Goal: Communication & Community: Answer question/provide support

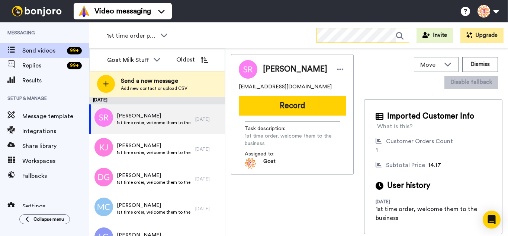
click at [330, 41] on div "1st time order people WORKSPACES View all All Thanking Thankful for Orders Othe…" at bounding box center [298, 35] width 419 height 26
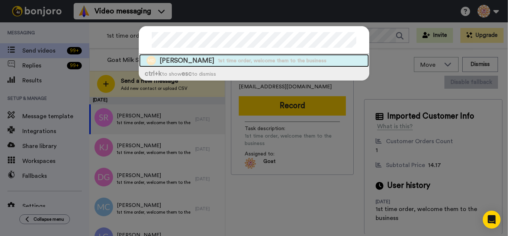
click at [221, 60] on span "1st time order, welcome them to the business" at bounding box center [272, 60] width 109 height 7
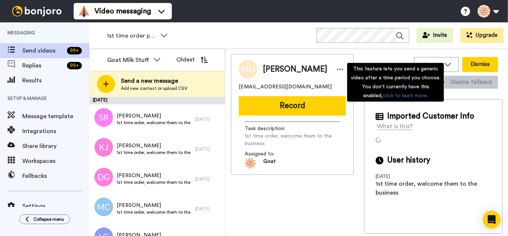
click at [474, 64] on button "Dismiss" at bounding box center [481, 64] width 36 height 15
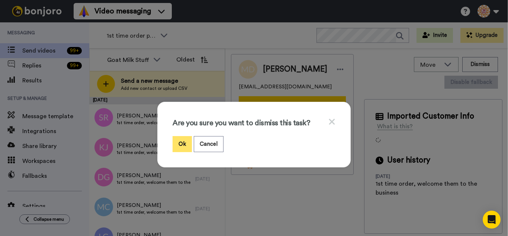
click at [178, 141] on button "Ok" at bounding box center [182, 144] width 19 height 16
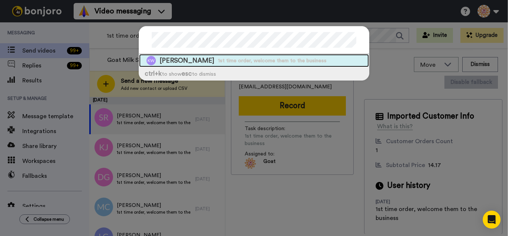
click at [218, 57] on span "1st time order, welcome them to the business" at bounding box center [272, 60] width 109 height 7
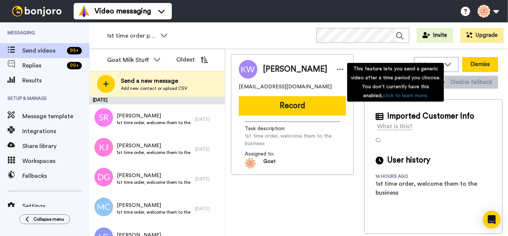
click at [483, 69] on button "Dismiss" at bounding box center [481, 64] width 36 height 15
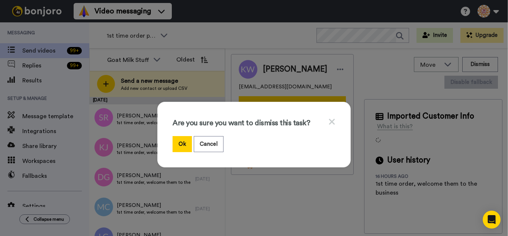
click at [178, 137] on button "Ok" at bounding box center [182, 144] width 19 height 16
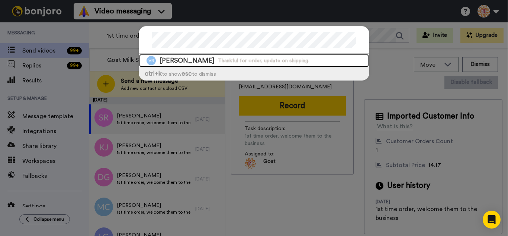
click at [238, 65] on div "Vikki Bennett Thankful for order, update on shipping." at bounding box center [254, 60] width 230 height 13
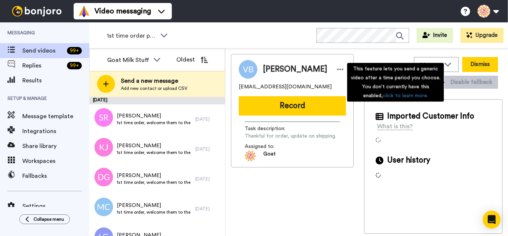
click at [473, 68] on button "Dismiss" at bounding box center [481, 64] width 36 height 15
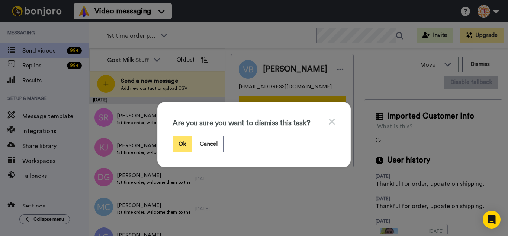
click at [186, 140] on button "Ok" at bounding box center [182, 144] width 19 height 16
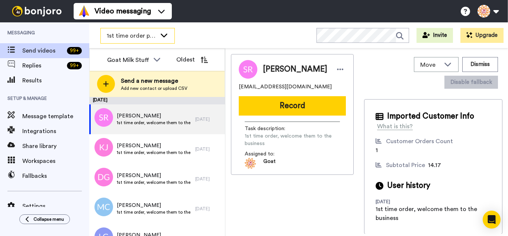
click at [143, 32] on span "1st time order people" at bounding box center [132, 35] width 50 height 9
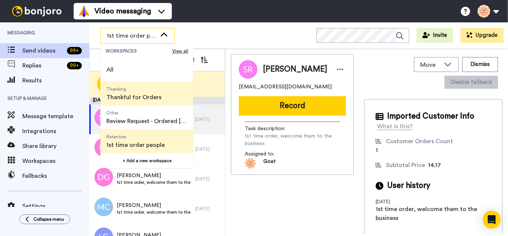
click at [144, 91] on span "Thanking" at bounding box center [133, 89] width 55 height 6
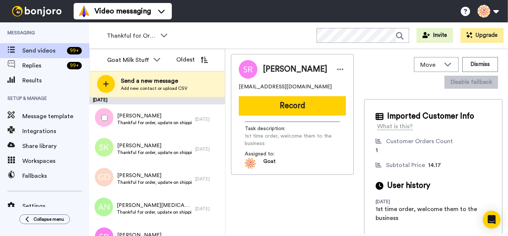
click at [105, 114] on div at bounding box center [103, 118] width 27 height 26
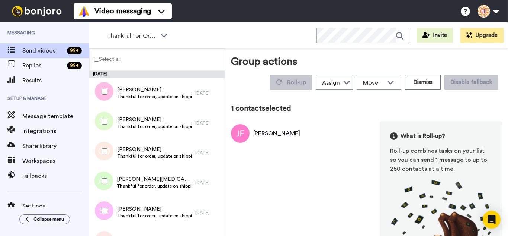
click at [107, 132] on div at bounding box center [103, 121] width 27 height 26
drag, startPoint x: 109, startPoint y: 142, endPoint x: 111, endPoint y: 154, distance: 12.0
click at [109, 143] on div at bounding box center [103, 151] width 27 height 26
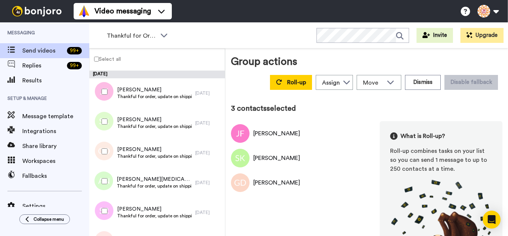
click at [109, 177] on div at bounding box center [103, 181] width 27 height 26
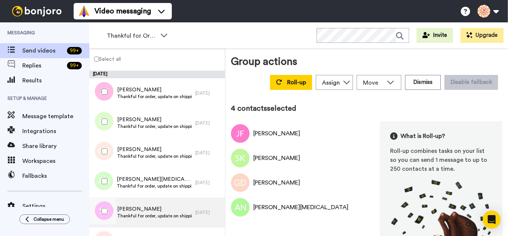
click at [110, 197] on div at bounding box center [102, 212] width 22 height 30
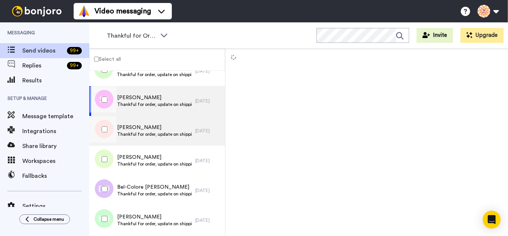
scroll to position [112, 0]
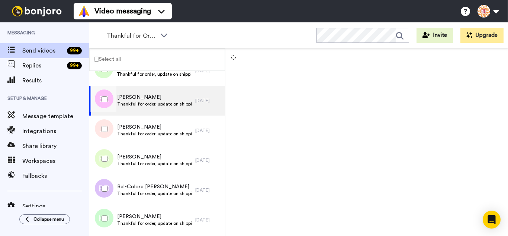
click at [110, 108] on div at bounding box center [103, 99] width 27 height 26
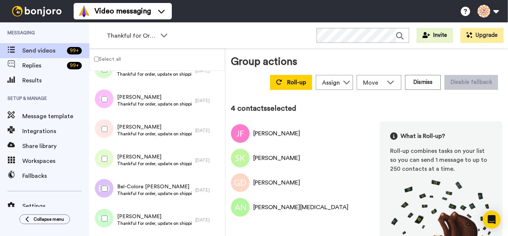
click at [110, 123] on div at bounding box center [103, 129] width 27 height 26
click at [100, 157] on div at bounding box center [103, 159] width 27 height 26
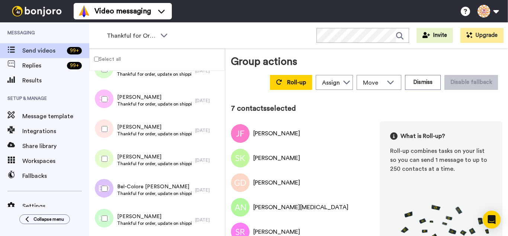
drag, startPoint x: 108, startPoint y: 179, endPoint x: 106, endPoint y: 194, distance: 14.3
click at [106, 183] on div at bounding box center [103, 188] width 27 height 26
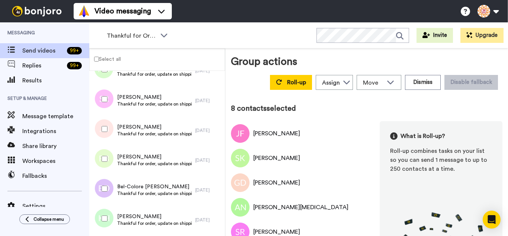
drag, startPoint x: 108, startPoint y: 202, endPoint x: 109, endPoint y: 211, distance: 9.1
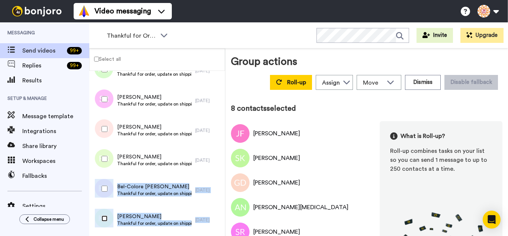
click at [108, 215] on div at bounding box center [103, 218] width 27 height 26
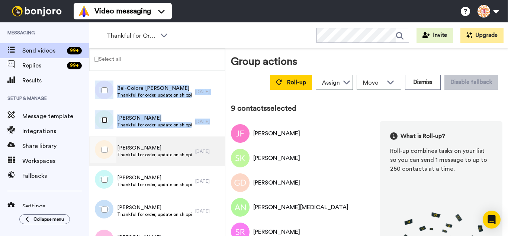
scroll to position [223, 0]
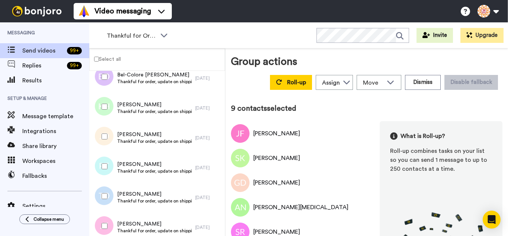
click at [106, 137] on div at bounding box center [103, 136] width 27 height 26
click at [108, 167] on div at bounding box center [103, 166] width 27 height 26
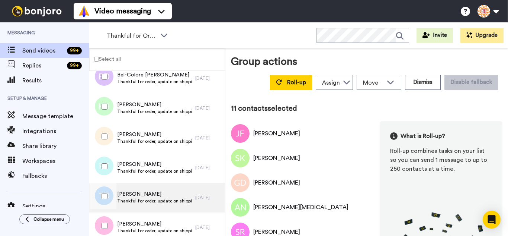
drag, startPoint x: 103, startPoint y: 191, endPoint x: 103, endPoint y: 210, distance: 19.0
click at [100, 192] on div at bounding box center [103, 196] width 27 height 26
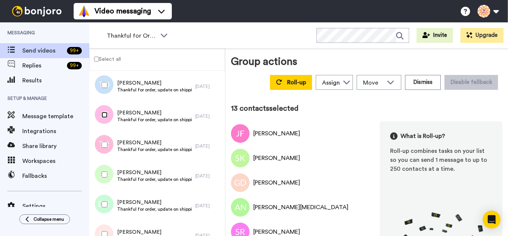
scroll to position [372, 0]
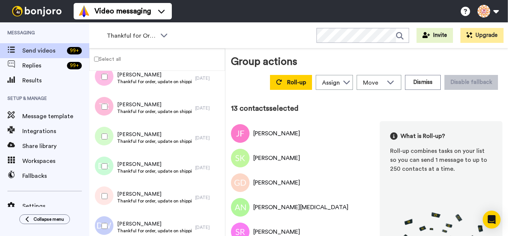
drag, startPoint x: 100, startPoint y: 108, endPoint x: 102, endPoint y: 131, distance: 23.1
click at [101, 109] on div at bounding box center [103, 106] width 27 height 26
click at [102, 134] on div at bounding box center [103, 136] width 27 height 26
drag, startPoint x: 100, startPoint y: 163, endPoint x: 102, endPoint y: 187, distance: 24.3
click at [100, 164] on div at bounding box center [103, 166] width 27 height 26
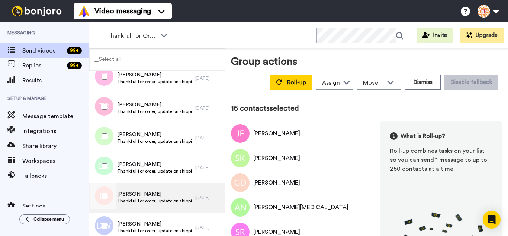
click at [105, 202] on div at bounding box center [103, 196] width 27 height 26
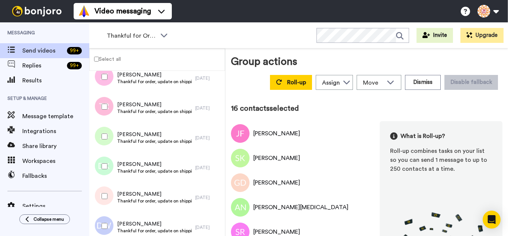
click at [108, 220] on div at bounding box center [103, 226] width 27 height 26
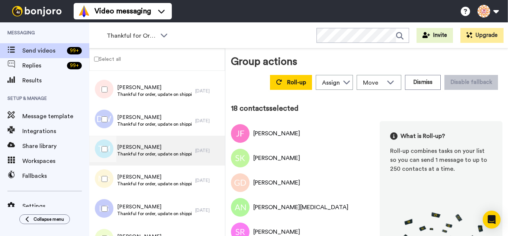
scroll to position [484, 0]
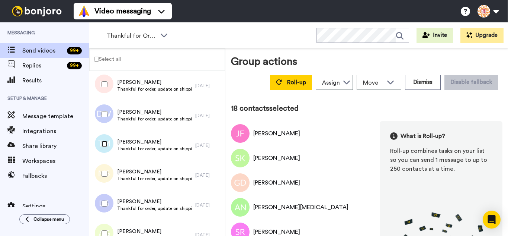
click at [108, 147] on div at bounding box center [103, 144] width 27 height 26
click at [109, 182] on div at bounding box center [103, 173] width 27 height 26
click at [110, 205] on div at bounding box center [103, 203] width 27 height 26
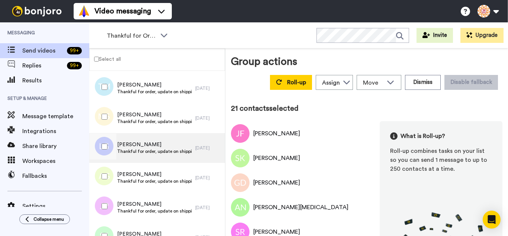
scroll to position [558, 0]
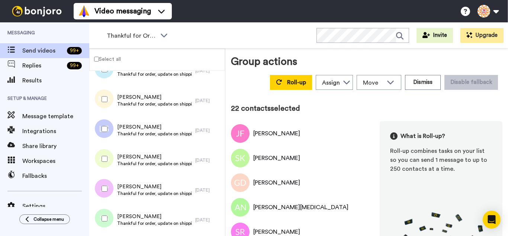
click at [112, 186] on div at bounding box center [103, 188] width 27 height 26
click at [109, 214] on div at bounding box center [103, 218] width 27 height 26
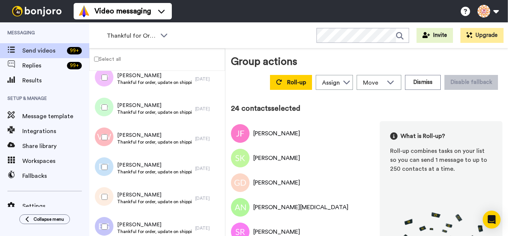
scroll to position [670, 0]
click at [109, 170] on div at bounding box center [103, 166] width 27 height 26
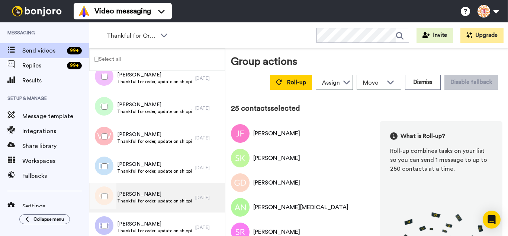
drag, startPoint x: 109, startPoint y: 201, endPoint x: 109, endPoint y: 211, distance: 9.7
click at [109, 203] on div at bounding box center [103, 196] width 27 height 26
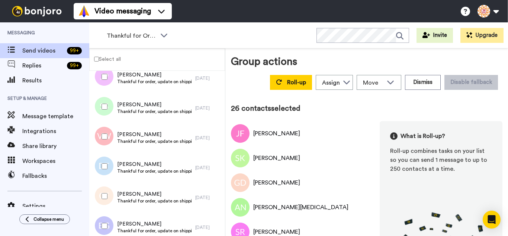
click at [114, 231] on div at bounding box center [103, 226] width 27 height 26
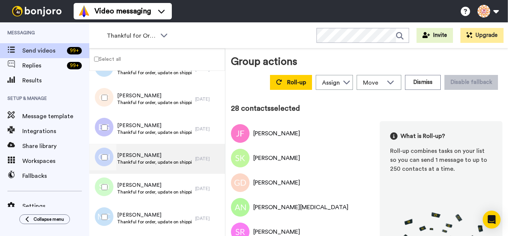
scroll to position [782, 0]
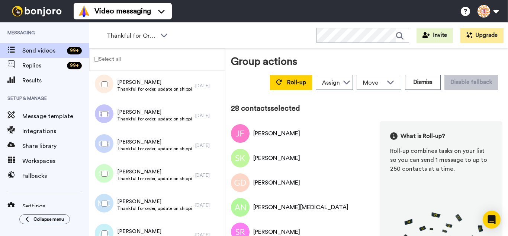
click at [101, 145] on div at bounding box center [103, 144] width 27 height 26
click at [108, 175] on div at bounding box center [103, 173] width 27 height 26
click at [113, 205] on div at bounding box center [103, 203] width 27 height 26
click at [106, 226] on div at bounding box center [103, 233] width 27 height 26
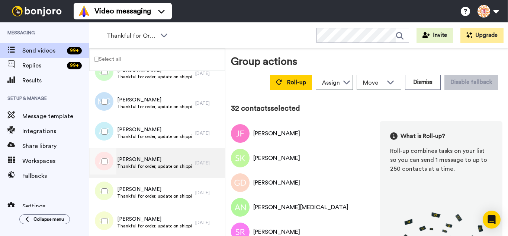
scroll to position [893, 0]
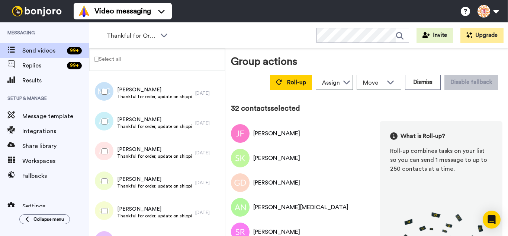
click at [102, 151] on div at bounding box center [103, 151] width 27 height 26
click at [116, 192] on div at bounding box center [103, 181] width 27 height 26
click at [108, 212] on div at bounding box center [103, 211] width 27 height 26
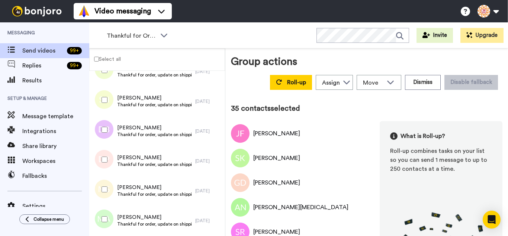
scroll to position [1005, 0]
drag, startPoint x: 100, startPoint y: 130, endPoint x: 104, endPoint y: 149, distance: 19.5
click at [100, 132] on div at bounding box center [103, 129] width 27 height 26
click at [107, 184] on div at bounding box center [103, 188] width 27 height 26
click at [108, 226] on div at bounding box center [103, 218] width 27 height 26
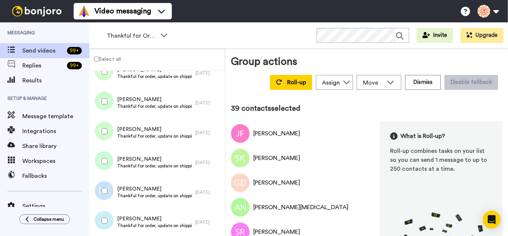
scroll to position [1154, 0]
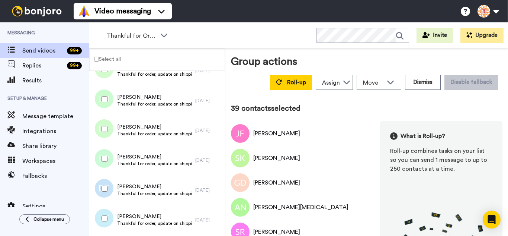
click at [102, 108] on div at bounding box center [103, 99] width 27 height 26
click at [105, 211] on div at bounding box center [103, 218] width 27 height 26
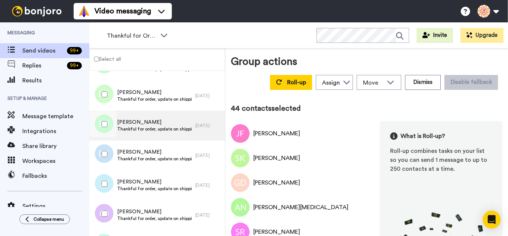
scroll to position [1265, 0]
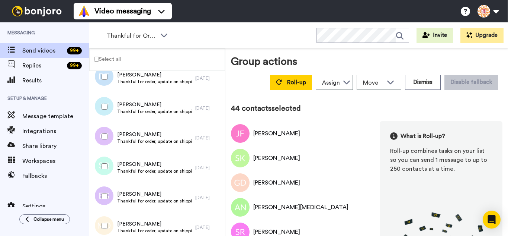
drag, startPoint x: 107, startPoint y: 141, endPoint x: 108, endPoint y: 163, distance: 22.3
click at [107, 141] on div at bounding box center [103, 136] width 27 height 26
click at [111, 188] on div at bounding box center [103, 196] width 27 height 26
drag, startPoint x: 115, startPoint y: 219, endPoint x: 116, endPoint y: 215, distance: 4.5
click at [115, 220] on div at bounding box center [103, 226] width 27 height 26
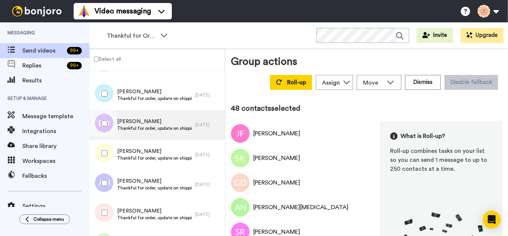
scroll to position [1414, 0]
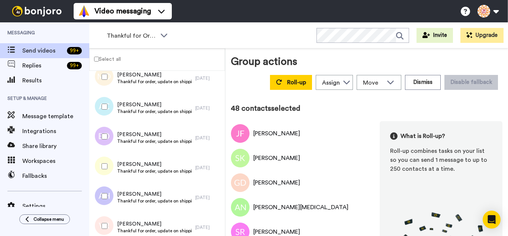
drag, startPoint x: 101, startPoint y: 110, endPoint x: 103, endPoint y: 125, distance: 15.4
click at [101, 111] on div at bounding box center [103, 106] width 27 height 26
click at [106, 175] on div at bounding box center [103, 166] width 27 height 26
drag, startPoint x: 107, startPoint y: 201, endPoint x: 112, endPoint y: 219, distance: 18.8
click at [108, 205] on div at bounding box center [103, 196] width 27 height 26
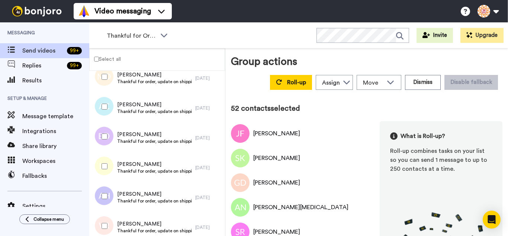
click at [111, 224] on div at bounding box center [103, 226] width 27 height 26
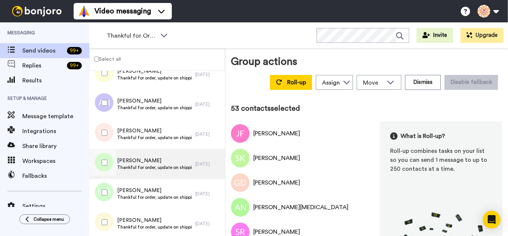
scroll to position [1526, 0]
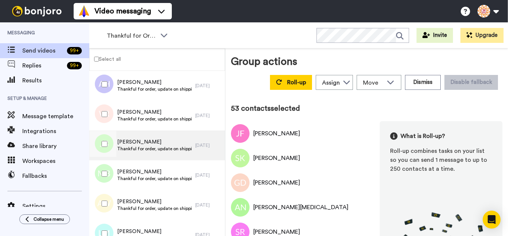
click at [108, 148] on div at bounding box center [103, 144] width 27 height 26
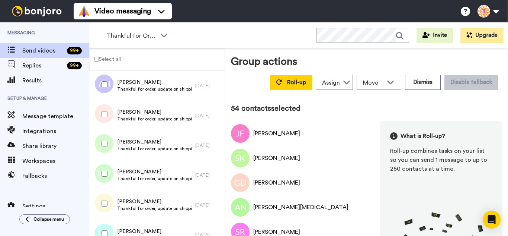
click at [110, 175] on div at bounding box center [103, 173] width 27 height 26
click at [105, 210] on div at bounding box center [103, 203] width 27 height 26
click at [110, 227] on div at bounding box center [103, 233] width 27 height 26
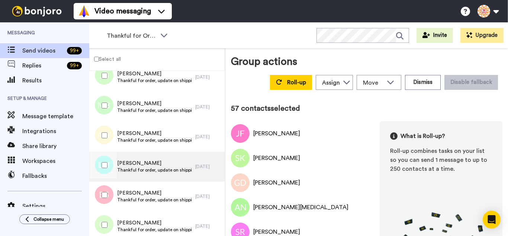
scroll to position [1600, 0]
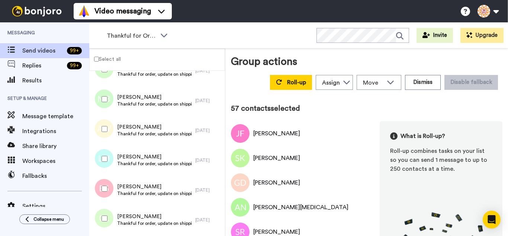
click at [105, 192] on div at bounding box center [103, 188] width 27 height 26
click at [103, 210] on div at bounding box center [103, 218] width 27 height 26
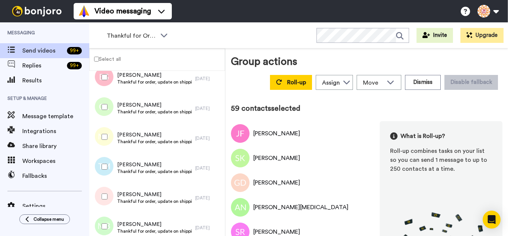
scroll to position [1712, 0]
click at [109, 162] on div at bounding box center [103, 166] width 27 height 26
click at [109, 192] on div at bounding box center [103, 196] width 27 height 26
click at [112, 224] on div at bounding box center [103, 226] width 27 height 26
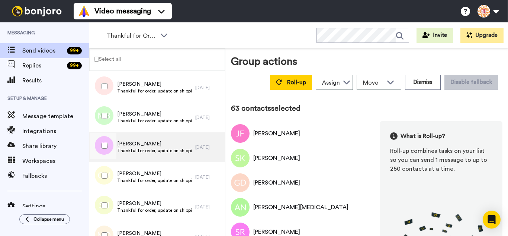
scroll to position [1824, 0]
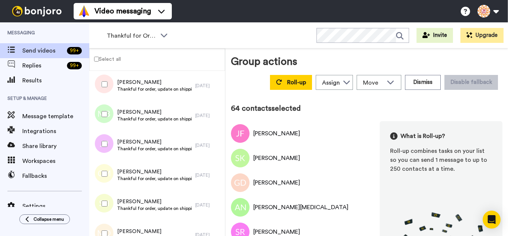
click at [109, 170] on div at bounding box center [103, 173] width 27 height 26
click at [113, 202] on div at bounding box center [103, 203] width 27 height 26
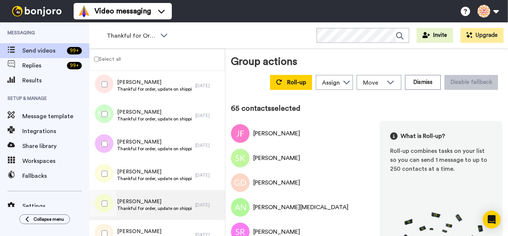
click at [108, 218] on div at bounding box center [102, 205] width 22 height 30
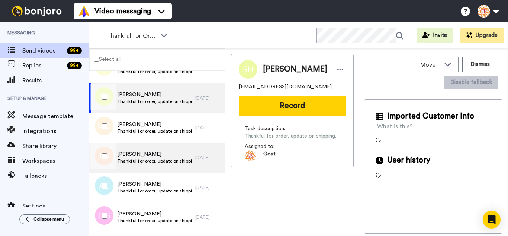
scroll to position [1935, 0]
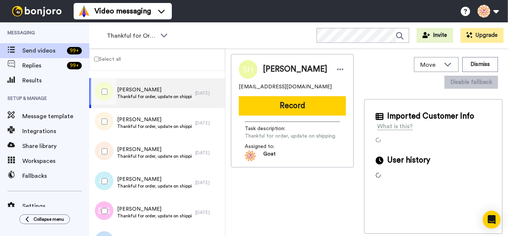
click at [109, 146] on div at bounding box center [103, 151] width 27 height 26
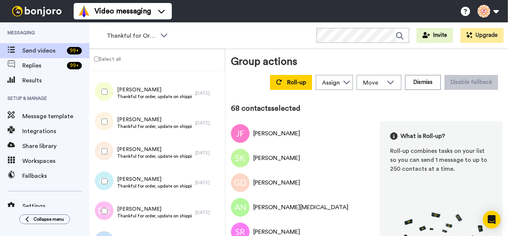
drag, startPoint x: 105, startPoint y: 167, endPoint x: 113, endPoint y: 202, distance: 36.2
drag, startPoint x: 113, startPoint y: 202, endPoint x: 112, endPoint y: 214, distance: 11.6
click at [113, 204] on div at bounding box center [103, 211] width 27 height 26
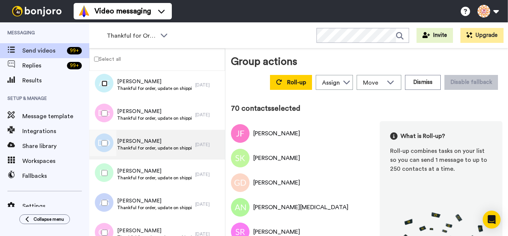
scroll to position [2047, 0]
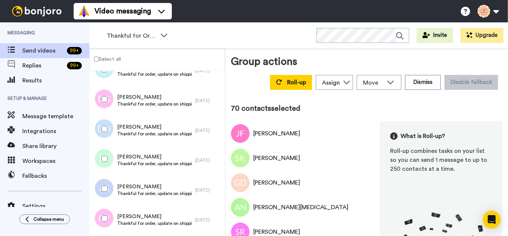
drag, startPoint x: 103, startPoint y: 138, endPoint x: 108, endPoint y: 163, distance: 25.4
click at [103, 138] on div at bounding box center [103, 129] width 27 height 26
click at [108, 163] on div at bounding box center [103, 159] width 27 height 26
click at [107, 214] on div at bounding box center [103, 218] width 27 height 26
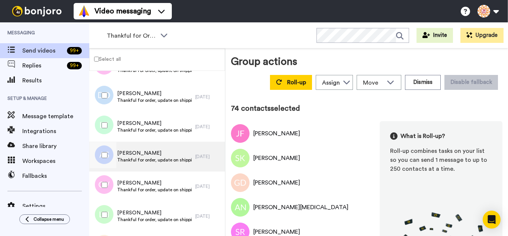
scroll to position [2159, 0]
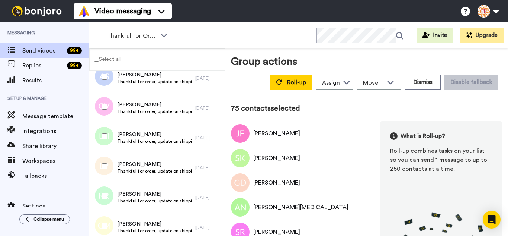
drag, startPoint x: 108, startPoint y: 157, endPoint x: 105, endPoint y: 192, distance: 35.1
click at [108, 157] on div at bounding box center [103, 166] width 27 height 26
click at [109, 222] on div at bounding box center [103, 226] width 27 height 26
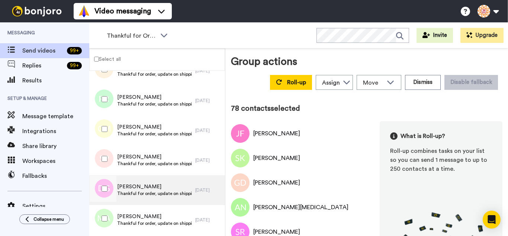
scroll to position [2270, 0]
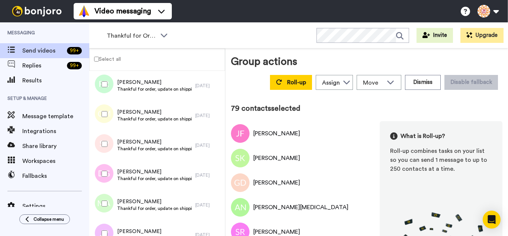
click at [105, 167] on div at bounding box center [103, 173] width 27 height 26
click at [108, 200] on div at bounding box center [103, 203] width 27 height 26
click at [113, 226] on div at bounding box center [103, 233] width 27 height 26
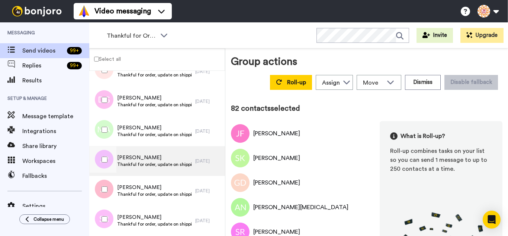
scroll to position [2345, 0]
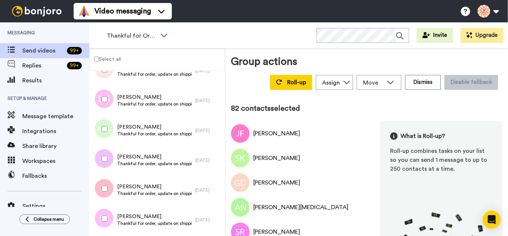
click at [108, 191] on div at bounding box center [103, 188] width 27 height 26
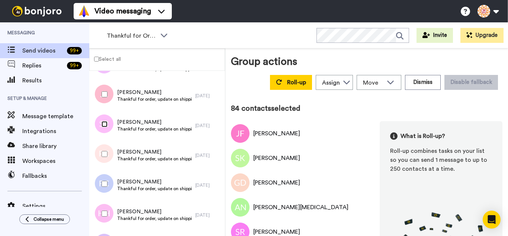
scroll to position [2456, 0]
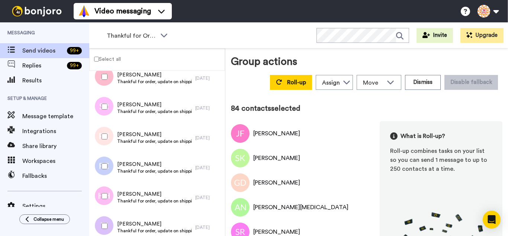
click at [102, 130] on div at bounding box center [103, 136] width 27 height 26
click at [108, 165] on div at bounding box center [103, 166] width 27 height 26
click at [106, 198] on div at bounding box center [103, 196] width 27 height 26
drag, startPoint x: 113, startPoint y: 224, endPoint x: 116, endPoint y: 218, distance: 6.5
click at [112, 224] on div at bounding box center [103, 226] width 27 height 26
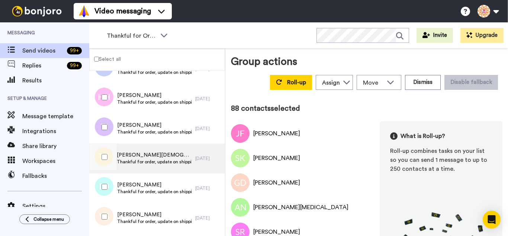
scroll to position [2568, 0]
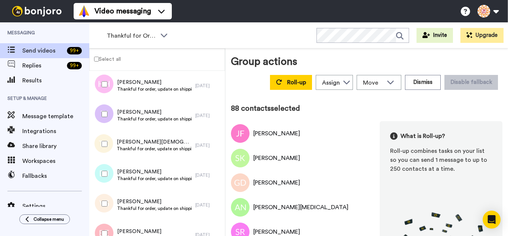
click at [109, 140] on div at bounding box center [103, 144] width 27 height 26
click at [112, 179] on div at bounding box center [103, 173] width 27 height 26
click at [112, 208] on div at bounding box center [103, 203] width 27 height 26
click at [108, 227] on div at bounding box center [103, 233] width 27 height 26
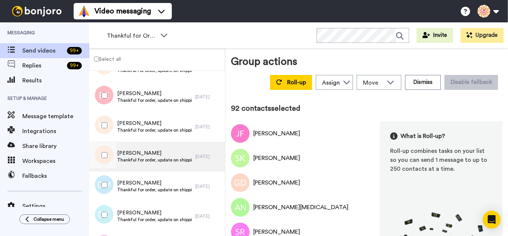
scroll to position [2717, 0]
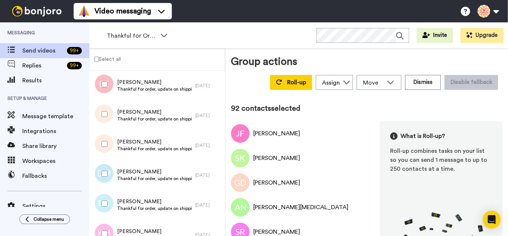
click at [101, 114] on div at bounding box center [103, 114] width 27 height 26
click at [105, 171] on div at bounding box center [103, 173] width 27 height 26
drag, startPoint x: 109, startPoint y: 207, endPoint x: 108, endPoint y: 214, distance: 7.2
click at [109, 208] on div at bounding box center [103, 203] width 27 height 26
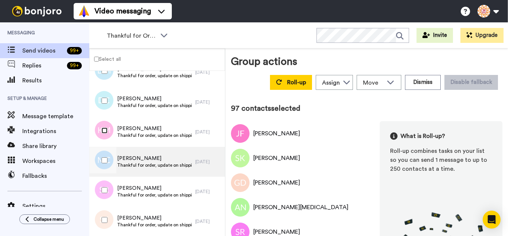
scroll to position [2820, 0]
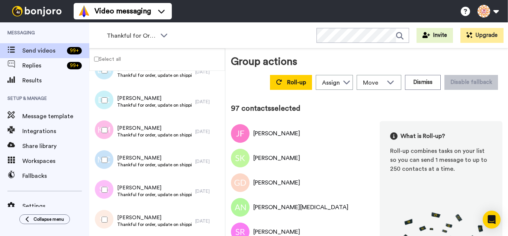
drag, startPoint x: 99, startPoint y: 164, endPoint x: 103, endPoint y: 194, distance: 30.8
click at [99, 164] on div at bounding box center [103, 160] width 27 height 26
click at [103, 194] on div at bounding box center [103, 189] width 27 height 26
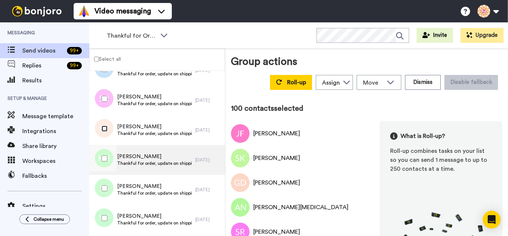
scroll to position [2932, 0]
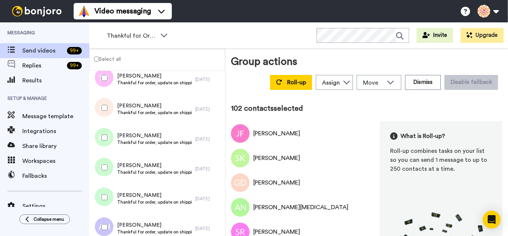
drag, startPoint x: 109, startPoint y: 198, endPoint x: 105, endPoint y: 217, distance: 19.3
click at [109, 199] on div at bounding box center [103, 197] width 27 height 26
click at [105, 218] on div at bounding box center [103, 227] width 27 height 26
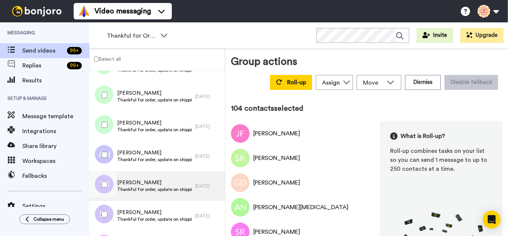
scroll to position [3006, 0]
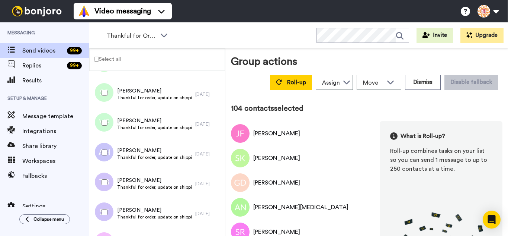
drag, startPoint x: 100, startPoint y: 175, endPoint x: 100, endPoint y: 189, distance: 14.1
click at [100, 176] on div at bounding box center [103, 182] width 27 height 26
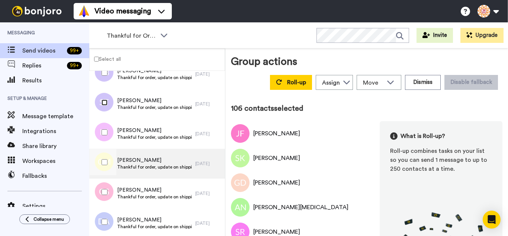
scroll to position [3118, 0]
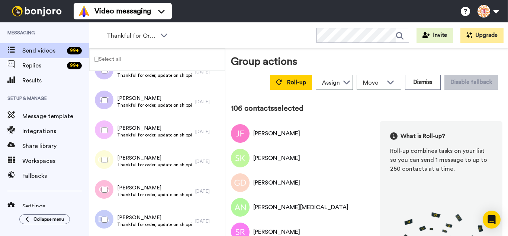
drag, startPoint x: 100, startPoint y: 141, endPoint x: 104, endPoint y: 150, distance: 10.0
click at [101, 139] on div at bounding box center [103, 130] width 27 height 26
click at [109, 169] on div at bounding box center [103, 160] width 27 height 26
click at [106, 193] on div at bounding box center [103, 189] width 27 height 26
click at [107, 214] on div at bounding box center [103, 219] width 27 height 26
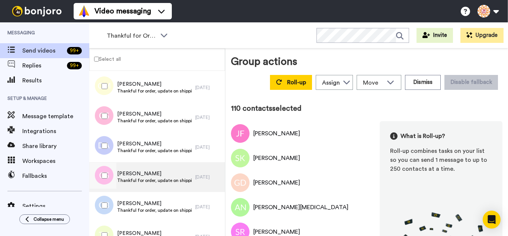
scroll to position [3192, 0]
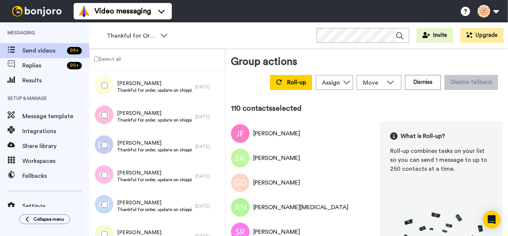
click at [99, 172] on div at bounding box center [103, 175] width 27 height 26
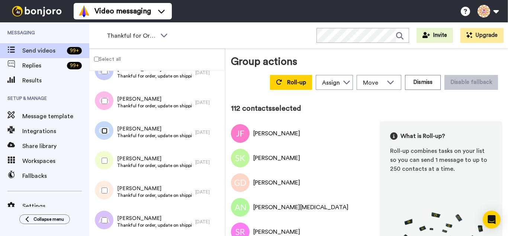
scroll to position [3266, 0]
click at [108, 152] on div at bounding box center [103, 160] width 27 height 26
click at [113, 192] on div at bounding box center [103, 189] width 27 height 26
click at [109, 218] on div at bounding box center [103, 219] width 27 height 26
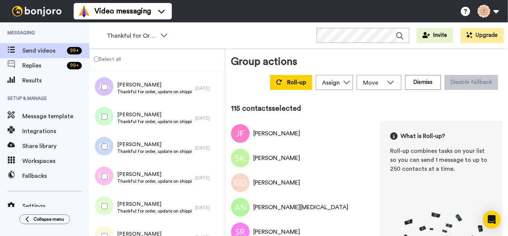
scroll to position [3415, 0]
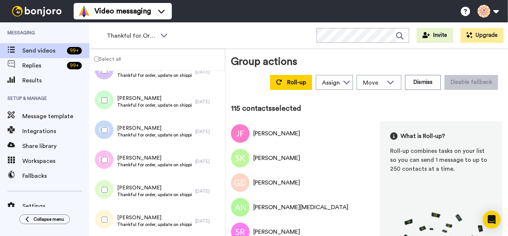
drag, startPoint x: 101, startPoint y: 102, endPoint x: 105, endPoint y: 124, distance: 22.4
click at [102, 105] on div at bounding box center [103, 100] width 27 height 26
click at [105, 163] on div at bounding box center [103, 160] width 27 height 26
click at [107, 189] on div at bounding box center [103, 189] width 27 height 26
click at [106, 209] on div at bounding box center [103, 219] width 27 height 26
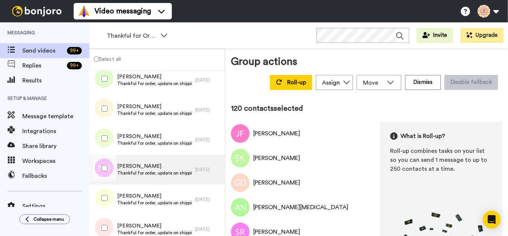
scroll to position [3527, 0]
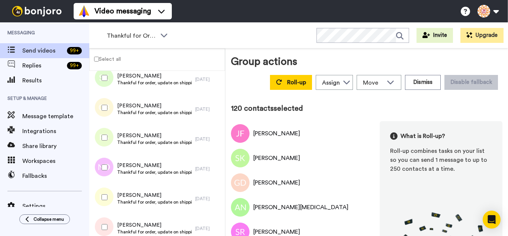
drag, startPoint x: 100, startPoint y: 127, endPoint x: 108, endPoint y: 164, distance: 38.4
click at [100, 127] on div at bounding box center [103, 137] width 27 height 26
click at [108, 167] on div at bounding box center [103, 167] width 27 height 26
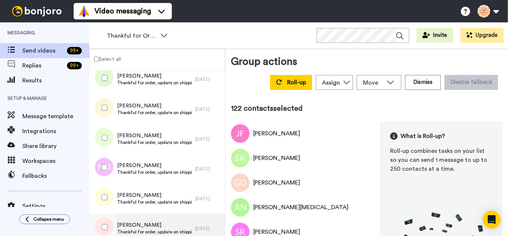
drag, startPoint x: 108, startPoint y: 190, endPoint x: 107, endPoint y: 213, distance: 23.4
click at [108, 190] on div at bounding box center [103, 197] width 27 height 26
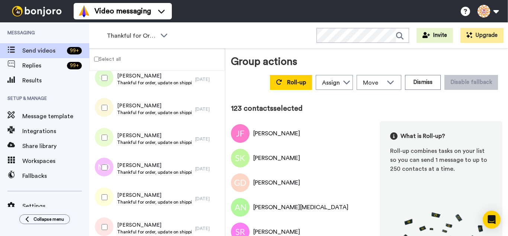
click at [107, 219] on div at bounding box center [103, 227] width 27 height 26
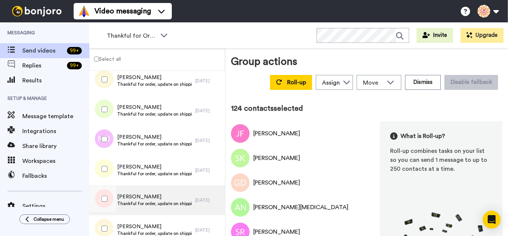
scroll to position [3639, 0]
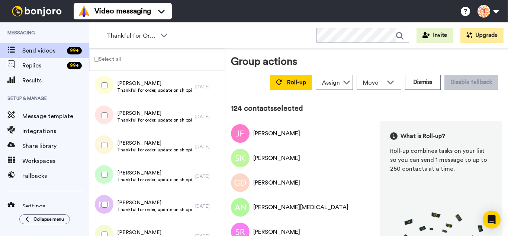
drag, startPoint x: 106, startPoint y: 153, endPoint x: 108, endPoint y: 172, distance: 19.5
click at [106, 154] on div at bounding box center [103, 145] width 27 height 26
drag, startPoint x: 108, startPoint y: 172, endPoint x: 106, endPoint y: 186, distance: 14.4
click at [108, 173] on div at bounding box center [103, 175] width 27 height 26
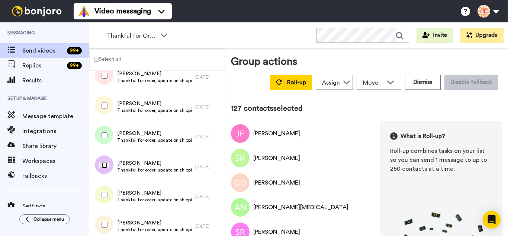
scroll to position [3713, 0]
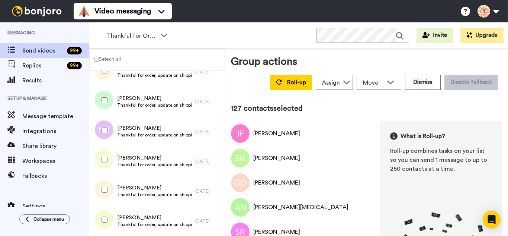
drag, startPoint x: 103, startPoint y: 138, endPoint x: 110, endPoint y: 167, distance: 29.4
click at [103, 139] on div at bounding box center [103, 130] width 27 height 26
click at [102, 135] on div at bounding box center [103, 130] width 27 height 26
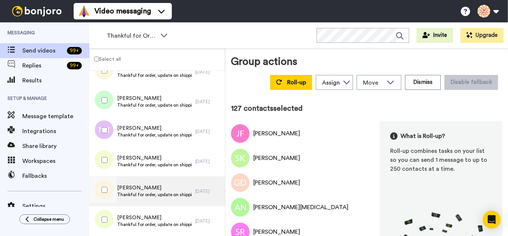
drag, startPoint x: 101, startPoint y: 164, endPoint x: 104, endPoint y: 176, distance: 11.8
click at [101, 164] on div at bounding box center [103, 160] width 27 height 26
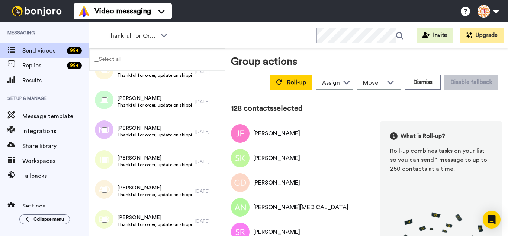
drag, startPoint x: 106, startPoint y: 198, endPoint x: 108, endPoint y: 217, distance: 18.7
click at [106, 199] on div at bounding box center [103, 189] width 27 height 26
click at [108, 218] on div at bounding box center [103, 219] width 27 height 26
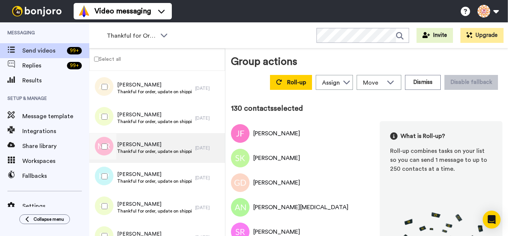
scroll to position [3825, 0]
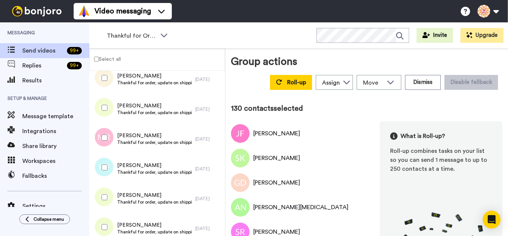
drag, startPoint x: 109, startPoint y: 143, endPoint x: 111, endPoint y: 159, distance: 16.8
click at [109, 143] on div at bounding box center [103, 137] width 27 height 26
click at [111, 170] on div at bounding box center [103, 167] width 27 height 26
drag, startPoint x: 115, startPoint y: 191, endPoint x: 111, endPoint y: 206, distance: 15.7
click at [114, 194] on div at bounding box center [103, 197] width 27 height 26
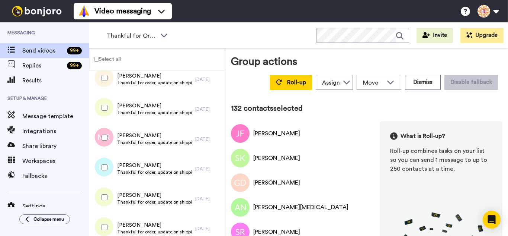
click at [111, 214] on div at bounding box center [103, 227] width 27 height 26
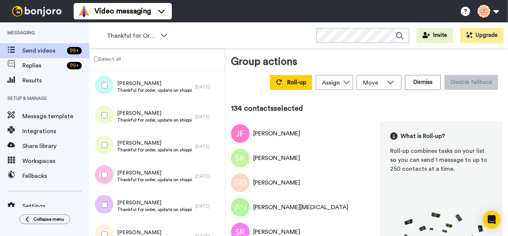
scroll to position [3936, 0]
drag, startPoint x: 107, startPoint y: 171, endPoint x: 106, endPoint y: 194, distance: 23.4
click at [107, 171] on div at bounding box center [103, 175] width 27 height 26
click at [105, 203] on div at bounding box center [103, 204] width 27 height 26
click at [105, 225] on div at bounding box center [103, 234] width 27 height 26
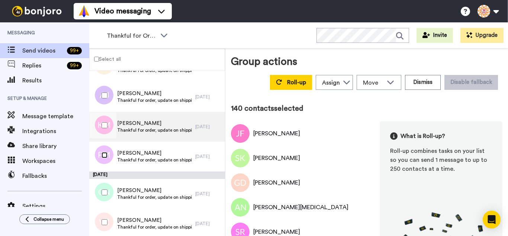
scroll to position [4122, 0]
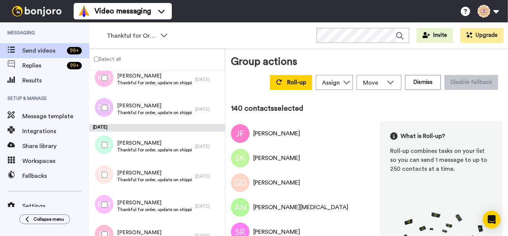
click at [101, 144] on div at bounding box center [103, 145] width 27 height 26
click at [104, 167] on div at bounding box center [103, 175] width 27 height 26
drag, startPoint x: 105, startPoint y: 200, endPoint x: 106, endPoint y: 210, distance: 9.7
click at [105, 200] on div at bounding box center [103, 204] width 27 height 26
click at [108, 228] on div at bounding box center [103, 234] width 27 height 26
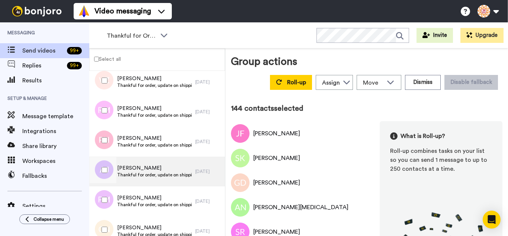
scroll to position [4234, 0]
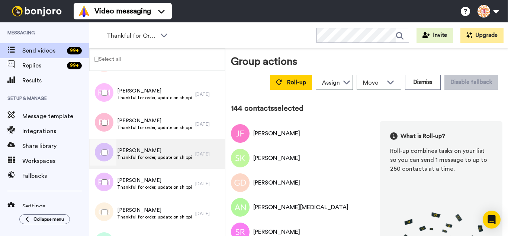
click at [101, 150] on div at bounding box center [103, 152] width 27 height 26
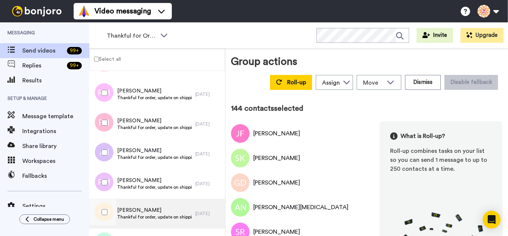
drag, startPoint x: 108, startPoint y: 180, endPoint x: 108, endPoint y: 198, distance: 17.9
click at [108, 181] on div at bounding box center [103, 182] width 27 height 26
drag, startPoint x: 108, startPoint y: 207, endPoint x: 108, endPoint y: 225, distance: 18.6
click at [108, 210] on div at bounding box center [103, 212] width 27 height 26
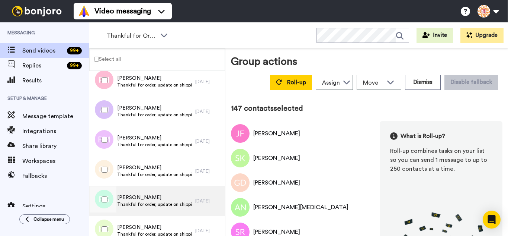
scroll to position [4346, 0]
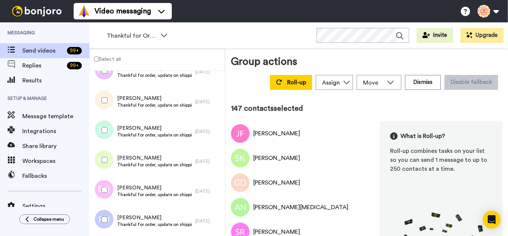
drag, startPoint x: 107, startPoint y: 133, endPoint x: 109, endPoint y: 156, distance: 22.9
click at [107, 135] on div at bounding box center [103, 130] width 27 height 26
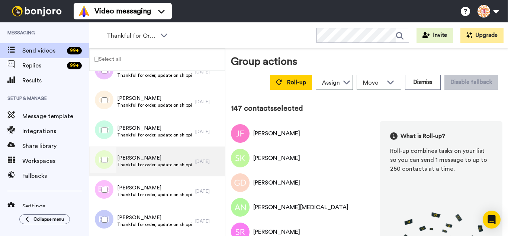
drag, startPoint x: 109, startPoint y: 160, endPoint x: 109, endPoint y: 174, distance: 13.8
click at [109, 161] on div at bounding box center [103, 160] width 27 height 26
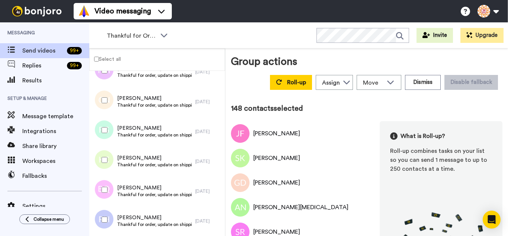
click at [109, 197] on div at bounding box center [103, 189] width 27 height 26
click at [112, 221] on div at bounding box center [103, 219] width 27 height 26
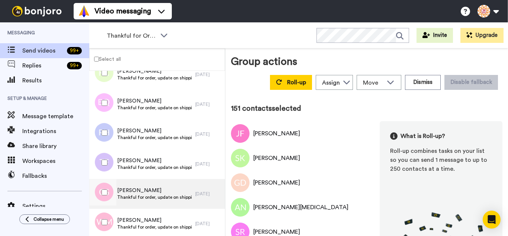
scroll to position [4457, 0]
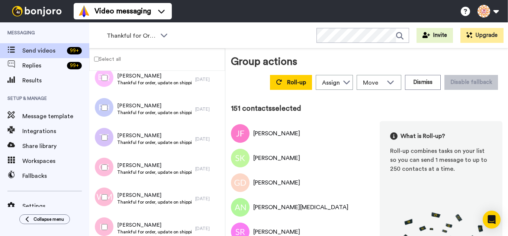
drag, startPoint x: 95, startPoint y: 135, endPoint x: 104, endPoint y: 162, distance: 28.1
click at [98, 140] on div at bounding box center [103, 137] width 27 height 26
drag, startPoint x: 107, startPoint y: 172, endPoint x: 105, endPoint y: 192, distance: 20.5
click at [107, 175] on div at bounding box center [103, 167] width 27 height 26
click at [102, 201] on div at bounding box center [103, 197] width 27 height 26
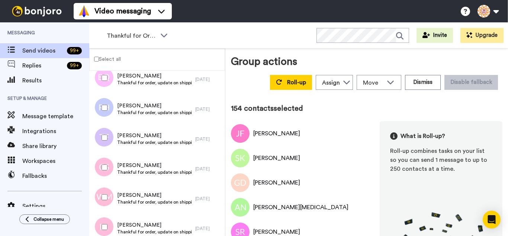
click at [111, 228] on div at bounding box center [103, 227] width 27 height 26
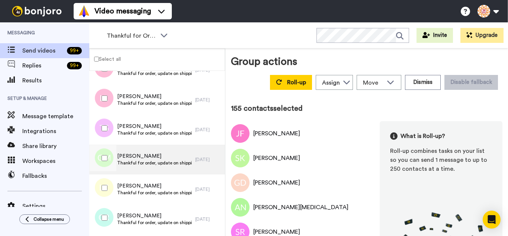
scroll to position [4606, 0]
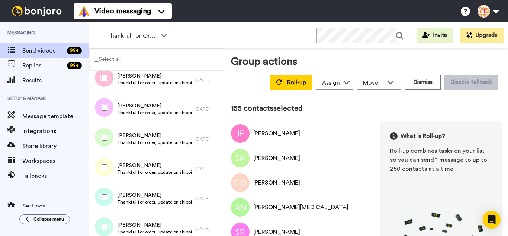
drag, startPoint x: 101, startPoint y: 109, endPoint x: 105, endPoint y: 145, distance: 35.9
click at [101, 114] on div at bounding box center [103, 108] width 27 height 26
click at [106, 149] on div at bounding box center [103, 137] width 27 height 26
click at [107, 178] on div at bounding box center [103, 167] width 27 height 26
click at [100, 206] on div at bounding box center [103, 197] width 27 height 26
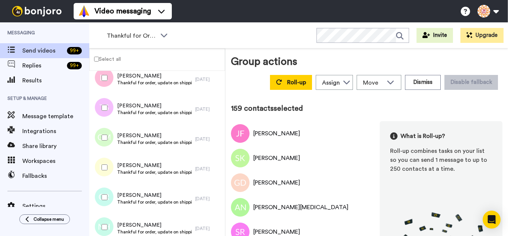
click at [109, 230] on div at bounding box center [103, 227] width 27 height 26
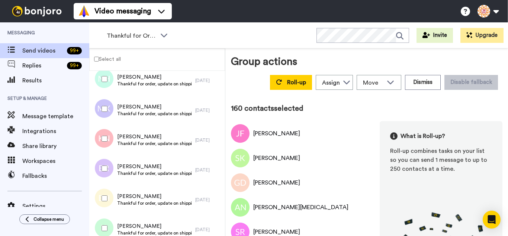
scroll to position [4755, 0]
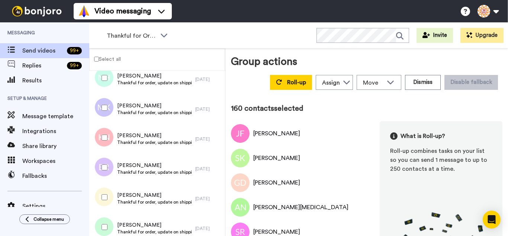
click at [101, 114] on div at bounding box center [103, 108] width 27 height 26
drag, startPoint x: 108, startPoint y: 148, endPoint x: 105, endPoint y: 160, distance: 12.6
click at [108, 149] on div at bounding box center [103, 137] width 27 height 26
click at [103, 174] on div at bounding box center [103, 167] width 27 height 26
click at [104, 196] on div at bounding box center [103, 197] width 27 height 26
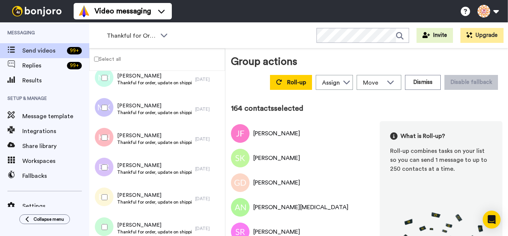
click at [106, 222] on div at bounding box center [103, 227] width 27 height 26
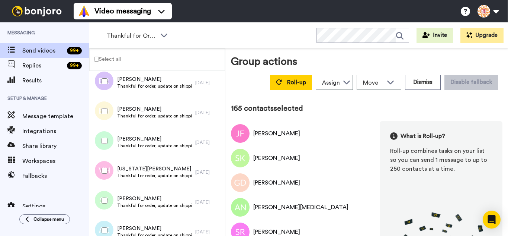
scroll to position [4867, 0]
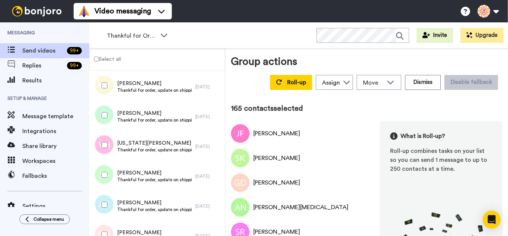
drag, startPoint x: 106, startPoint y: 137, endPoint x: 107, endPoint y: 166, distance: 28.3
click at [106, 138] on div at bounding box center [103, 145] width 27 height 26
drag, startPoint x: 107, startPoint y: 166, endPoint x: 106, endPoint y: 183, distance: 17.2
click at [107, 168] on div at bounding box center [103, 175] width 27 height 26
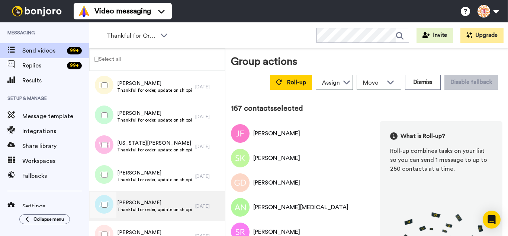
drag, startPoint x: 105, startPoint y: 193, endPoint x: 104, endPoint y: 220, distance: 26.8
click at [103, 196] on div at bounding box center [103, 204] width 27 height 26
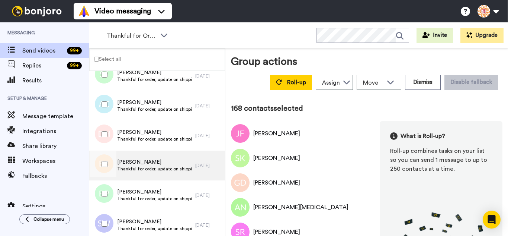
scroll to position [4978, 0]
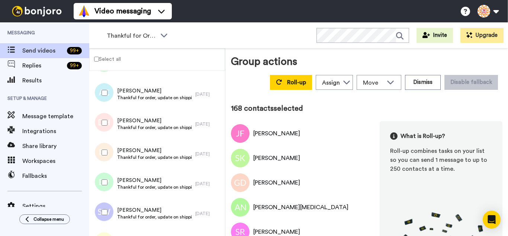
drag, startPoint x: 107, startPoint y: 129, endPoint x: 106, endPoint y: 148, distance: 19.8
click at [107, 130] on div at bounding box center [103, 122] width 27 height 26
click at [106, 157] on div at bounding box center [103, 152] width 27 height 26
click at [105, 174] on div at bounding box center [103, 182] width 27 height 26
click at [108, 205] on div at bounding box center [103, 212] width 27 height 26
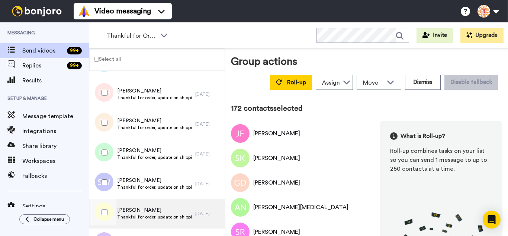
scroll to position [5090, 0]
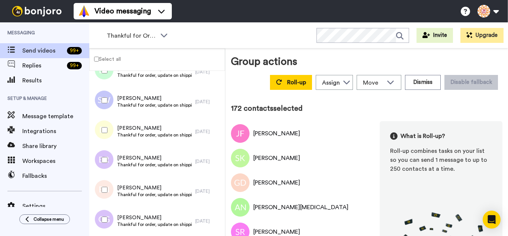
click at [106, 135] on div at bounding box center [103, 130] width 27 height 26
click at [108, 162] on div at bounding box center [103, 160] width 27 height 26
click at [112, 180] on div at bounding box center [103, 189] width 27 height 26
click at [109, 208] on div at bounding box center [103, 219] width 27 height 26
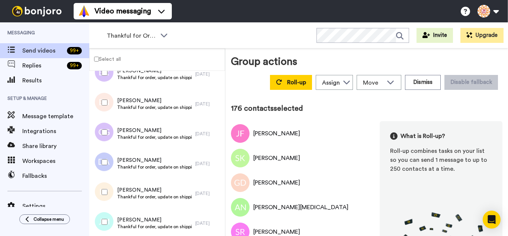
scroll to position [5202, 0]
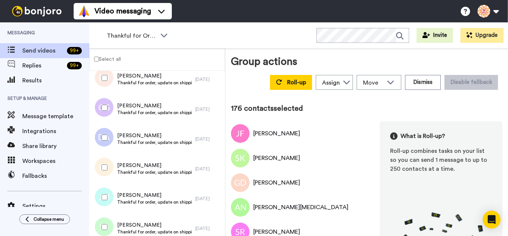
drag, startPoint x: 105, startPoint y: 131, endPoint x: 108, endPoint y: 159, distance: 28.8
click at [105, 131] on div at bounding box center [103, 137] width 27 height 26
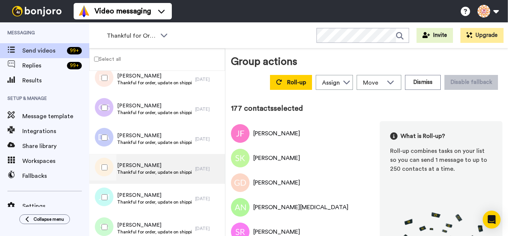
drag
click at [107, 160] on div at bounding box center [103, 167] width 27 height 26
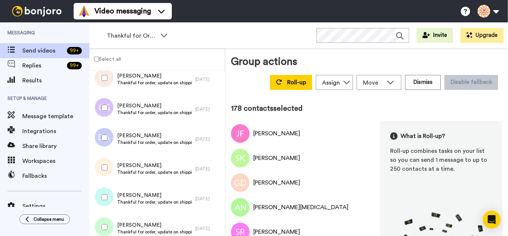
click at [101, 183] on div at bounding box center [102, 169] width 22 height 30
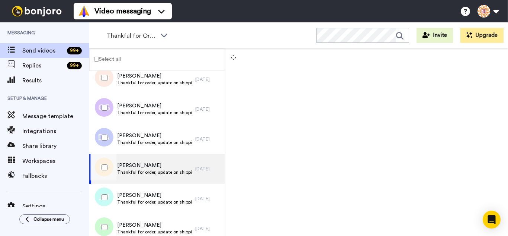
click at [108, 217] on div at bounding box center [103, 227] width 27 height 26
click at [110, 205] on div at bounding box center [103, 197] width 27 height 26
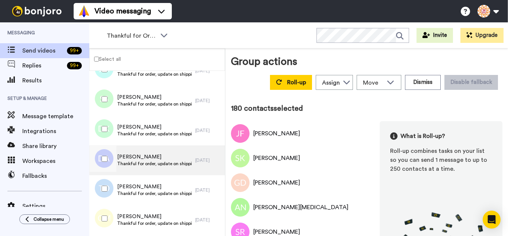
scroll to position [5351, 0]
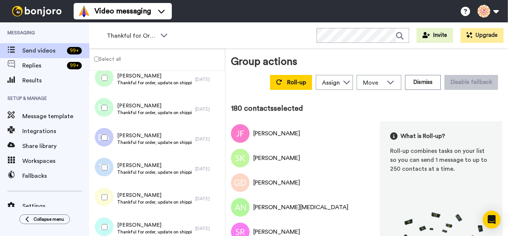
click at [103, 112] on div at bounding box center [103, 108] width 27 height 26
click at [108, 138] on div at bounding box center [103, 137] width 27 height 26
click at [109, 163] on div at bounding box center [103, 167] width 27 height 26
click at [107, 193] on div at bounding box center [103, 197] width 27 height 26
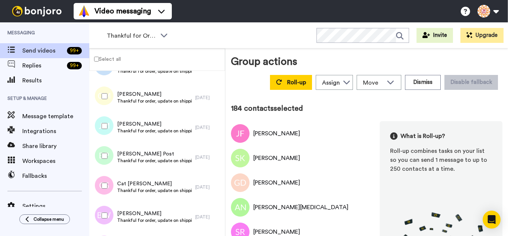
scroll to position [5462, 0]
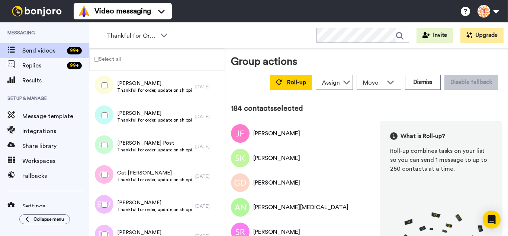
click at [108, 114] on div at bounding box center [103, 115] width 27 height 26
click at [110, 144] on div at bounding box center [103, 145] width 27 height 26
click at [107, 178] on div at bounding box center [103, 175] width 27 height 26
click at [110, 210] on div at bounding box center [103, 204] width 27 height 26
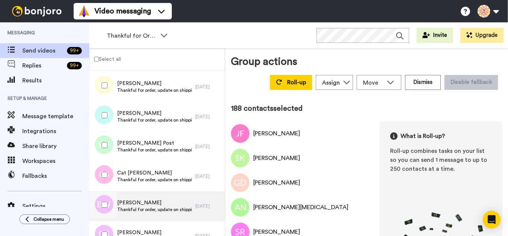
click at [112, 231] on div at bounding box center [103, 234] width 27 height 26
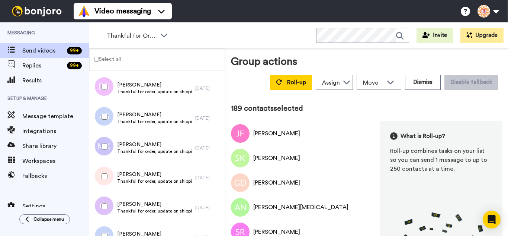
scroll to position [5611, 0]
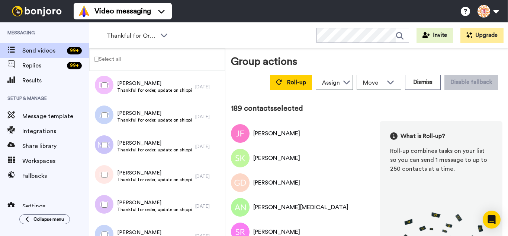
click at [100, 114] on div at bounding box center [103, 115] width 27 height 26
click at [110, 153] on div at bounding box center [103, 145] width 27 height 26
click at [112, 177] on div at bounding box center [103, 175] width 27 height 26
click at [107, 207] on div at bounding box center [103, 204] width 27 height 26
click at [113, 230] on div at bounding box center [103, 234] width 27 height 26
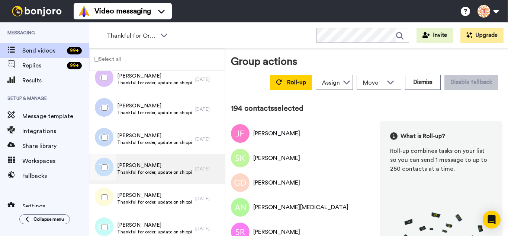
scroll to position [5760, 0]
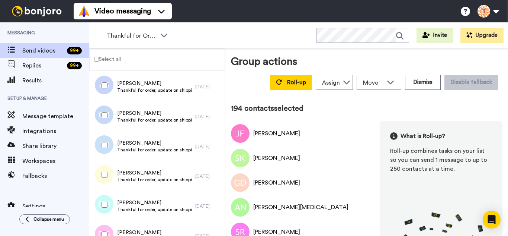
click at [105, 122] on div at bounding box center [103, 115] width 27 height 26
click at [108, 202] on div at bounding box center [103, 204] width 27 height 26
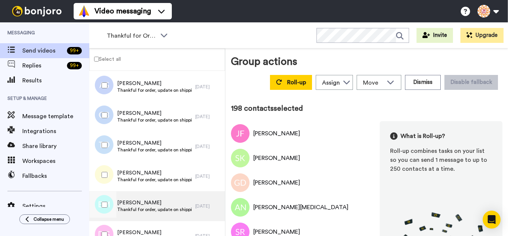
click at [114, 230] on div at bounding box center [103, 234] width 27 height 26
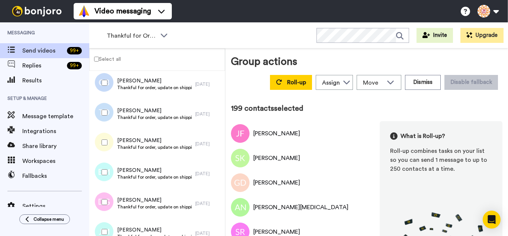
scroll to position [5872, 0]
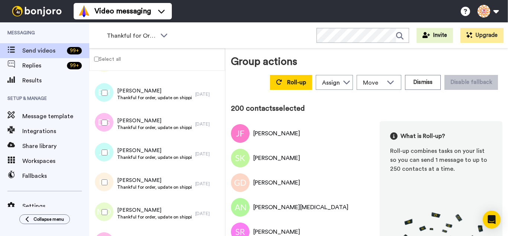
click at [108, 181] on div at bounding box center [103, 182] width 27 height 26
click at [107, 205] on div at bounding box center [103, 212] width 27 height 26
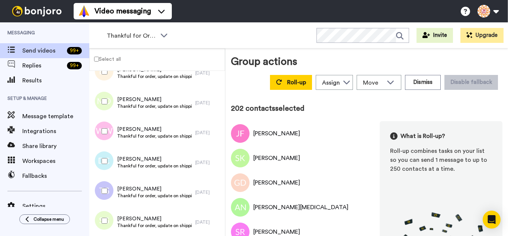
scroll to position [5983, 0]
click at [105, 135] on div at bounding box center [103, 130] width 27 height 26
click at [111, 160] on div at bounding box center [103, 160] width 27 height 26
click at [106, 180] on div at bounding box center [103, 189] width 27 height 26
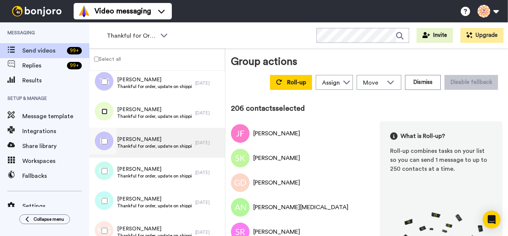
scroll to position [6095, 0]
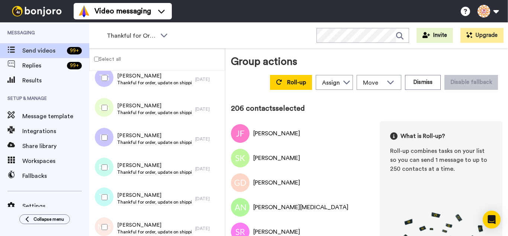
click at [108, 141] on div at bounding box center [103, 137] width 27 height 26
click at [110, 171] on div at bounding box center [103, 167] width 27 height 26
click at [108, 196] on div at bounding box center [103, 197] width 27 height 26
click at [107, 223] on div at bounding box center [103, 227] width 27 height 26
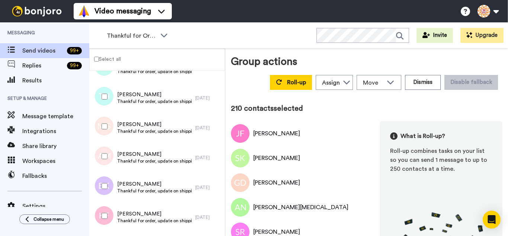
scroll to position [6207, 0]
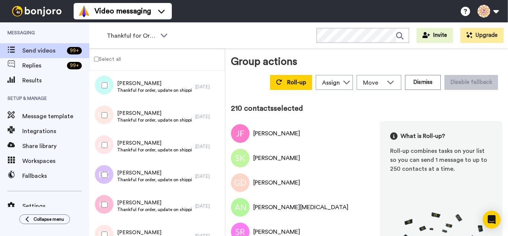
click at [104, 148] on div at bounding box center [103, 145] width 27 height 26
click at [102, 183] on div at bounding box center [103, 175] width 27 height 26
click at [109, 213] on div at bounding box center [103, 204] width 27 height 26
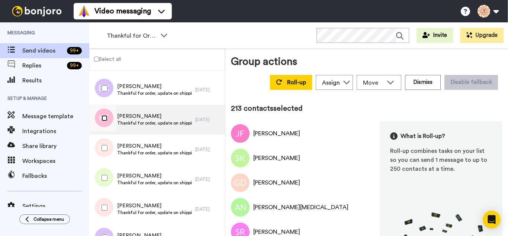
scroll to position [6318, 0]
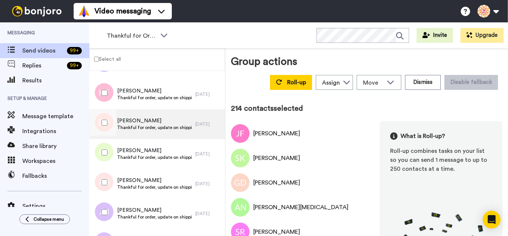
click at [104, 138] on div at bounding box center [102, 124] width 22 height 30
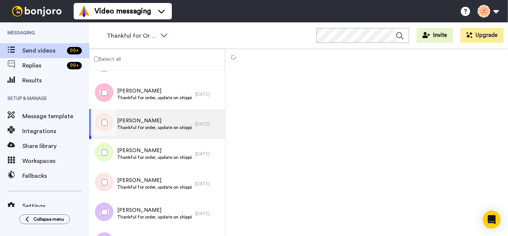
click at [102, 149] on div at bounding box center [103, 152] width 27 height 26
click at [101, 177] on div at bounding box center [103, 182] width 27 height 26
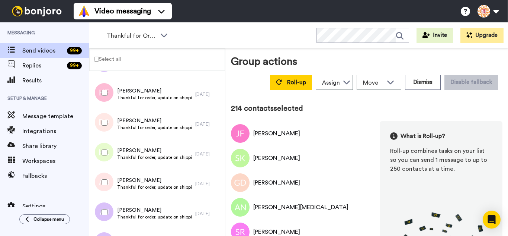
click at [107, 206] on div at bounding box center [103, 212] width 27 height 26
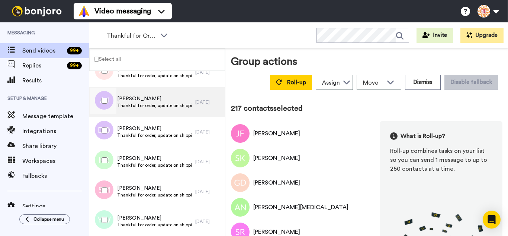
scroll to position [6430, 0]
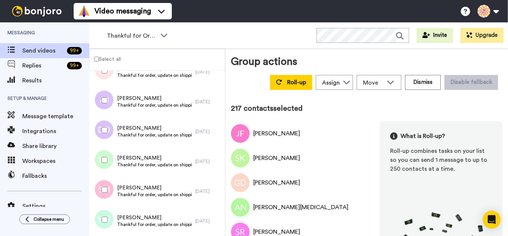
click at [108, 125] on div at bounding box center [103, 130] width 27 height 26
click at [114, 158] on div at bounding box center [103, 160] width 27 height 26
click at [108, 218] on div at bounding box center [103, 219] width 27 height 26
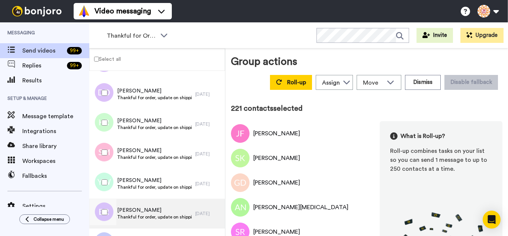
scroll to position [6542, 0]
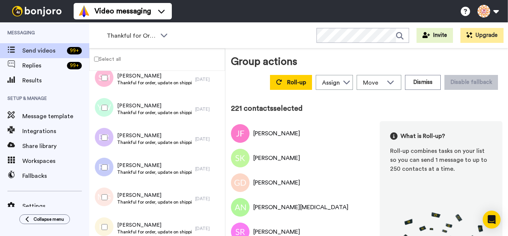
click at [105, 142] on div at bounding box center [103, 137] width 27 height 26
click at [105, 162] on div at bounding box center [103, 167] width 27 height 26
click at [107, 191] on div at bounding box center [103, 197] width 27 height 26
click at [108, 219] on div at bounding box center [103, 227] width 27 height 26
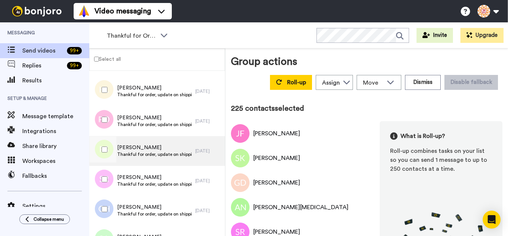
scroll to position [6690, 0]
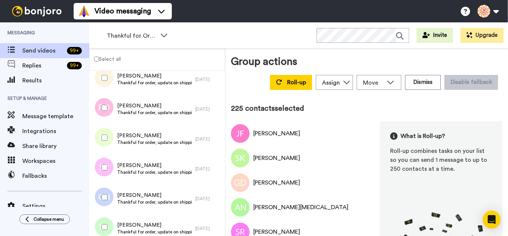
click at [103, 113] on div at bounding box center [103, 108] width 27 height 26
click at [108, 141] on div at bounding box center [103, 137] width 27 height 26
click at [109, 168] on div at bounding box center [103, 167] width 27 height 26
click at [105, 211] on div "Crystal Harris Thankful for order, update on shipping. 1 day ago" at bounding box center [157, 198] width 136 height 30
click at [105, 220] on div at bounding box center [103, 227] width 27 height 26
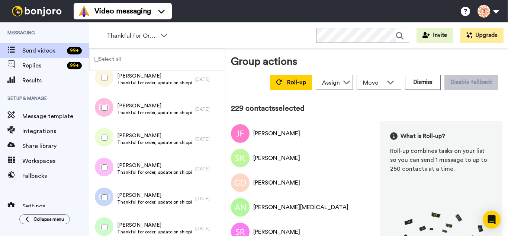
click at [106, 194] on div at bounding box center [103, 197] width 27 height 26
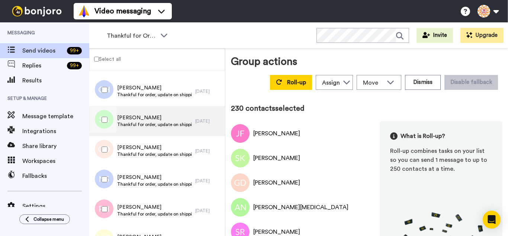
scroll to position [6802, 0]
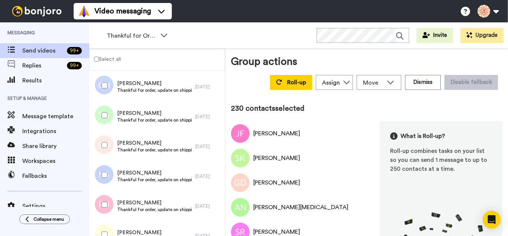
click at [108, 146] on div at bounding box center [103, 145] width 27 height 26
click at [110, 205] on div at bounding box center [103, 204] width 27 height 26
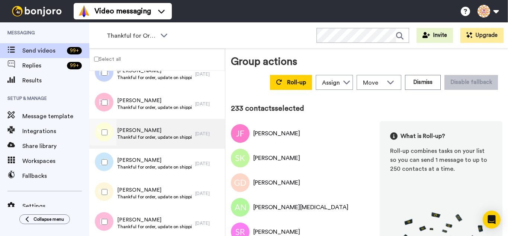
scroll to position [6914, 0]
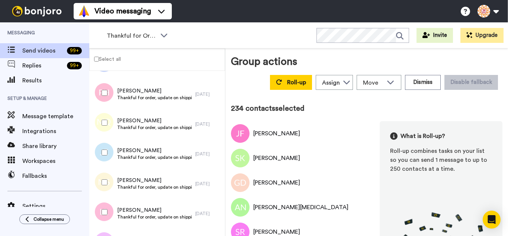
click at [109, 156] on div at bounding box center [103, 152] width 27 height 26
click at [109, 181] on div at bounding box center [103, 182] width 27 height 26
click at [113, 212] on div at bounding box center [103, 212] width 27 height 26
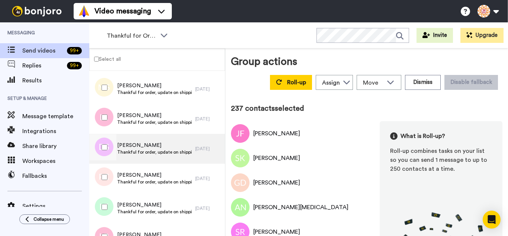
scroll to position [7025, 0]
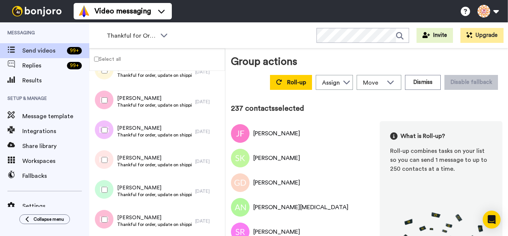
click at [109, 132] on div at bounding box center [103, 130] width 27 height 26
click at [114, 169] on div at bounding box center [103, 160] width 27 height 26
click at [112, 186] on div at bounding box center [103, 189] width 27 height 26
click at [110, 210] on div at bounding box center [103, 219] width 27 height 26
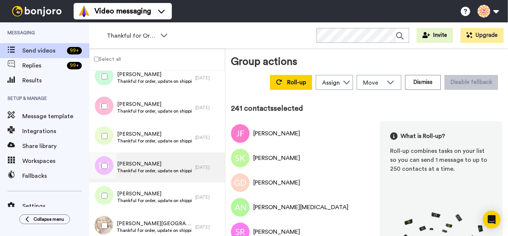
scroll to position [7174, 0]
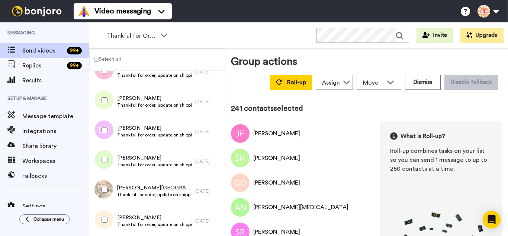
click at [101, 98] on div at bounding box center [103, 100] width 27 height 26
click at [108, 139] on div at bounding box center [103, 130] width 27 height 26
click at [111, 173] on div "SUsan Keane Thankful for order, update on shipping. 1 day ago" at bounding box center [157, 161] width 136 height 30
click at [109, 188] on div at bounding box center [103, 189] width 27 height 26
click at [109, 167] on div at bounding box center [103, 160] width 27 height 26
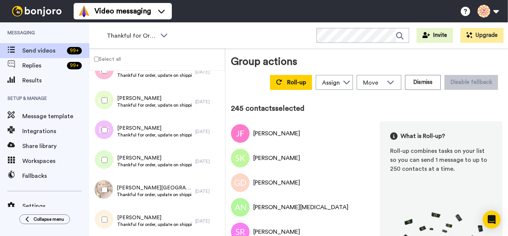
click at [112, 213] on div at bounding box center [103, 219] width 27 height 26
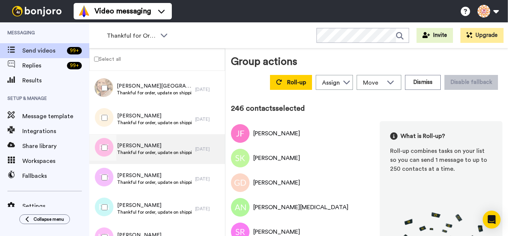
scroll to position [7286, 0]
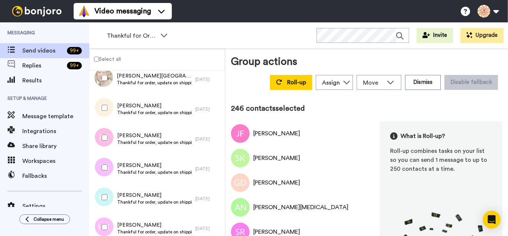
click at [108, 140] on div at bounding box center [103, 137] width 27 height 26
click at [112, 166] on div at bounding box center [103, 167] width 27 height 26
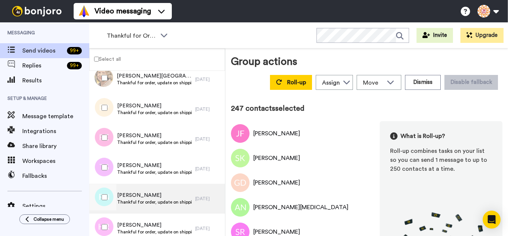
click at [109, 196] on div at bounding box center [103, 197] width 27 height 26
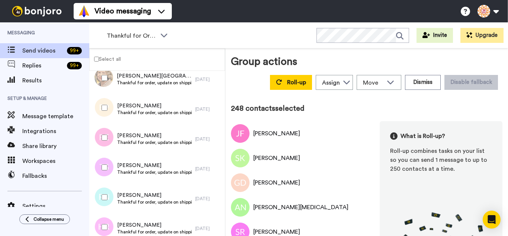
click at [108, 221] on div at bounding box center [103, 227] width 27 height 26
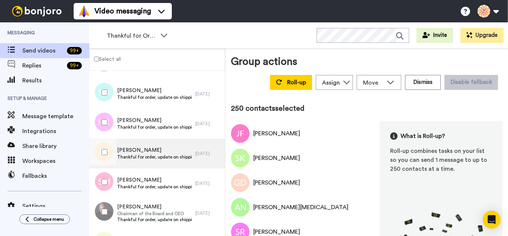
scroll to position [7398, 0]
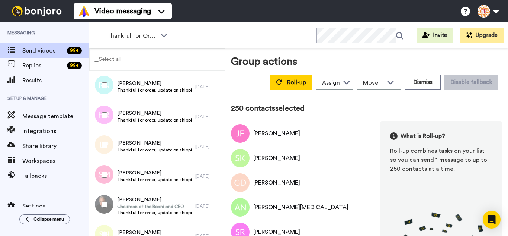
click at [103, 148] on div at bounding box center [103, 145] width 27 height 26
click at [110, 181] on div at bounding box center [103, 175] width 27 height 26
click at [112, 203] on div at bounding box center [103, 204] width 27 height 26
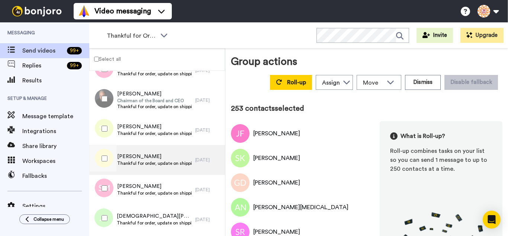
scroll to position [7509, 0]
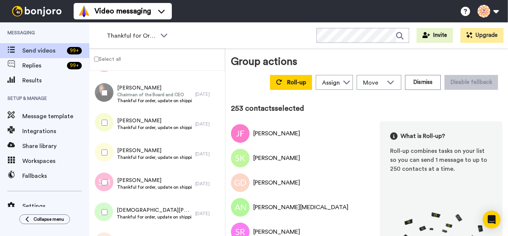
click at [96, 87] on div at bounding box center [103, 93] width 27 height 26
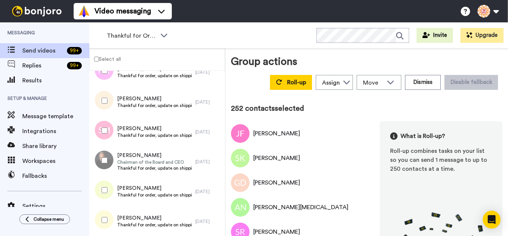
scroll to position [7435, 0]
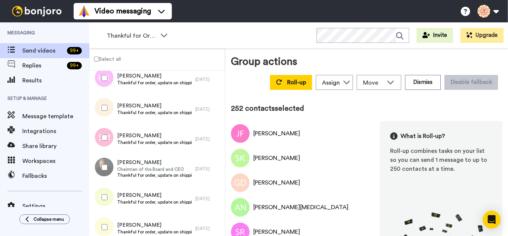
click at [109, 137] on div at bounding box center [103, 137] width 27 height 26
click at [104, 103] on div at bounding box center [103, 108] width 27 height 26
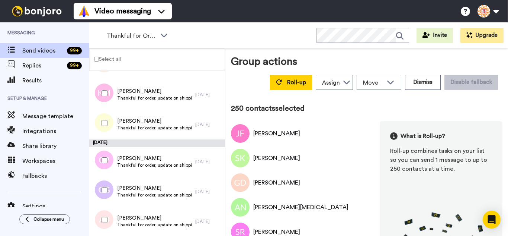
scroll to position [7704, 0]
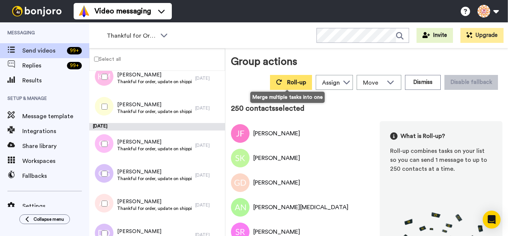
click at [287, 81] on span "Roll-up" at bounding box center [296, 82] width 19 height 6
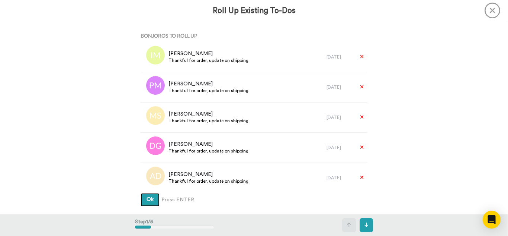
click at [141, 193] on button "Ok" at bounding box center [150, 199] width 19 height 13
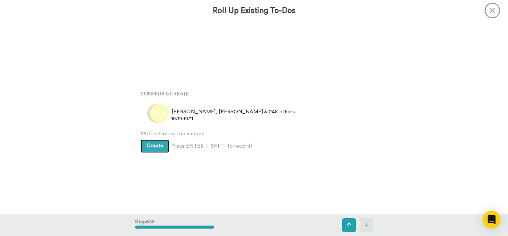
scroll to position [770, 0]
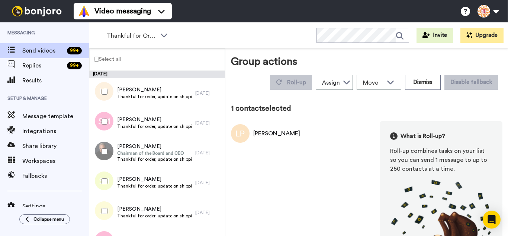
click at [105, 126] on div at bounding box center [103, 121] width 27 height 26
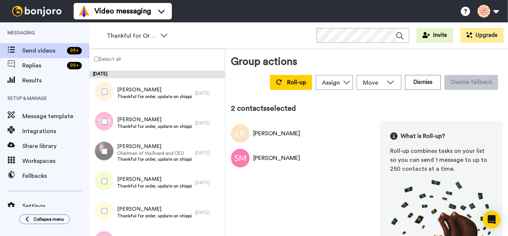
click at [105, 144] on div at bounding box center [103, 151] width 27 height 26
click at [112, 184] on div at bounding box center [103, 181] width 27 height 26
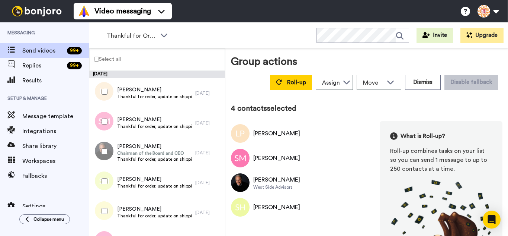
click at [111, 201] on div at bounding box center [103, 211] width 27 height 26
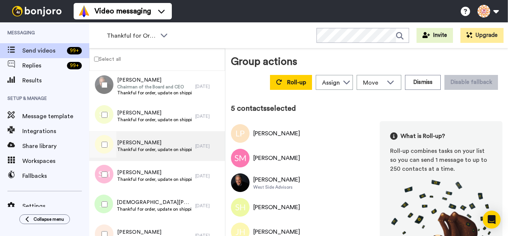
scroll to position [74, 0]
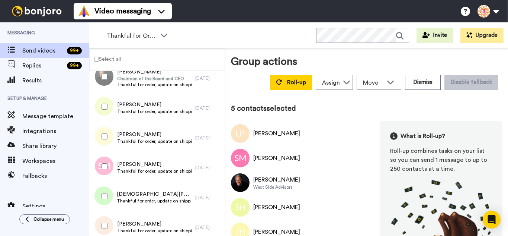
drag, startPoint x: 110, startPoint y: 163, endPoint x: 104, endPoint y: 189, distance: 27.2
click at [110, 164] on div at bounding box center [103, 166] width 27 height 26
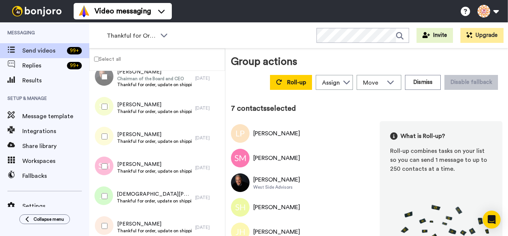
click at [115, 221] on div at bounding box center [103, 226] width 27 height 26
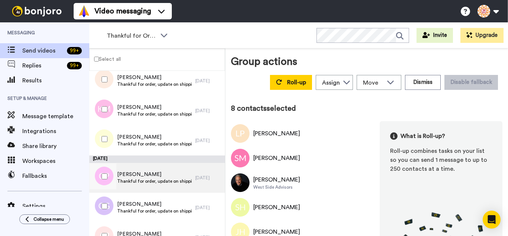
scroll to position [223, 0]
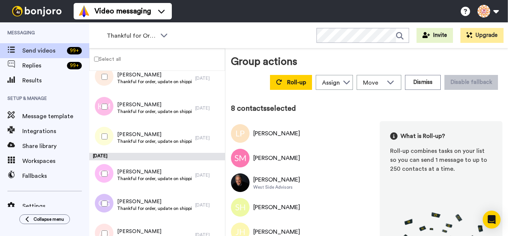
drag, startPoint x: 96, startPoint y: 103, endPoint x: 103, endPoint y: 133, distance: 30.8
click at [96, 103] on div at bounding box center [103, 106] width 27 height 26
click at [107, 176] on div at bounding box center [103, 173] width 27 height 26
click at [103, 198] on div at bounding box center [103, 203] width 27 height 26
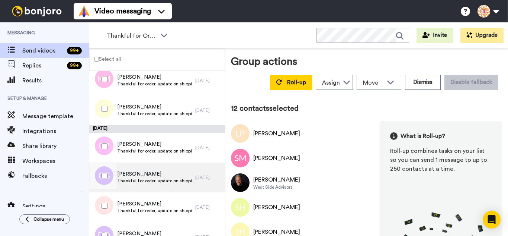
scroll to position [298, 0]
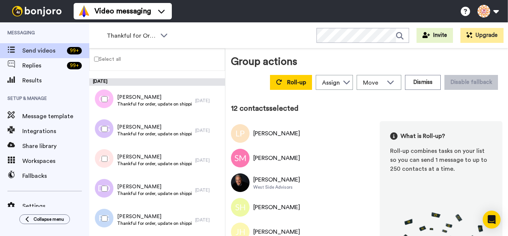
click at [101, 161] on div at bounding box center [103, 159] width 27 height 26
click at [108, 185] on div at bounding box center [103, 188] width 27 height 26
click at [103, 211] on div at bounding box center [103, 218] width 27 height 26
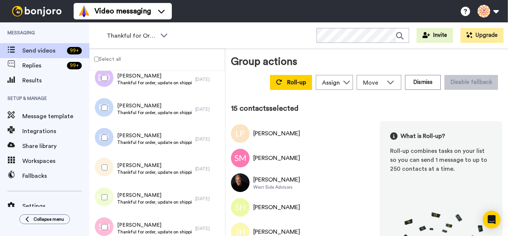
scroll to position [409, 0]
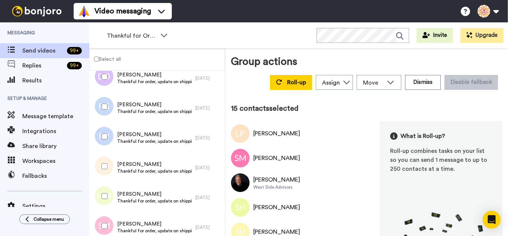
click at [100, 136] on div at bounding box center [103, 136] width 27 height 26
click at [103, 162] on div at bounding box center [103, 166] width 27 height 26
click at [111, 196] on div at bounding box center [103, 196] width 27 height 26
click at [111, 217] on div at bounding box center [103, 226] width 27 height 26
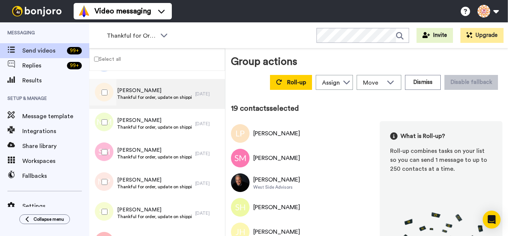
scroll to position [521, 0]
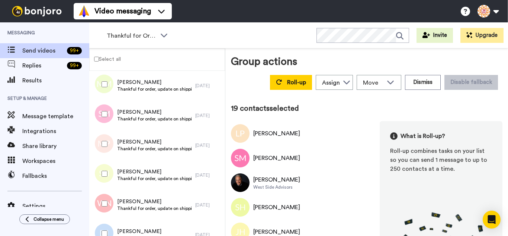
drag, startPoint x: 98, startPoint y: 147, endPoint x: 102, endPoint y: 164, distance: 17.6
click at [98, 148] on div at bounding box center [103, 144] width 27 height 26
drag, startPoint x: 109, startPoint y: 197, endPoint x: 109, endPoint y: 208, distance: 11.2
click at [109, 198] on div at bounding box center [103, 203] width 27 height 26
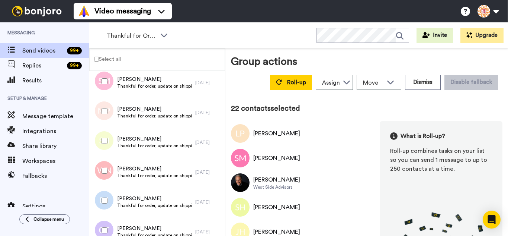
scroll to position [595, 0]
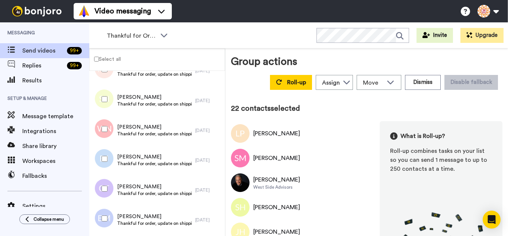
click at [103, 157] on div at bounding box center [103, 159] width 27 height 26
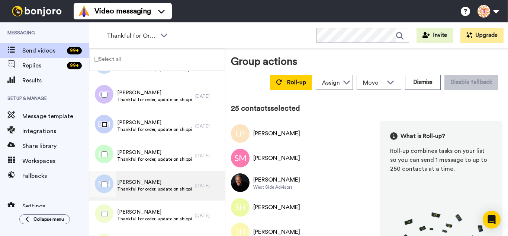
scroll to position [707, 0]
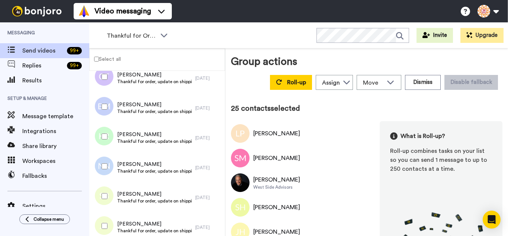
drag, startPoint x: 106, startPoint y: 143, endPoint x: 103, endPoint y: 157, distance: 14.0
click at [106, 143] on div at bounding box center [103, 136] width 27 height 26
click at [105, 194] on div at bounding box center [103, 196] width 27 height 26
click at [107, 217] on div at bounding box center [103, 226] width 27 height 26
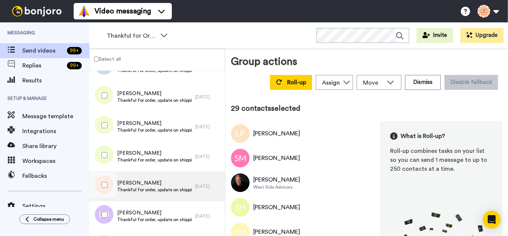
scroll to position [819, 0]
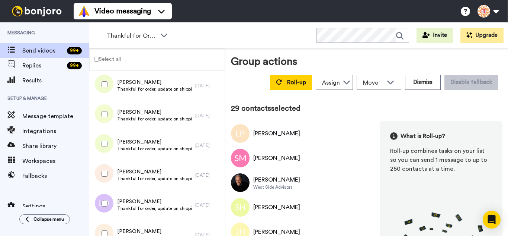
click at [103, 147] on div at bounding box center [103, 144] width 27 height 26
click at [100, 176] on div at bounding box center [103, 173] width 27 height 26
click at [108, 207] on div at bounding box center [103, 203] width 27 height 26
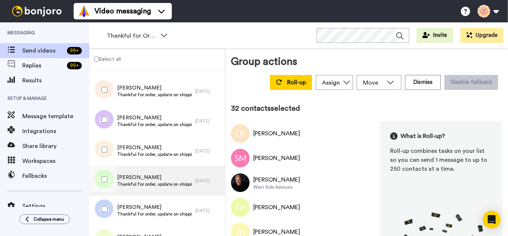
scroll to position [930, 0]
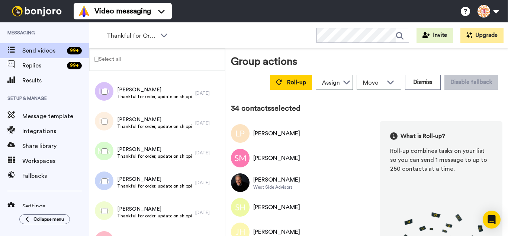
drag, startPoint x: 108, startPoint y: 180, endPoint x: 113, endPoint y: 202, distance: 22.6
click at [109, 183] on div at bounding box center [103, 181] width 27 height 26
click at [112, 207] on div at bounding box center [103, 211] width 27 height 26
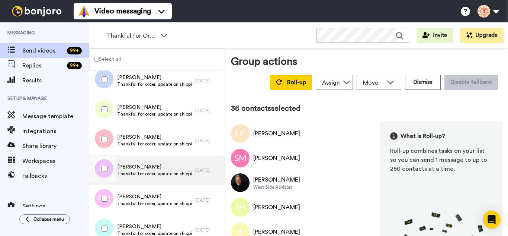
scroll to position [1042, 0]
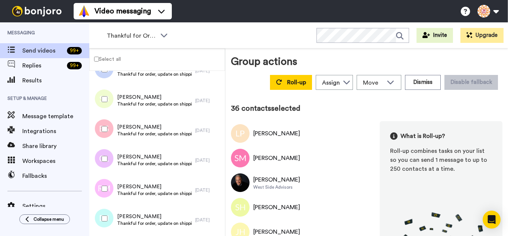
click at [102, 135] on div at bounding box center [103, 129] width 27 height 26
click at [101, 157] on div at bounding box center [103, 159] width 27 height 26
click at [105, 187] on div at bounding box center [103, 188] width 27 height 26
click at [106, 210] on div at bounding box center [103, 218] width 27 height 26
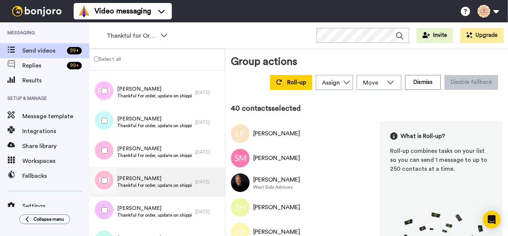
scroll to position [1154, 0]
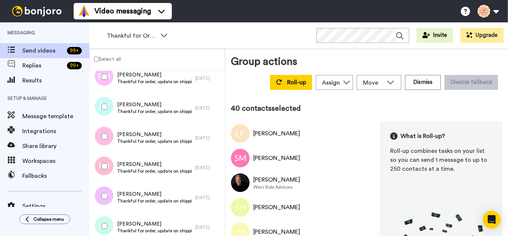
click at [97, 142] on div at bounding box center [103, 136] width 27 height 26
click at [101, 162] on div at bounding box center [103, 166] width 27 height 26
click at [105, 188] on div at bounding box center [103, 196] width 27 height 26
click at [108, 221] on div at bounding box center [103, 226] width 27 height 26
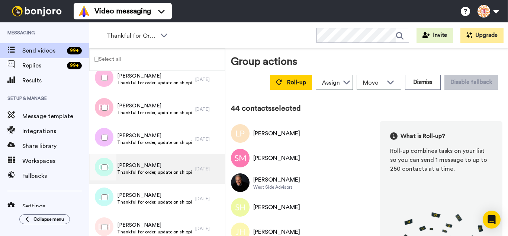
scroll to position [1228, 0]
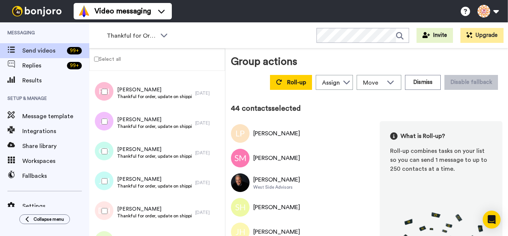
click at [112, 179] on div at bounding box center [103, 181] width 27 height 26
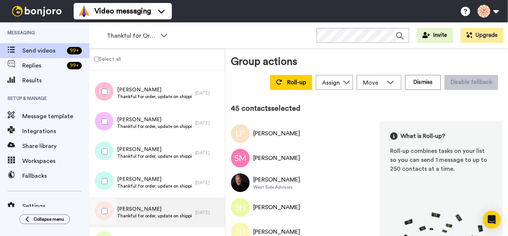
click at [117, 215] on span "Thankful for order, update on shipping." at bounding box center [154, 216] width 74 height 6
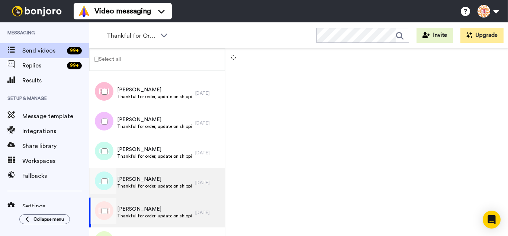
click at [107, 205] on div at bounding box center [103, 211] width 27 height 26
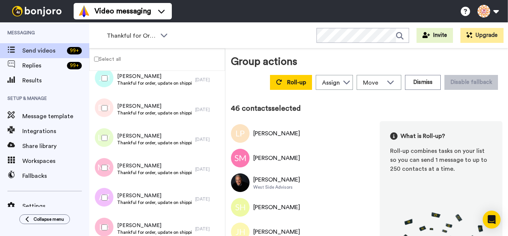
scroll to position [1339, 0]
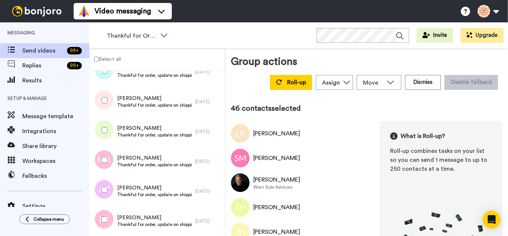
click at [99, 132] on div at bounding box center [103, 130] width 27 height 26
drag, startPoint x: 109, startPoint y: 188, endPoint x: 111, endPoint y: 220, distance: 31.7
click at [109, 189] on div at bounding box center [103, 189] width 27 height 26
click at [111, 220] on div at bounding box center [103, 219] width 27 height 26
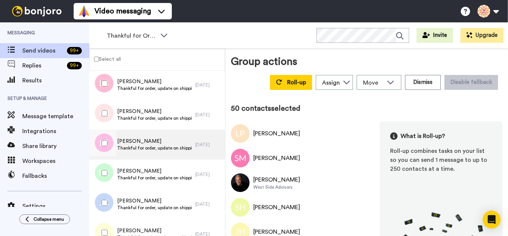
scroll to position [1488, 0]
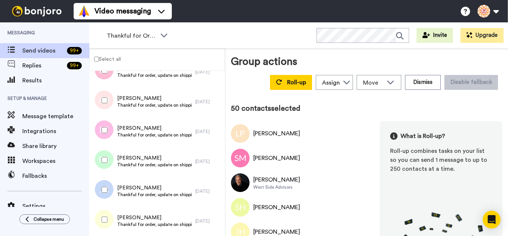
click at [100, 91] on div at bounding box center [103, 100] width 27 height 26
click at [101, 123] on div at bounding box center [103, 130] width 27 height 26
drag, startPoint x: 110, startPoint y: 164, endPoint x: 110, endPoint y: 177, distance: 12.3
click at [110, 166] on div at bounding box center [103, 160] width 27 height 26
drag, startPoint x: 110, startPoint y: 193, endPoint x: 105, endPoint y: 214, distance: 21.8
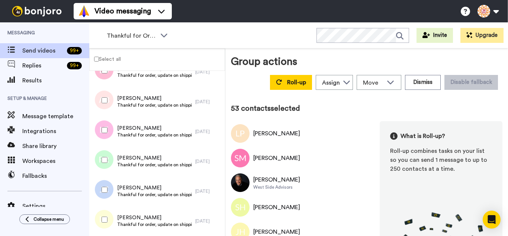
click at [109, 193] on div at bounding box center [103, 189] width 27 height 26
click at [106, 215] on div at bounding box center [103, 219] width 27 height 26
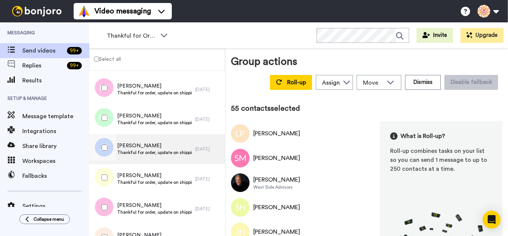
scroll to position [1599, 0]
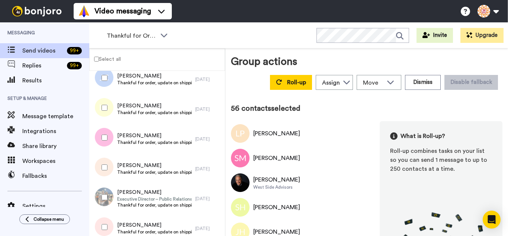
drag, startPoint x: 110, startPoint y: 167, endPoint x: 111, endPoint y: 191, distance: 23.8
click at [110, 167] on div at bounding box center [103, 167] width 27 height 26
click at [111, 192] on div at bounding box center [103, 197] width 27 height 26
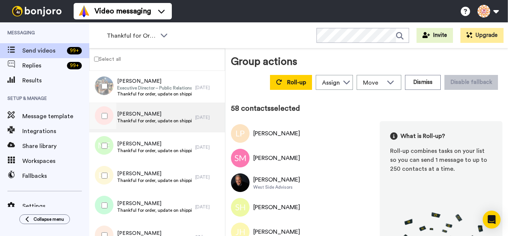
scroll to position [1711, 0]
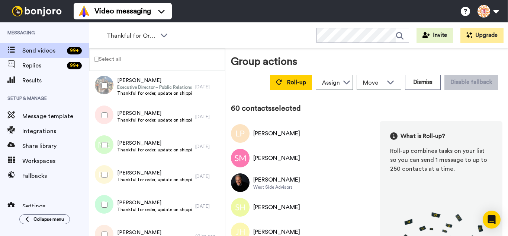
drag, startPoint x: 110, startPoint y: 197, endPoint x: 109, endPoint y: 210, distance: 13.4
click at [109, 201] on div at bounding box center [103, 204] width 27 height 26
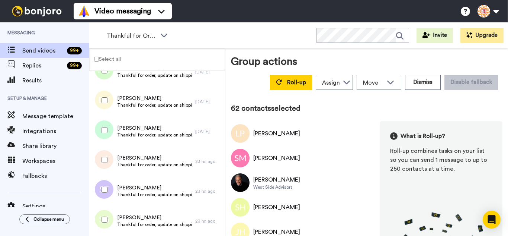
click at [109, 170] on div at bounding box center [103, 160] width 27 height 26
drag, startPoint x: 108, startPoint y: 184, endPoint x: 106, endPoint y: 198, distance: 14.7
click at [108, 185] on div at bounding box center [103, 189] width 27 height 26
click at [105, 216] on div at bounding box center [103, 219] width 27 height 26
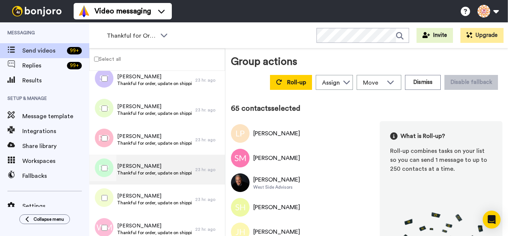
scroll to position [1897, 0]
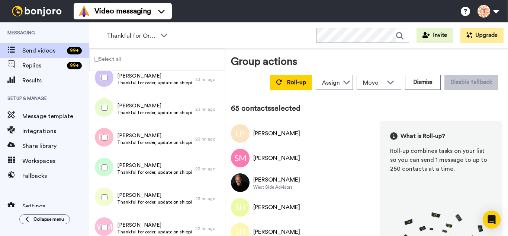
click at [112, 145] on div at bounding box center [103, 137] width 27 height 26
click at [109, 219] on div at bounding box center [103, 227] width 27 height 26
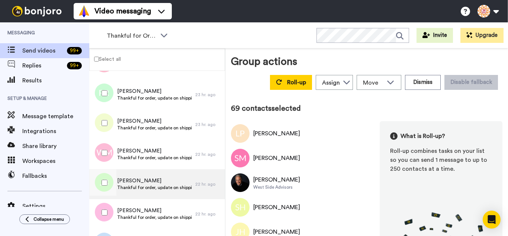
scroll to position [1971, 0]
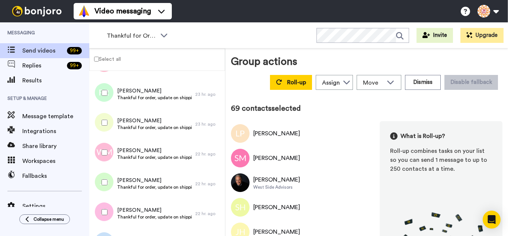
click at [109, 185] on div at bounding box center [103, 182] width 27 height 26
click at [105, 203] on div at bounding box center [103, 212] width 27 height 26
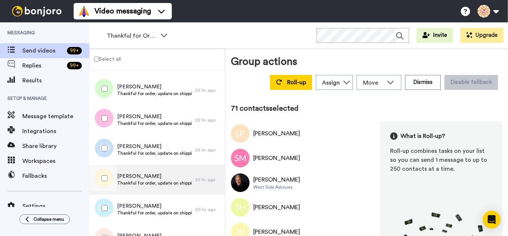
scroll to position [2083, 0]
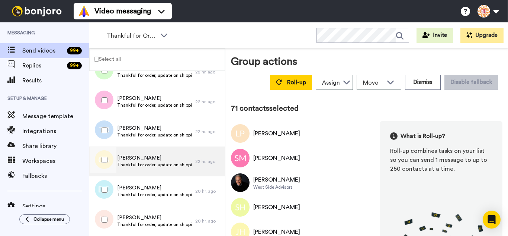
drag, startPoint x: 103, startPoint y: 135, endPoint x: 102, endPoint y: 146, distance: 11.2
click at [102, 135] on div at bounding box center [103, 130] width 27 height 26
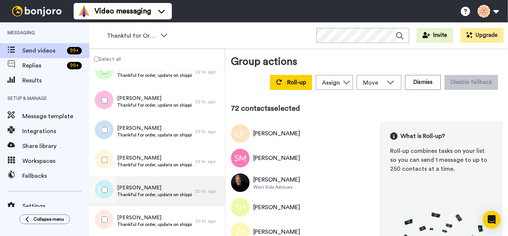
drag, startPoint x: 100, startPoint y: 187, endPoint x: 103, endPoint y: 204, distance: 17.4
click at [100, 192] on div at bounding box center [103, 189] width 27 height 26
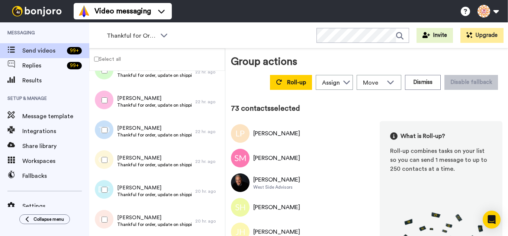
click at [106, 215] on div at bounding box center [103, 219] width 27 height 26
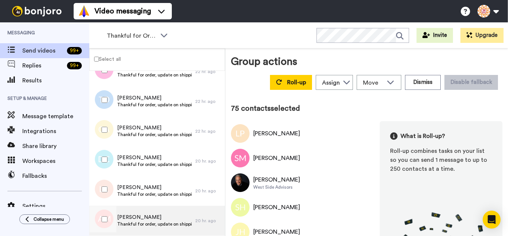
scroll to position [2157, 0]
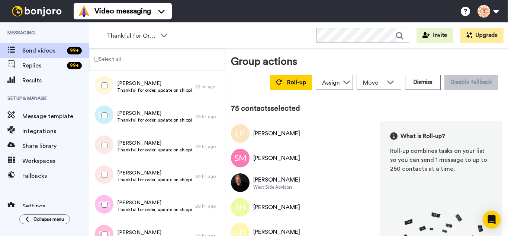
click at [101, 175] on div at bounding box center [103, 175] width 27 height 26
click at [106, 199] on div at bounding box center [103, 204] width 27 height 26
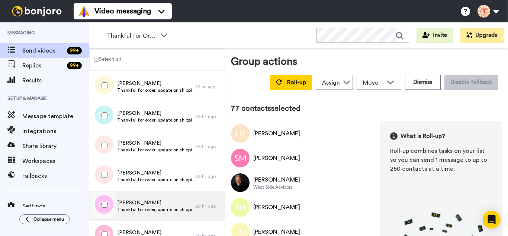
click at [109, 219] on div at bounding box center [102, 206] width 22 height 30
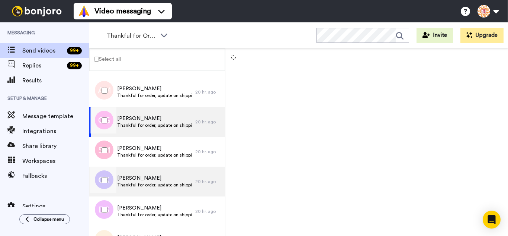
scroll to position [2269, 0]
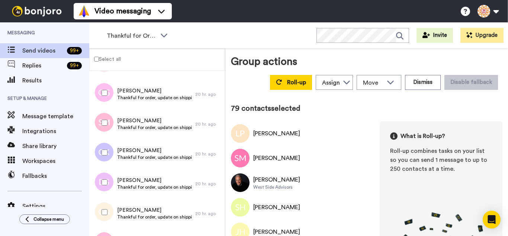
click at [103, 176] on div at bounding box center [103, 182] width 27 height 26
click at [109, 210] on div at bounding box center [103, 212] width 27 height 26
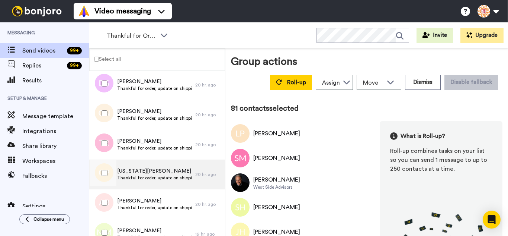
scroll to position [2381, 0]
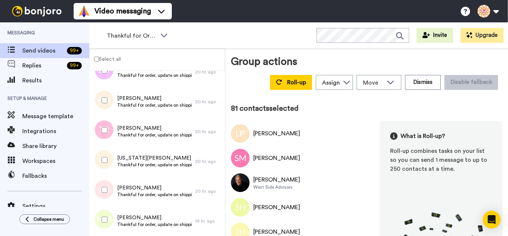
drag, startPoint x: 95, startPoint y: 131, endPoint x: 97, endPoint y: 136, distance: 6.0
click at [95, 131] on div at bounding box center [103, 130] width 27 height 26
click at [103, 153] on div at bounding box center [103, 160] width 27 height 26
click at [102, 183] on div at bounding box center [103, 189] width 27 height 26
click at [106, 214] on div at bounding box center [103, 219] width 27 height 26
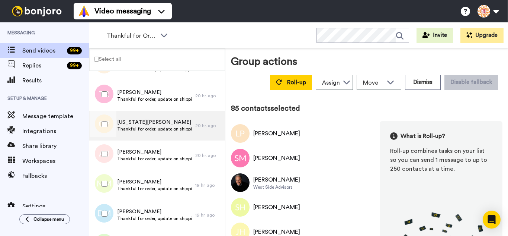
scroll to position [2455, 0]
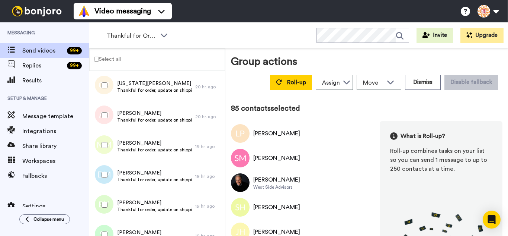
click at [100, 180] on div at bounding box center [103, 175] width 27 height 26
click at [102, 198] on div at bounding box center [103, 204] width 27 height 26
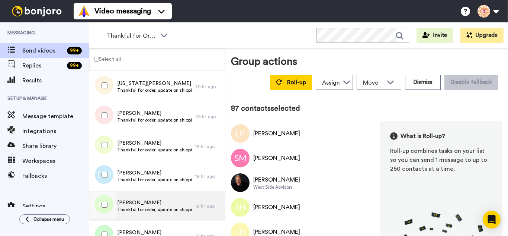
drag, startPoint x: 106, startPoint y: 226, endPoint x: 121, endPoint y: 208, distance: 23.3
click at [106, 226] on div at bounding box center [103, 234] width 27 height 26
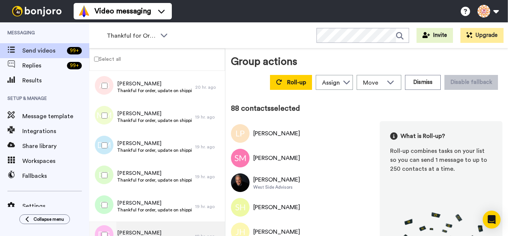
scroll to position [2567, 0]
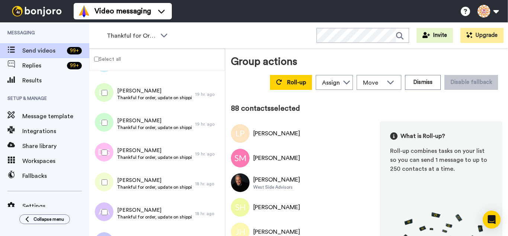
drag, startPoint x: 109, startPoint y: 146, endPoint x: 107, endPoint y: 175, distance: 28.3
click at [109, 147] on div at bounding box center [103, 152] width 27 height 26
drag, startPoint x: 107, startPoint y: 175, endPoint x: 106, endPoint y: 202, distance: 26.4
click at [107, 176] on div at bounding box center [103, 182] width 27 height 26
click at [106, 206] on div at bounding box center [103, 212] width 27 height 26
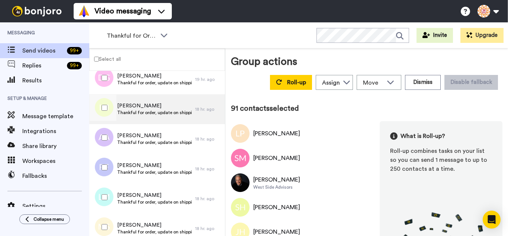
scroll to position [2678, 0]
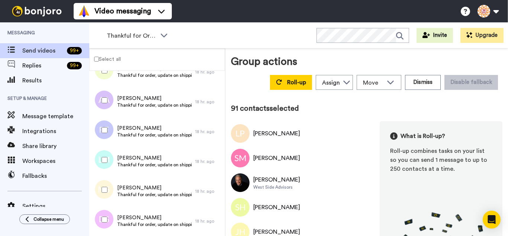
click at [105, 125] on div at bounding box center [103, 130] width 27 height 26
click at [110, 157] on div at bounding box center [103, 160] width 27 height 26
drag, startPoint x: 103, startPoint y: 184, endPoint x: 105, endPoint y: 213, distance: 29.5
click at [103, 184] on div at bounding box center [103, 189] width 27 height 26
click at [106, 215] on div at bounding box center [103, 219] width 27 height 26
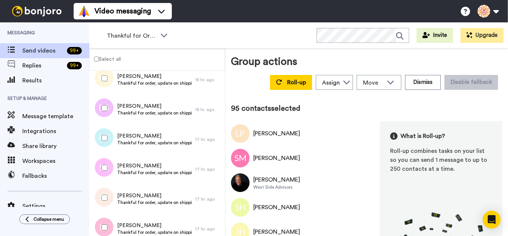
scroll to position [2790, 0]
drag, startPoint x: 108, startPoint y: 140, endPoint x: 105, endPoint y: 157, distance: 17.7
click at [108, 141] on div at bounding box center [103, 137] width 27 height 26
click at [101, 167] on div at bounding box center [103, 167] width 27 height 26
click at [107, 222] on div at bounding box center [103, 227] width 27 height 26
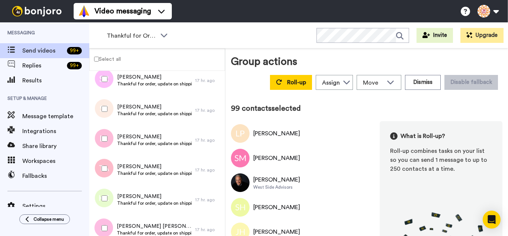
scroll to position [2902, 0]
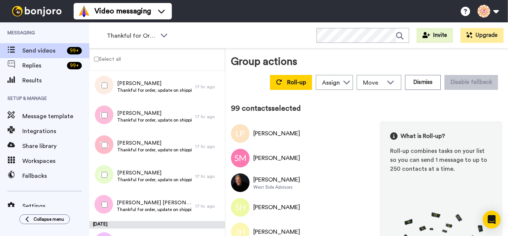
drag, startPoint x: 106, startPoint y: 148, endPoint x: 108, endPoint y: 169, distance: 21.7
click at [106, 153] on div at bounding box center [103, 145] width 27 height 26
drag, startPoint x: 110, startPoint y: 175, endPoint x: 108, endPoint y: 198, distance: 23.9
click at [110, 175] on div at bounding box center [103, 175] width 27 height 26
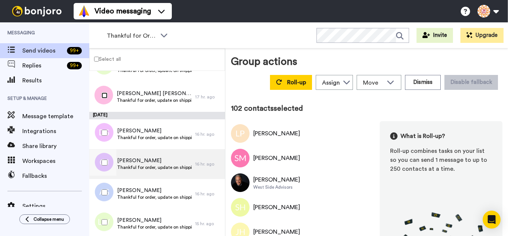
scroll to position [3013, 0]
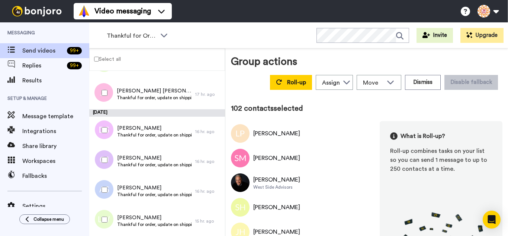
click at [105, 135] on div at bounding box center [103, 130] width 27 height 26
drag, startPoint x: 108, startPoint y: 170, endPoint x: 109, endPoint y: 192, distance: 22.7
click at [108, 170] on div at bounding box center [103, 160] width 27 height 26
click at [108, 198] on div at bounding box center [103, 189] width 27 height 26
click at [107, 225] on div at bounding box center [103, 219] width 27 height 26
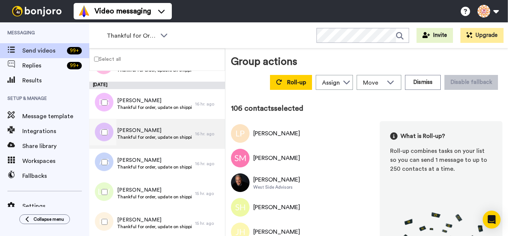
scroll to position [3125, 0]
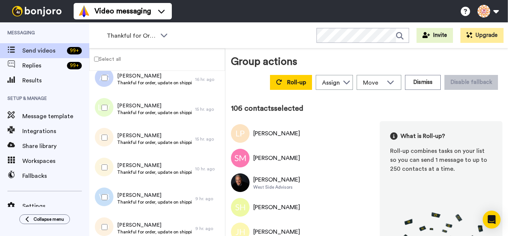
drag, startPoint x: 108, startPoint y: 138, endPoint x: 109, endPoint y: 166, distance: 28.3
click at [108, 138] on div at bounding box center [103, 137] width 27 height 26
click at [109, 167] on div at bounding box center [103, 167] width 27 height 26
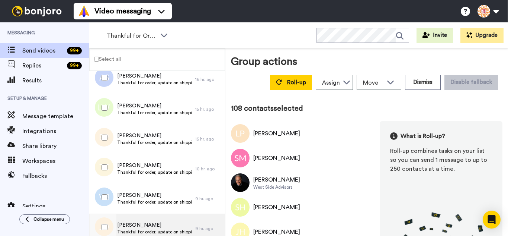
drag, startPoint x: 113, startPoint y: 186, endPoint x: 118, endPoint y: 223, distance: 37.2
click at [114, 189] on div at bounding box center [103, 197] width 27 height 26
click at [117, 223] on span "Jocelyn Diaz" at bounding box center [154, 224] width 74 height 7
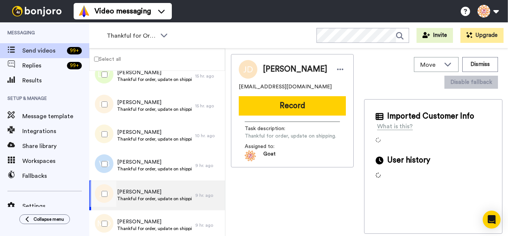
scroll to position [3199, 0]
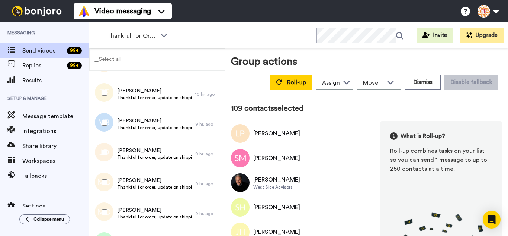
click at [109, 214] on div at bounding box center [103, 212] width 27 height 26
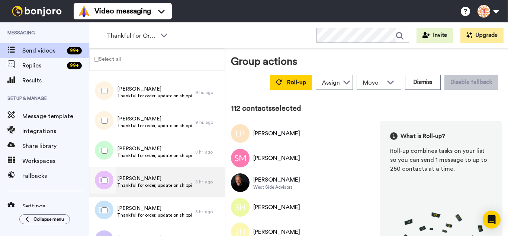
scroll to position [3311, 0]
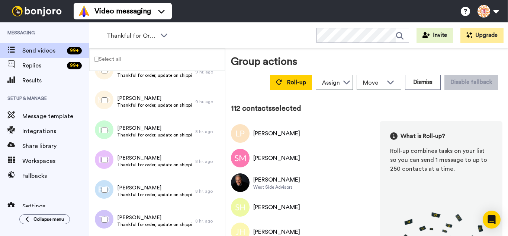
drag, startPoint x: 108, startPoint y: 136, endPoint x: 106, endPoint y: 148, distance: 12.0
click at [108, 138] on div at bounding box center [103, 130] width 27 height 26
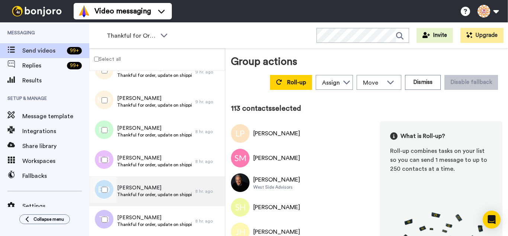
drag, startPoint x: 101, startPoint y: 185, endPoint x: 103, endPoint y: 203, distance: 18.4
click at [101, 189] on div at bounding box center [103, 189] width 27 height 26
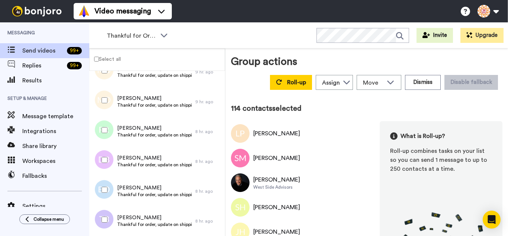
click at [106, 215] on div at bounding box center [103, 219] width 27 height 26
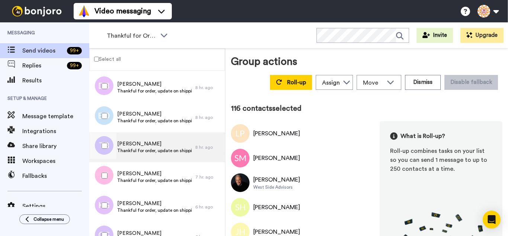
scroll to position [3386, 0]
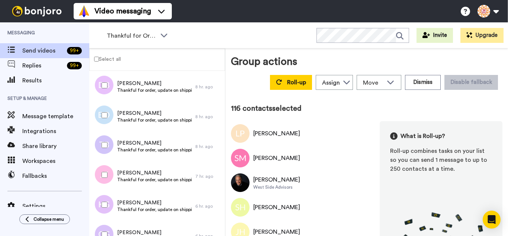
click at [108, 176] on div at bounding box center [103, 175] width 27 height 26
click at [111, 206] on div at bounding box center [103, 204] width 27 height 26
click at [112, 227] on div at bounding box center [103, 234] width 27 height 26
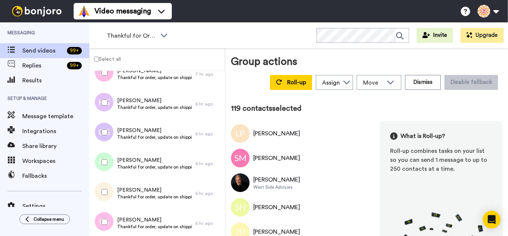
scroll to position [3497, 0]
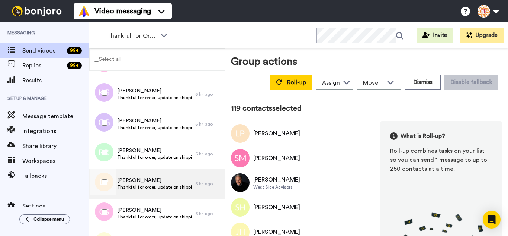
click at [104, 179] on div at bounding box center [103, 182] width 27 height 26
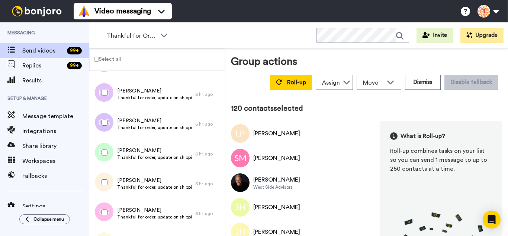
click at [99, 207] on div at bounding box center [103, 212] width 27 height 26
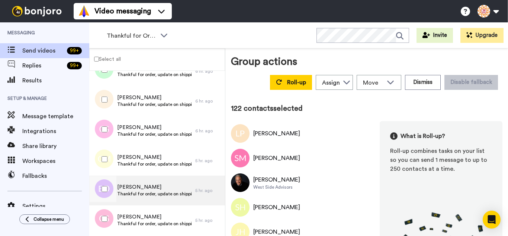
scroll to position [3609, 0]
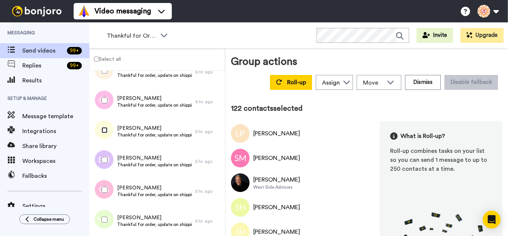
click at [102, 133] on div at bounding box center [103, 130] width 27 height 26
click at [106, 163] on div at bounding box center [103, 160] width 27 height 26
click at [100, 197] on div at bounding box center [103, 189] width 27 height 26
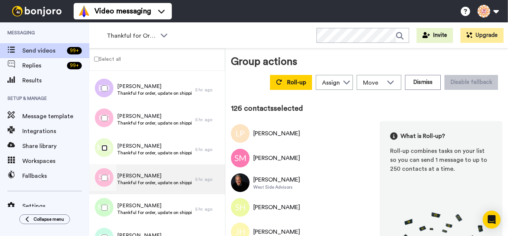
scroll to position [3683, 0]
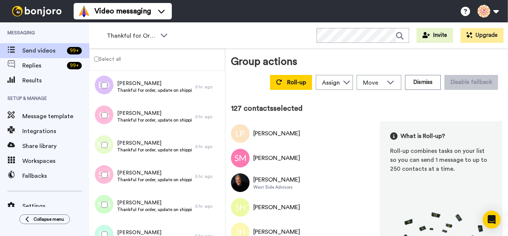
click at [100, 204] on div at bounding box center [103, 204] width 27 height 26
click at [108, 229] on div at bounding box center [103, 234] width 27 height 26
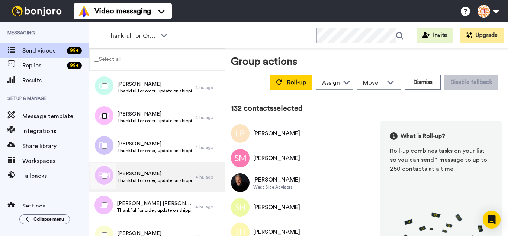
scroll to position [3907, 0]
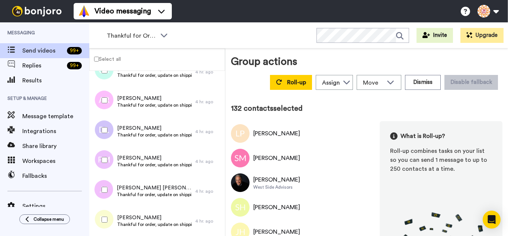
click at [105, 134] on div at bounding box center [103, 130] width 27 height 26
click at [105, 196] on div at bounding box center [103, 189] width 27 height 26
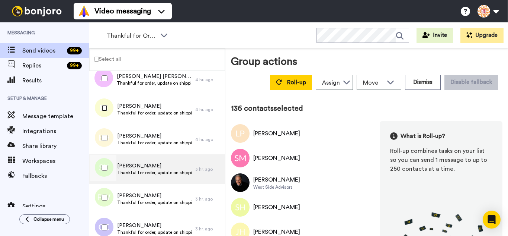
scroll to position [4018, 0]
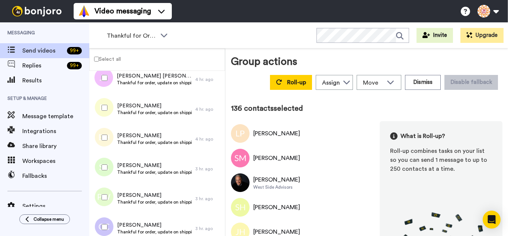
drag, startPoint x: 96, startPoint y: 140, endPoint x: 108, endPoint y: 160, distance: 23.2
click at [98, 143] on div at bounding box center [103, 137] width 27 height 26
click at [110, 164] on div at bounding box center [103, 167] width 27 height 26
click at [105, 193] on div at bounding box center [103, 197] width 27 height 26
click at [109, 220] on div at bounding box center [103, 227] width 27 height 26
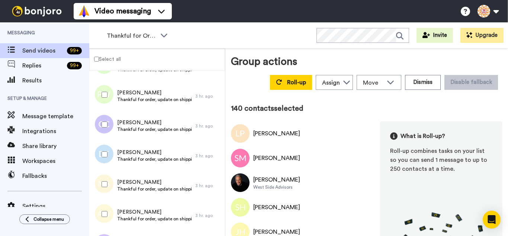
scroll to position [4130, 0]
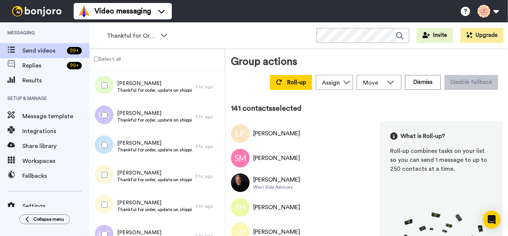
click at [102, 169] on div at bounding box center [103, 175] width 27 height 26
click at [106, 202] on div at bounding box center [103, 204] width 27 height 26
click at [106, 225] on div at bounding box center [103, 234] width 27 height 26
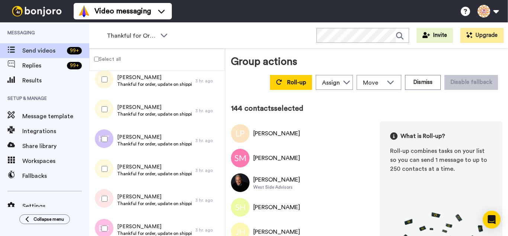
scroll to position [4242, 0]
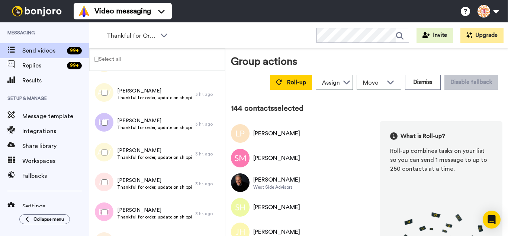
drag, startPoint x: 106, startPoint y: 144, endPoint x: 106, endPoint y: 170, distance: 26.4
click at [106, 148] on div at bounding box center [103, 152] width 27 height 26
drag, startPoint x: 106, startPoint y: 177, endPoint x: 107, endPoint y: 187, distance: 10.4
click at [106, 178] on div at bounding box center [103, 182] width 27 height 26
click at [108, 204] on div at bounding box center [103, 212] width 27 height 26
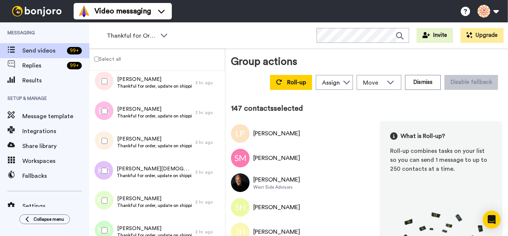
scroll to position [4353, 0]
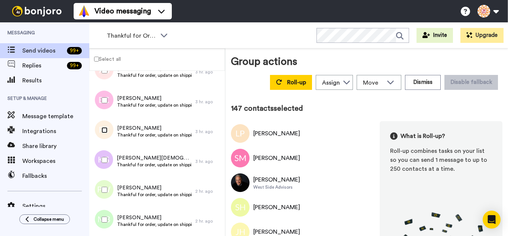
click at [102, 133] on div at bounding box center [103, 130] width 27 height 26
click at [108, 189] on div at bounding box center [103, 189] width 27 height 26
click at [104, 164] on div at bounding box center [103, 160] width 27 height 26
click at [106, 194] on div at bounding box center [103, 189] width 27 height 26
click at [284, 97] on div "Group actions Roll-up Assign Goat Milk Stuff Move WORKSPACES View all Thanking …" at bounding box center [367, 143] width 272 height 179
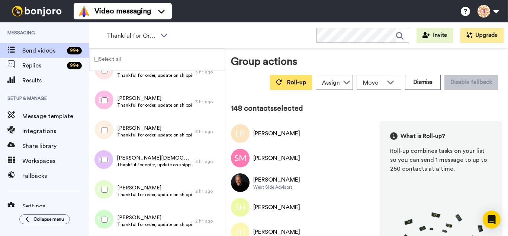
click at [279, 83] on button "Roll-up" at bounding box center [291, 82] width 42 height 15
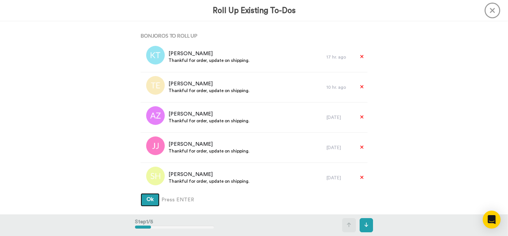
click at [141, 193] on button "Ok" at bounding box center [150, 199] width 19 height 13
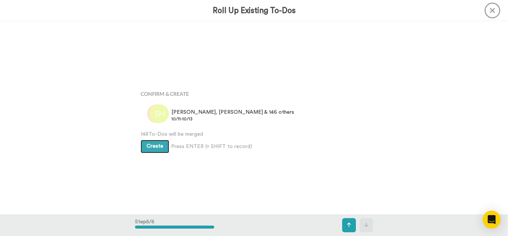
scroll to position [770, 0]
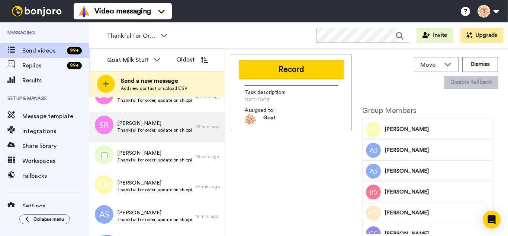
scroll to position [613, 0]
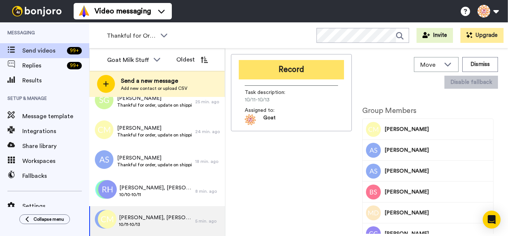
click at [272, 69] on button "Record" at bounding box center [291, 69] width 105 height 19
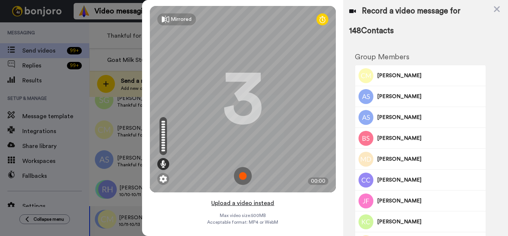
click at [266, 201] on button "Upload a video instead" at bounding box center [242, 203] width 67 height 10
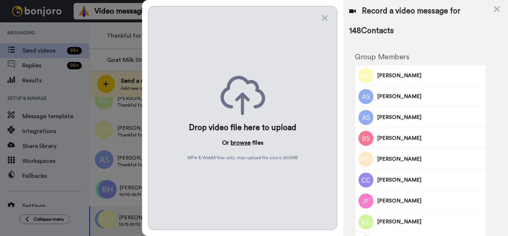
click at [246, 145] on button "browse" at bounding box center [241, 142] width 20 height 9
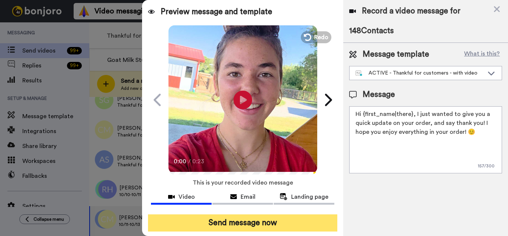
click at [278, 220] on button "Send message now" at bounding box center [242, 222] width 189 height 17
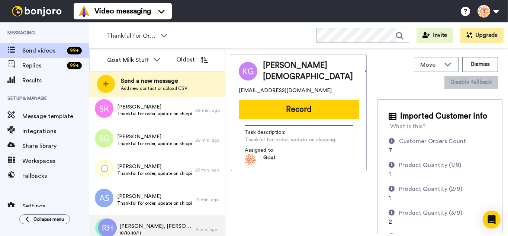
scroll to position [583, 0]
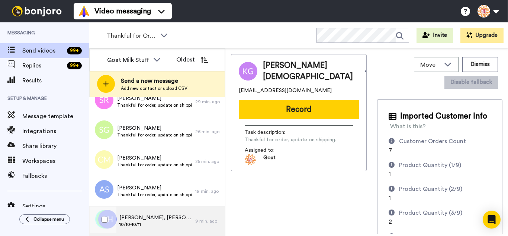
click at [163, 223] on span "10/10-10/11" at bounding box center [155, 224] width 72 height 6
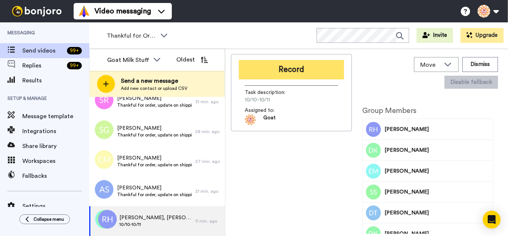
click at [299, 70] on button "Record" at bounding box center [291, 69] width 105 height 19
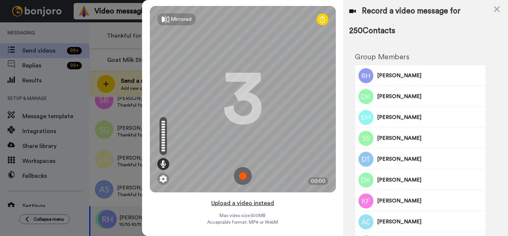
click at [269, 202] on button "Upload a video instead" at bounding box center [242, 203] width 67 height 10
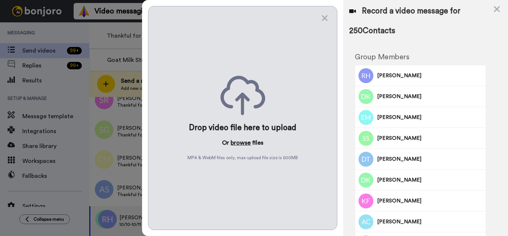
click at [242, 143] on button "browse" at bounding box center [241, 142] width 20 height 9
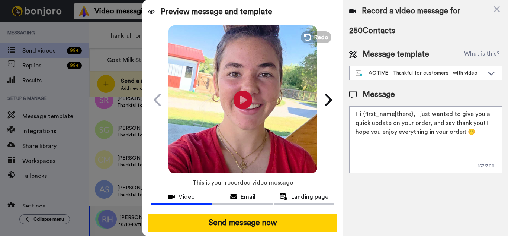
click at [272, 224] on button "Send message now" at bounding box center [242, 222] width 189 height 17
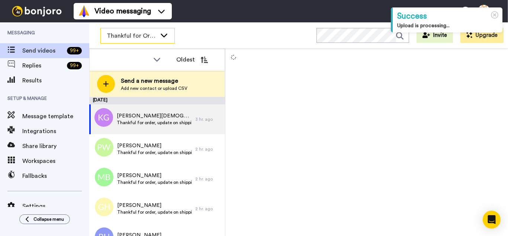
click at [164, 37] on icon at bounding box center [164, 34] width 9 height 7
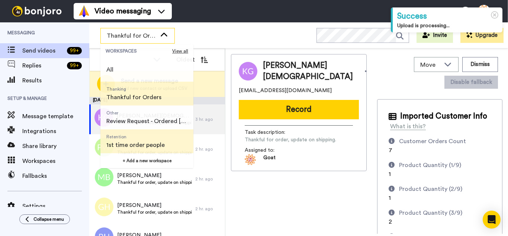
click at [161, 140] on span "Retention 1st time order people" at bounding box center [135, 141] width 70 height 24
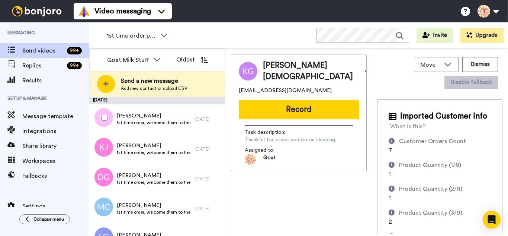
click at [109, 121] on div at bounding box center [103, 118] width 27 height 26
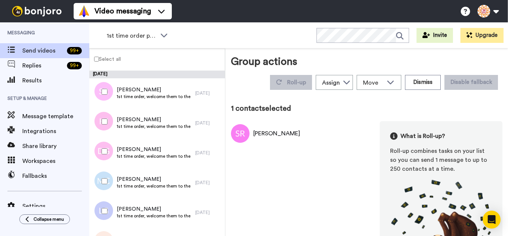
click at [107, 128] on div at bounding box center [103, 121] width 27 height 26
click at [105, 145] on div at bounding box center [103, 151] width 27 height 26
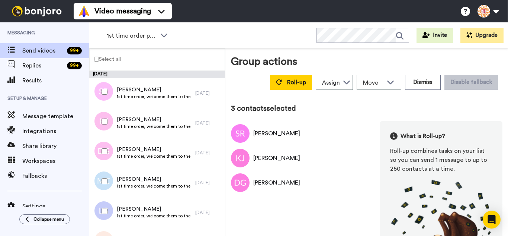
drag, startPoint x: 103, startPoint y: 172, endPoint x: 110, endPoint y: 211, distance: 39.6
click at [103, 173] on div at bounding box center [103, 181] width 27 height 26
click at [111, 211] on div at bounding box center [103, 211] width 27 height 26
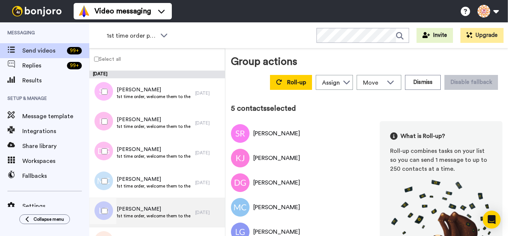
scroll to position [149, 0]
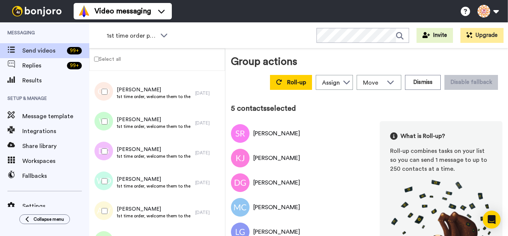
click at [108, 98] on div at bounding box center [103, 92] width 27 height 26
drag, startPoint x: 103, startPoint y: 138, endPoint x: 104, endPoint y: 147, distance: 8.2
click at [102, 138] on div "Donna Suliscalleja 1st time order, welcome them to the business 3 days ago" at bounding box center [157, 153] width 136 height 30
drag, startPoint x: 106, startPoint y: 131, endPoint x: 105, endPoint y: 157, distance: 25.3
click at [106, 132] on div at bounding box center [103, 121] width 27 height 26
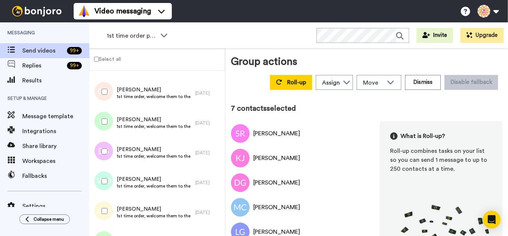
click at [105, 157] on div at bounding box center [103, 151] width 27 height 26
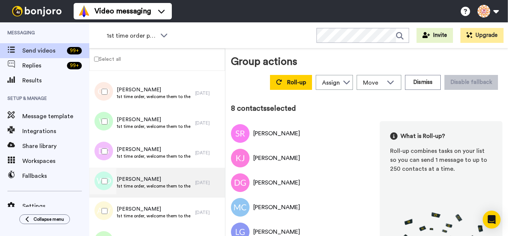
drag, startPoint x: 109, startPoint y: 175, endPoint x: 105, endPoint y: 195, distance: 20.9
click at [109, 175] on div at bounding box center [103, 181] width 27 height 26
click at [105, 195] on div at bounding box center [102, 182] width 22 height 30
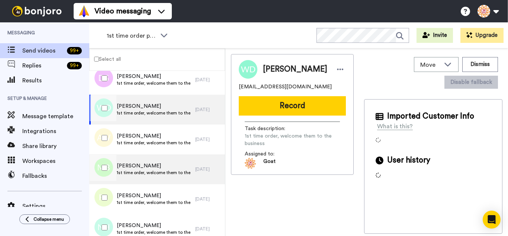
scroll to position [223, 0]
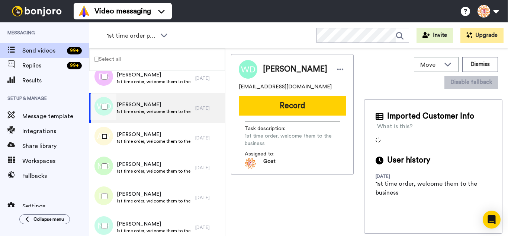
click at [106, 140] on div at bounding box center [103, 136] width 27 height 26
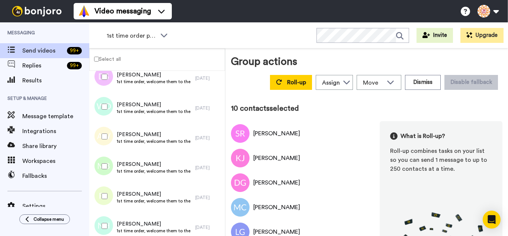
click at [105, 163] on div at bounding box center [103, 166] width 27 height 26
click at [106, 183] on div at bounding box center [103, 196] width 27 height 26
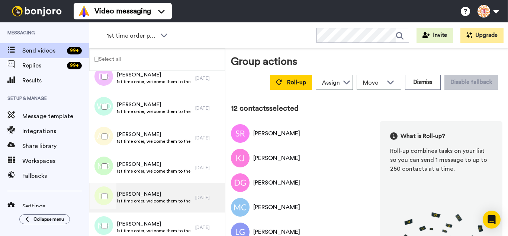
click at [111, 211] on div at bounding box center [102, 197] width 22 height 30
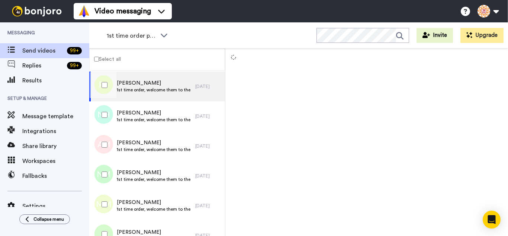
scroll to position [335, 0]
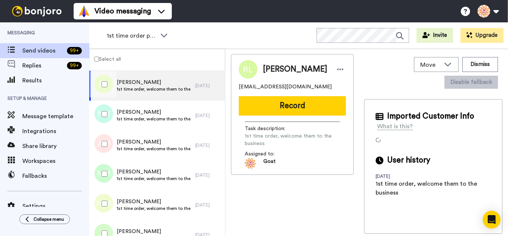
click at [108, 118] on div at bounding box center [103, 114] width 27 height 26
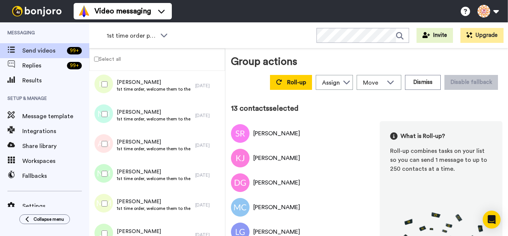
drag, startPoint x: 110, startPoint y: 140, endPoint x: 110, endPoint y: 164, distance: 24.9
click at [110, 141] on div at bounding box center [103, 144] width 27 height 26
click at [111, 170] on div at bounding box center [103, 173] width 27 height 26
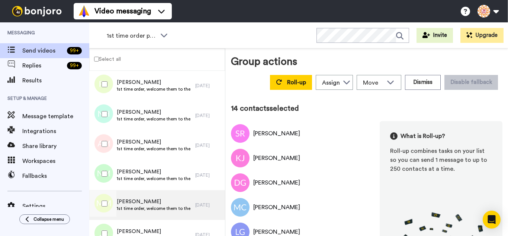
click at [118, 197] on div "Michele Melin 1st time order, welcome them to the business" at bounding box center [142, 205] width 106 height 30
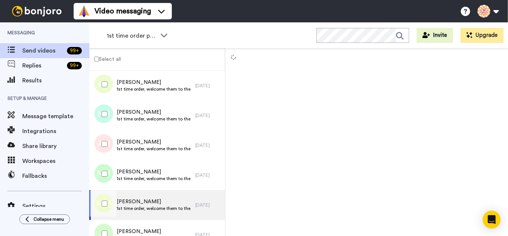
drag, startPoint x: 108, startPoint y: 211, endPoint x: 105, endPoint y: 224, distance: 13.2
click at [107, 214] on div at bounding box center [103, 203] width 27 height 26
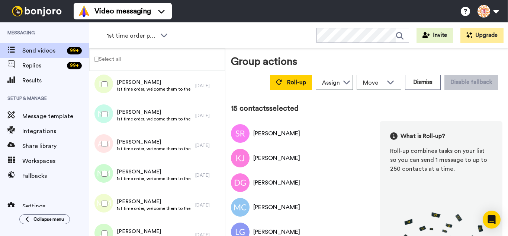
click at [105, 224] on div at bounding box center [103, 233] width 27 height 26
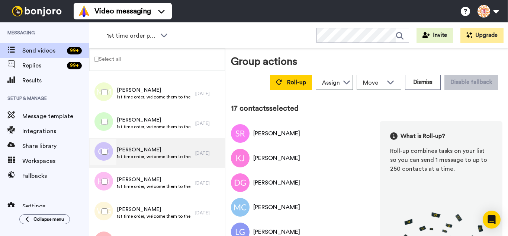
scroll to position [447, 0]
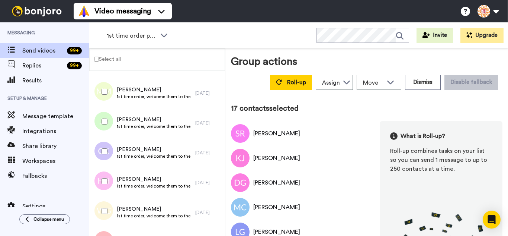
drag, startPoint x: 108, startPoint y: 154, endPoint x: 112, endPoint y: 188, distance: 34.2
click at [108, 157] on div at bounding box center [103, 151] width 27 height 26
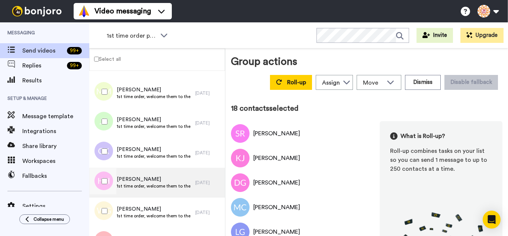
click at [111, 193] on div at bounding box center [103, 181] width 27 height 26
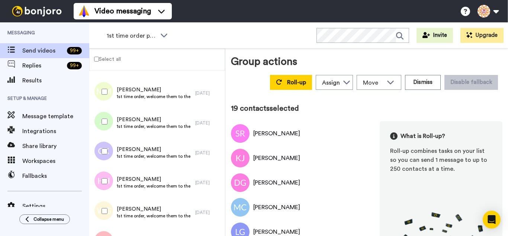
click at [108, 215] on div at bounding box center [103, 211] width 27 height 26
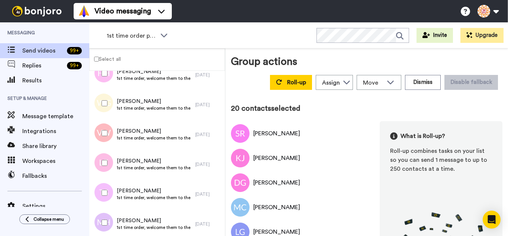
scroll to position [558, 0]
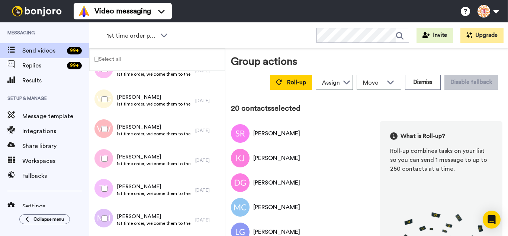
click at [99, 131] on div at bounding box center [103, 129] width 27 height 26
click at [104, 153] on div at bounding box center [103, 159] width 27 height 26
click at [108, 185] on div at bounding box center [103, 188] width 27 height 26
click at [107, 210] on div at bounding box center [103, 218] width 27 height 26
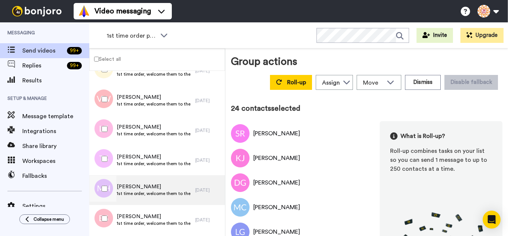
scroll to position [670, 0]
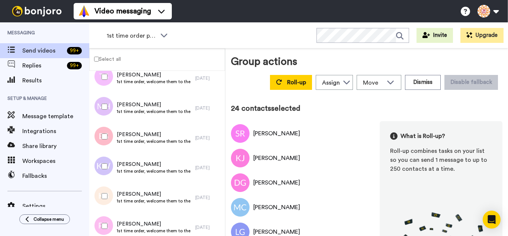
drag, startPoint x: 98, startPoint y: 134, endPoint x: 105, endPoint y: 160, distance: 27.4
click at [98, 135] on div at bounding box center [103, 136] width 27 height 26
click at [102, 194] on div at bounding box center [103, 196] width 27 height 26
click at [103, 213] on div at bounding box center [103, 226] width 27 height 26
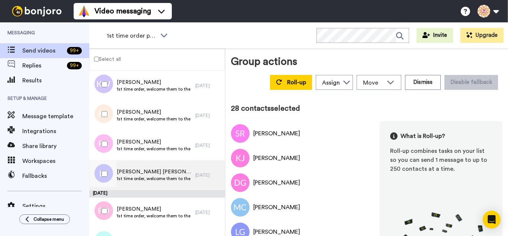
scroll to position [782, 0]
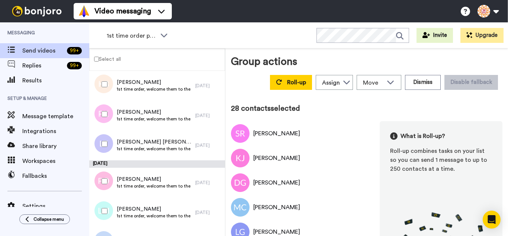
drag, startPoint x: 108, startPoint y: 142, endPoint x: 108, endPoint y: 160, distance: 18.3
click at [108, 145] on div at bounding box center [103, 144] width 27 height 26
click at [104, 178] on div at bounding box center [103, 181] width 27 height 26
click at [104, 205] on div at bounding box center [103, 211] width 27 height 26
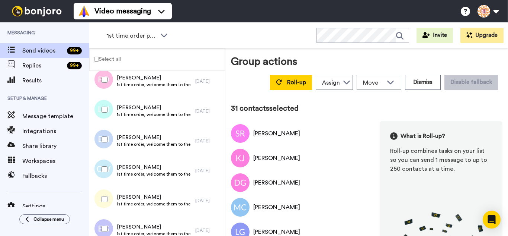
scroll to position [893, 0]
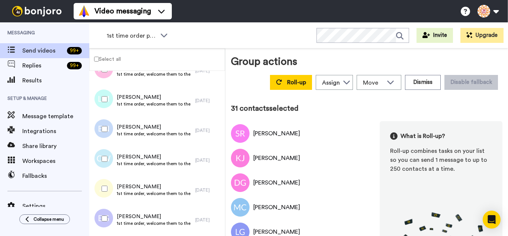
click at [103, 133] on div at bounding box center [103, 129] width 27 height 26
click at [108, 208] on div at bounding box center [103, 218] width 27 height 26
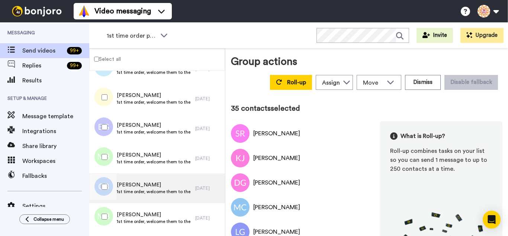
scroll to position [1005, 0]
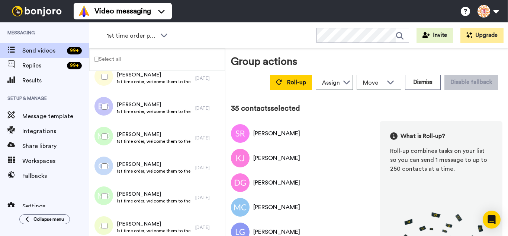
click at [109, 140] on div at bounding box center [103, 136] width 27 height 26
click at [111, 168] on div at bounding box center [103, 166] width 27 height 26
drag, startPoint x: 110, startPoint y: 198, endPoint x: 106, endPoint y: 219, distance: 21.2
click at [110, 200] on div at bounding box center [103, 196] width 27 height 26
click at [106, 220] on div at bounding box center [103, 226] width 27 height 26
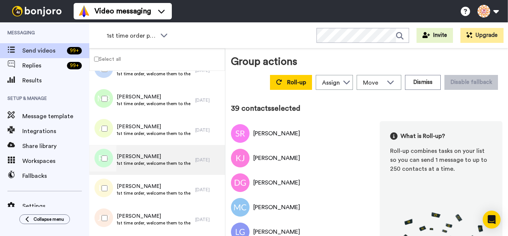
scroll to position [1116, 0]
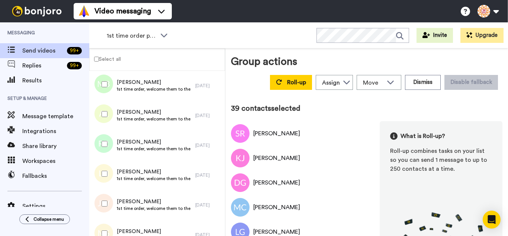
drag, startPoint x: 108, startPoint y: 148, endPoint x: 106, endPoint y: 170, distance: 21.7
click at [108, 151] on div at bounding box center [103, 144] width 27 height 26
click at [106, 170] on div at bounding box center [103, 173] width 27 height 26
drag, startPoint x: 108, startPoint y: 194, endPoint x: 110, endPoint y: 222, distance: 27.6
click at [108, 198] on div at bounding box center [103, 203] width 27 height 26
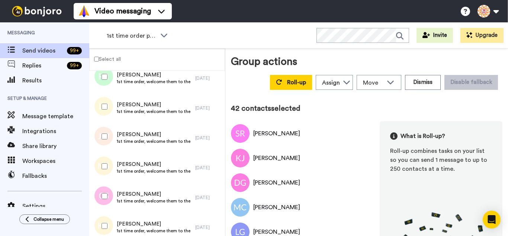
scroll to position [1191, 0]
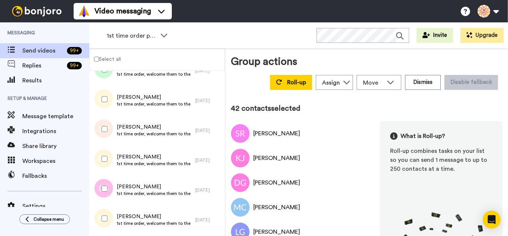
click at [112, 164] on div at bounding box center [103, 159] width 27 height 26
drag, startPoint x: 111, startPoint y: 189, endPoint x: 109, endPoint y: 210, distance: 21.3
click at [109, 192] on div at bounding box center [103, 188] width 27 height 26
click at [109, 211] on div at bounding box center [103, 218] width 27 height 26
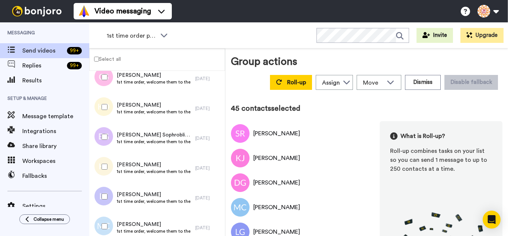
scroll to position [1303, 0]
drag, startPoint x: 100, startPoint y: 134, endPoint x: 99, endPoint y: 155, distance: 21.6
click at [100, 137] on div at bounding box center [103, 136] width 27 height 26
drag, startPoint x: 106, startPoint y: 218, endPoint x: 124, endPoint y: 196, distance: 28.4
click at [106, 218] on div at bounding box center [103, 226] width 27 height 26
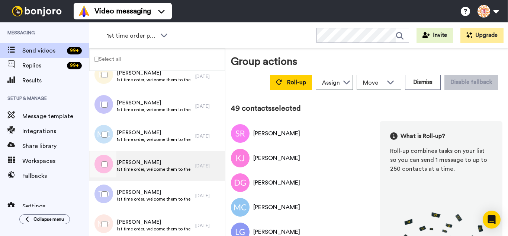
scroll to position [1414, 0]
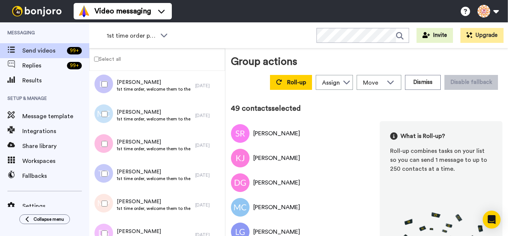
drag, startPoint x: 108, startPoint y: 140, endPoint x: 112, endPoint y: 167, distance: 28.0
click at [109, 149] on div at bounding box center [103, 144] width 27 height 26
drag, startPoint x: 112, startPoint y: 174, endPoint x: 112, endPoint y: 180, distance: 6.7
click at [112, 175] on div at bounding box center [103, 173] width 27 height 26
drag, startPoint x: 109, startPoint y: 196, endPoint x: 108, endPoint y: 210, distance: 14.3
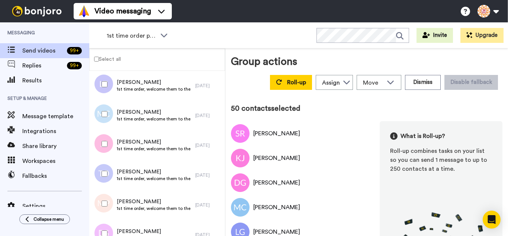
click at [108, 198] on div at bounding box center [103, 203] width 27 height 26
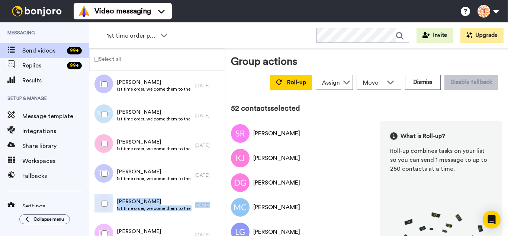
drag, startPoint x: 103, startPoint y: 215, endPoint x: 104, endPoint y: 221, distance: 6.0
click at [104, 219] on div "Marilyn Pates 1st time order, welcome them to the business 2 days ago" at bounding box center [157, 205] width 136 height 30
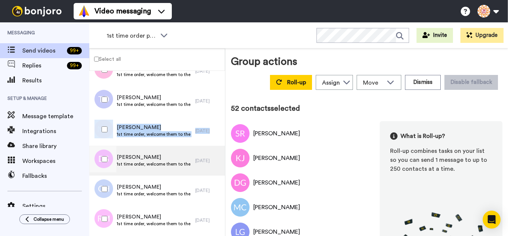
scroll to position [1489, 0]
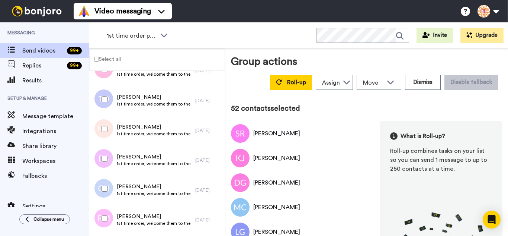
click at [105, 159] on div at bounding box center [103, 159] width 27 height 26
drag, startPoint x: 110, startPoint y: 187, endPoint x: 111, endPoint y: 198, distance: 11.3
click at [110, 189] on div at bounding box center [103, 188] width 27 height 26
click at [109, 210] on div at bounding box center [103, 218] width 27 height 26
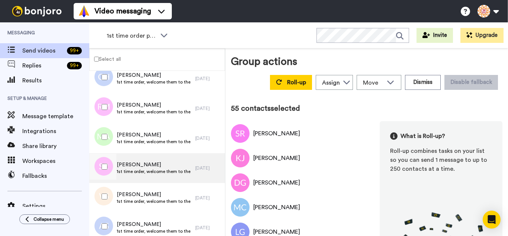
scroll to position [1600, 0]
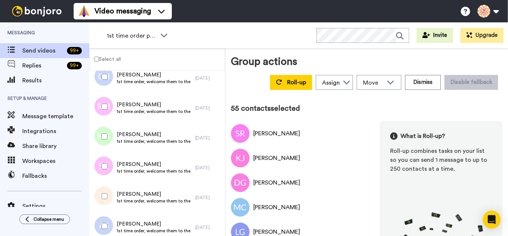
click at [103, 134] on div at bounding box center [103, 136] width 27 height 26
drag, startPoint x: 112, startPoint y: 174, endPoint x: 112, endPoint y: 180, distance: 6.0
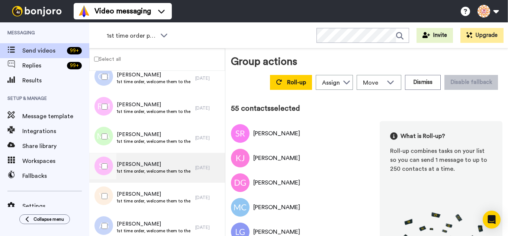
click at [112, 175] on div at bounding box center [103, 166] width 27 height 26
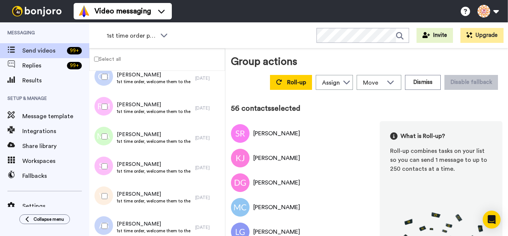
drag, startPoint x: 113, startPoint y: 185, endPoint x: 109, endPoint y: 217, distance: 32.6
click at [113, 192] on div at bounding box center [103, 196] width 27 height 26
click at [108, 222] on div at bounding box center [103, 226] width 27 height 26
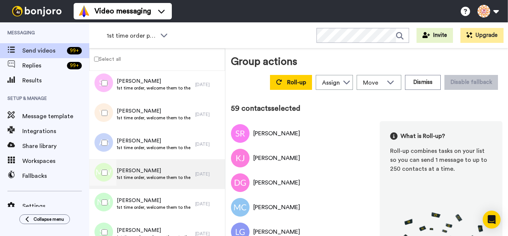
scroll to position [1712, 0]
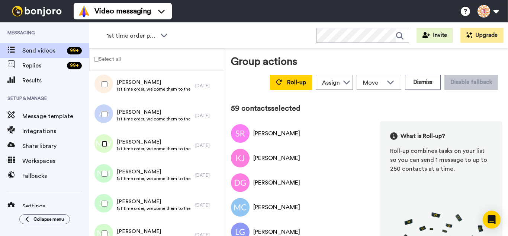
click at [108, 149] on div at bounding box center [103, 144] width 27 height 26
click at [112, 180] on div at bounding box center [103, 173] width 27 height 26
drag, startPoint x: 111, startPoint y: 198, endPoint x: 106, endPoint y: 213, distance: 15.5
click at [109, 204] on div at bounding box center [103, 203] width 27 height 26
click at [106, 221] on div at bounding box center [103, 233] width 27 height 26
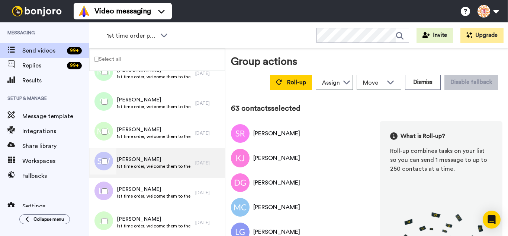
scroll to position [1824, 0]
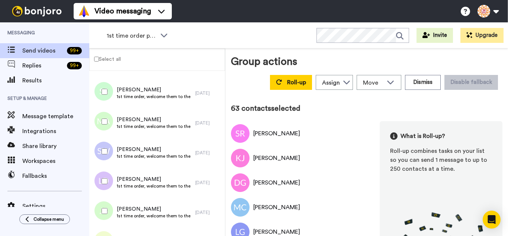
click at [108, 160] on div at bounding box center [103, 151] width 27 height 26
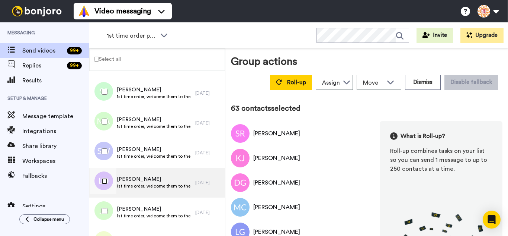
click at [105, 185] on div at bounding box center [103, 181] width 27 height 26
drag, startPoint x: 108, startPoint y: 212, endPoint x: 132, endPoint y: 195, distance: 29.9
click at [108, 212] on div at bounding box center [103, 211] width 27 height 26
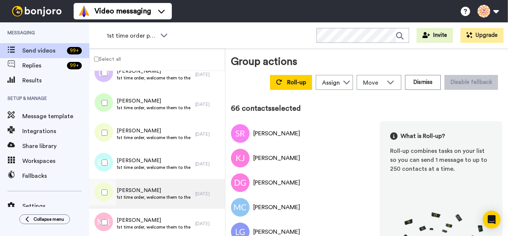
scroll to position [1935, 0]
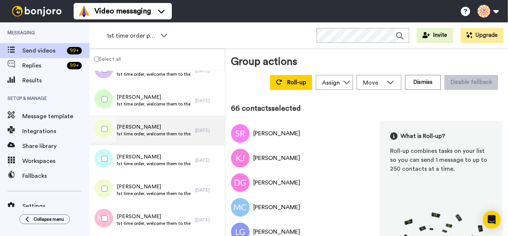
drag, startPoint x: 100, startPoint y: 132, endPoint x: 99, endPoint y: 144, distance: 12.0
click at [100, 132] on div at bounding box center [103, 129] width 27 height 26
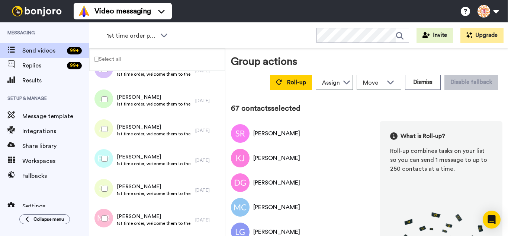
click at [98, 150] on div at bounding box center [103, 159] width 27 height 26
click at [106, 187] on div at bounding box center [103, 188] width 27 height 26
click at [109, 214] on div at bounding box center [103, 218] width 27 height 26
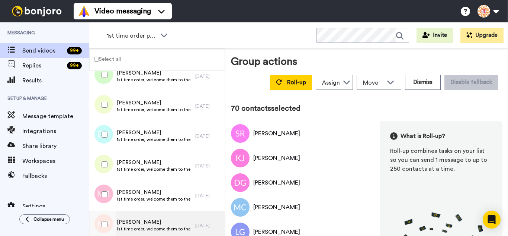
scroll to position [2010, 0]
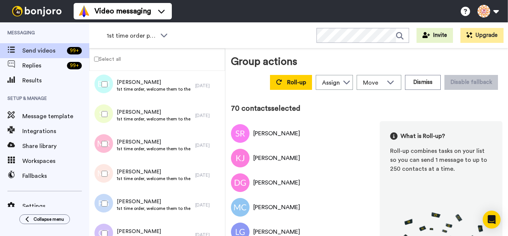
click at [103, 172] on div at bounding box center [103, 173] width 27 height 26
click at [106, 229] on div at bounding box center [103, 233] width 27 height 26
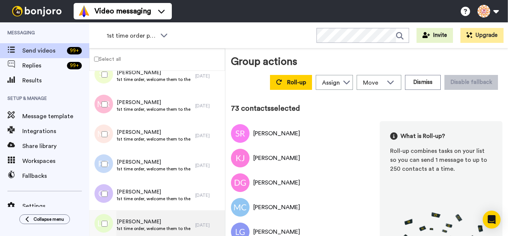
scroll to position [2121, 0]
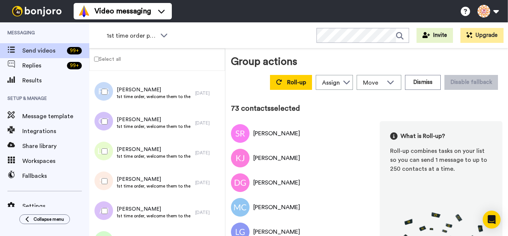
drag, startPoint x: 107, startPoint y: 154, endPoint x: 105, endPoint y: 177, distance: 22.4
click at [106, 161] on div at bounding box center [103, 151] width 27 height 26
click at [105, 179] on div at bounding box center [103, 181] width 27 height 26
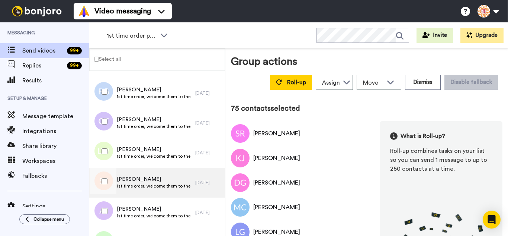
drag, startPoint x: 106, startPoint y: 203, endPoint x: 124, endPoint y: 194, distance: 20.3
click at [106, 205] on div at bounding box center [103, 211] width 27 height 26
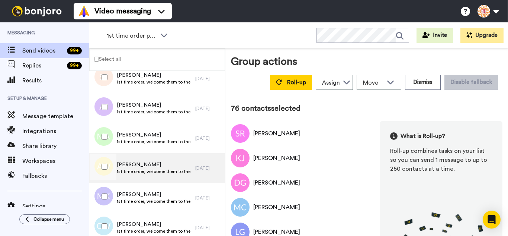
scroll to position [2233, 0]
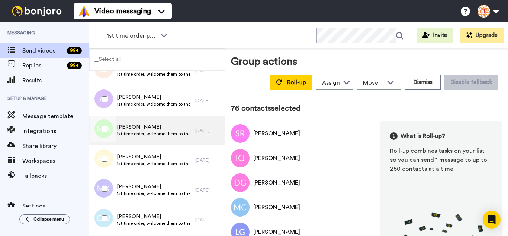
drag, startPoint x: 101, startPoint y: 129, endPoint x: 100, endPoint y: 144, distance: 14.9
click at [101, 130] on div at bounding box center [103, 129] width 27 height 26
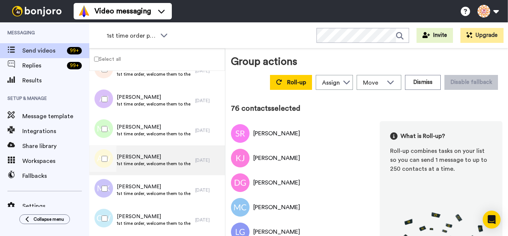
drag, startPoint x: 100, startPoint y: 152, endPoint x: 102, endPoint y: 173, distance: 20.9
click at [100, 153] on div at bounding box center [103, 159] width 27 height 26
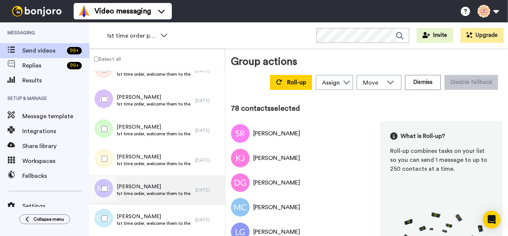
click at [104, 186] on div at bounding box center [103, 188] width 27 height 26
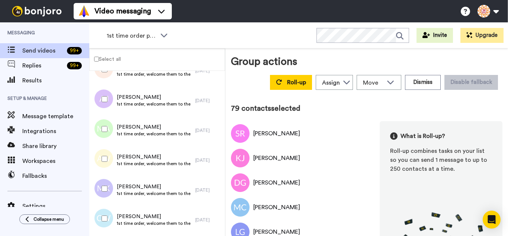
click at [110, 213] on div at bounding box center [103, 218] width 27 height 26
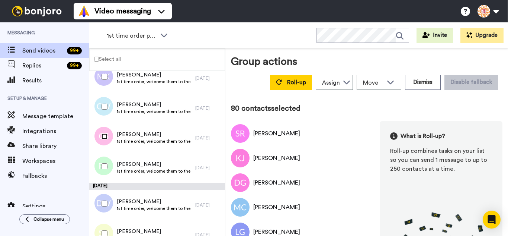
click at [105, 143] on div at bounding box center [103, 136] width 27 height 26
click at [106, 162] on div at bounding box center [103, 166] width 27 height 26
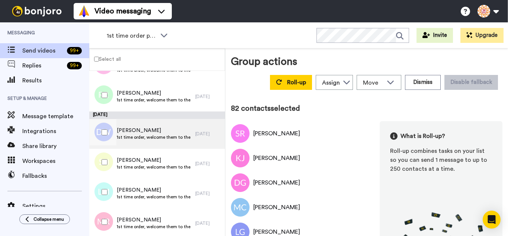
scroll to position [2419, 0]
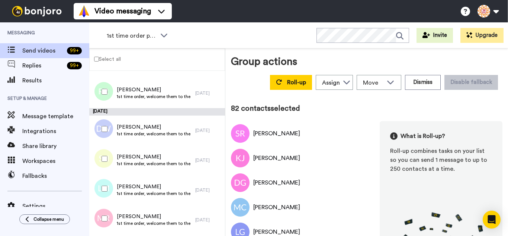
click at [109, 120] on div at bounding box center [103, 129] width 27 height 26
click at [102, 153] on div at bounding box center [103, 159] width 27 height 26
drag, startPoint x: 108, startPoint y: 181, endPoint x: 114, endPoint y: 208, distance: 27.4
click at [109, 185] on div at bounding box center [103, 188] width 27 height 26
click at [114, 208] on div at bounding box center [103, 218] width 27 height 26
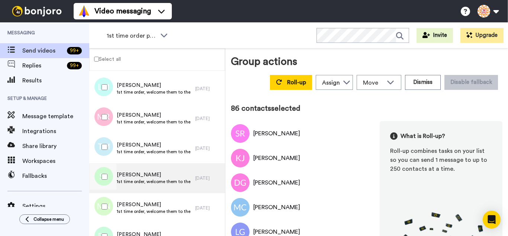
scroll to position [2531, 0]
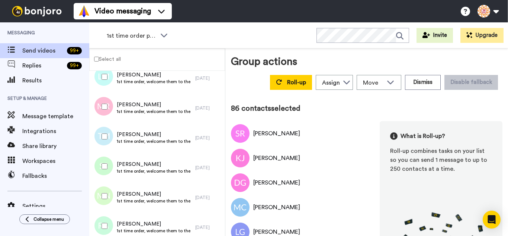
drag
click at [109, 141] on div at bounding box center [103, 136] width 27 height 26
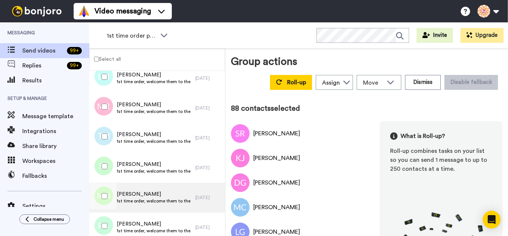
click at [109, 191] on div at bounding box center [103, 196] width 27 height 26
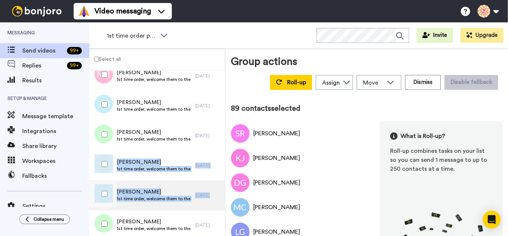
scroll to position [2605, 0]
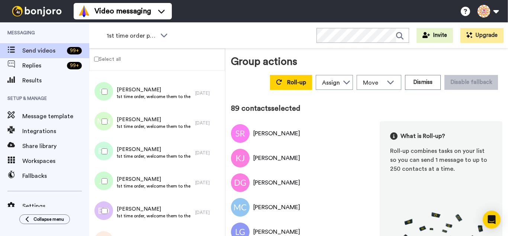
click at [109, 152] on div at bounding box center [103, 151] width 27 height 26
click at [108, 174] on div at bounding box center [103, 181] width 27 height 26
click at [109, 201] on div at bounding box center [103, 211] width 27 height 26
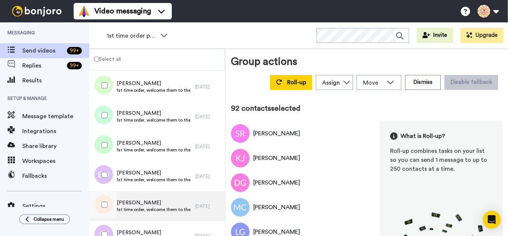
scroll to position [2680, 0]
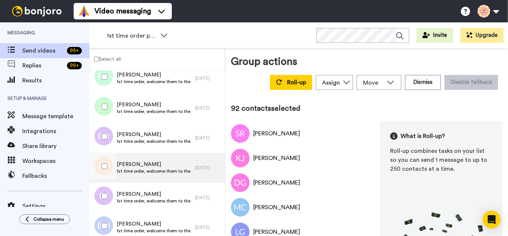
click at [114, 169] on div at bounding box center [103, 166] width 27 height 26
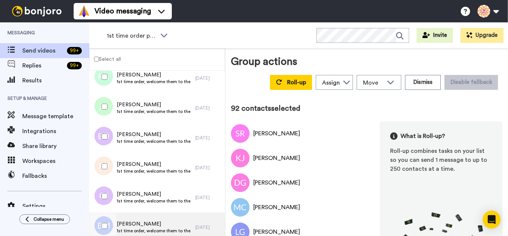
click at [122, 204] on div "Cindy Jones 1st time order, welcome them to the business" at bounding box center [154, 197] width 75 height 14
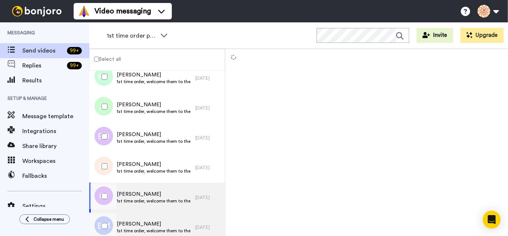
click at [119, 223] on span "Brandis Matthews" at bounding box center [154, 223] width 75 height 7
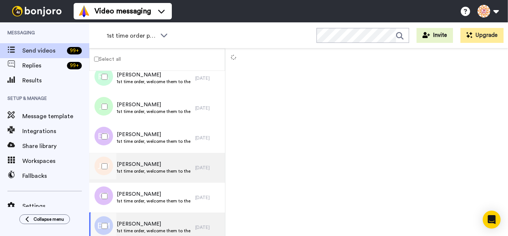
click at [111, 200] on div at bounding box center [103, 196] width 27 height 26
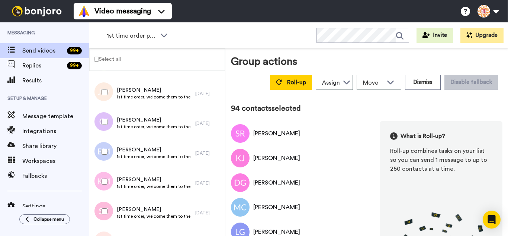
scroll to position [2754, 0]
click at [104, 175] on div at bounding box center [103, 181] width 27 height 26
click at [112, 207] on div at bounding box center [103, 211] width 27 height 26
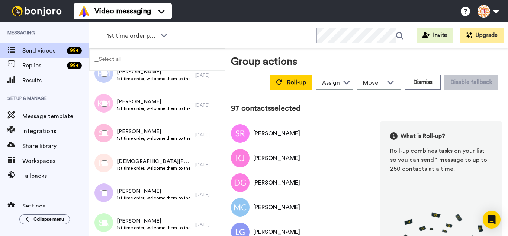
scroll to position [2835, 0]
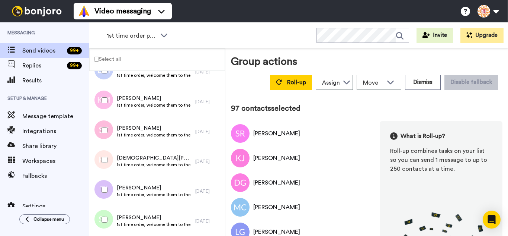
click at [109, 157] on div at bounding box center [103, 160] width 27 height 26
click at [110, 189] on div at bounding box center [103, 189] width 27 height 26
click at [111, 213] on div at bounding box center [103, 219] width 27 height 26
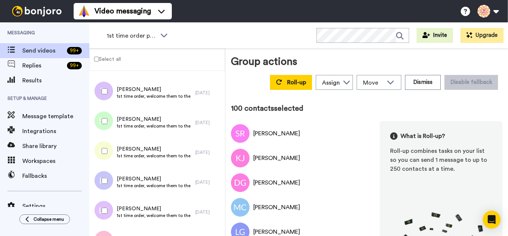
scroll to position [2946, 0]
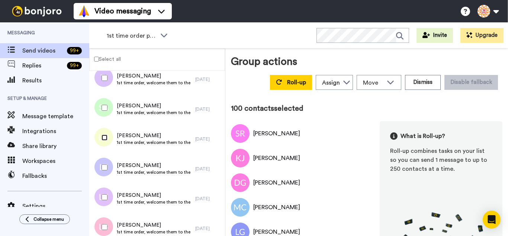
click at [104, 142] on div at bounding box center [103, 137] width 27 height 26
click at [96, 162] on div at bounding box center [103, 167] width 27 height 26
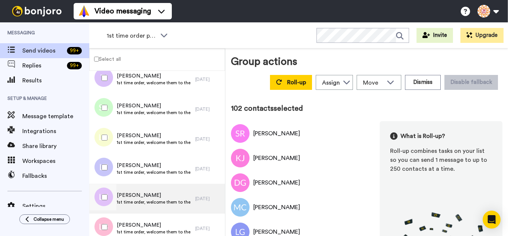
click at [101, 196] on div at bounding box center [103, 197] width 27 height 26
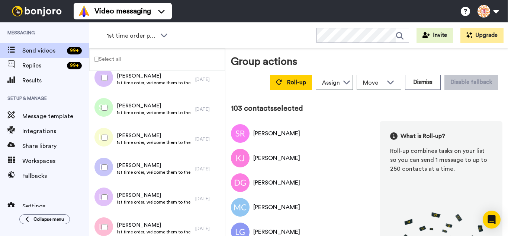
click at [104, 220] on div at bounding box center [103, 227] width 27 height 26
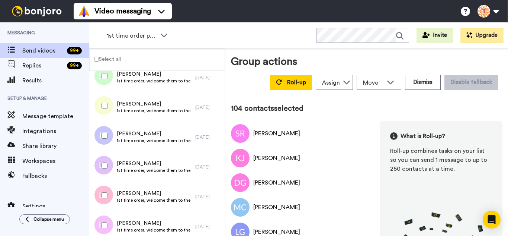
scroll to position [0, 0]
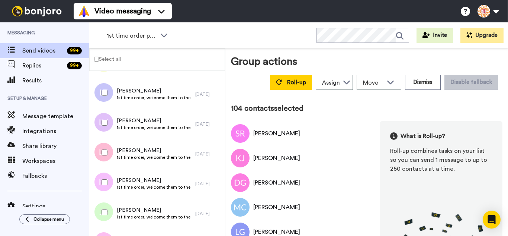
click at [104, 181] on div at bounding box center [103, 182] width 27 height 26
click at [109, 212] on div at bounding box center [103, 212] width 27 height 26
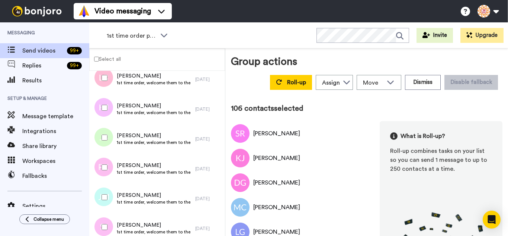
click at [112, 168] on div at bounding box center [103, 167] width 27 height 26
click at [109, 193] on div at bounding box center [103, 197] width 27 height 26
click at [113, 224] on div at bounding box center [103, 227] width 27 height 26
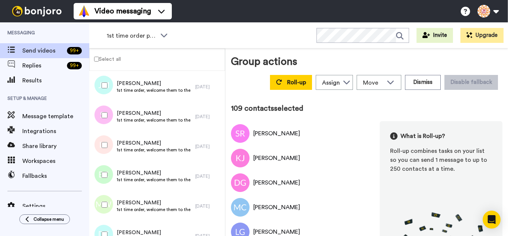
click at [105, 151] on div at bounding box center [103, 145] width 27 height 26
click at [101, 175] on div at bounding box center [103, 175] width 27 height 26
click at [109, 209] on div at bounding box center [103, 204] width 27 height 26
click at [112, 234] on div at bounding box center [103, 234] width 27 height 26
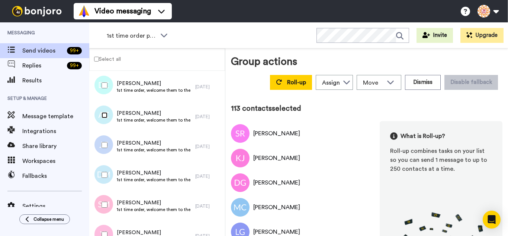
click at [107, 123] on div at bounding box center [103, 115] width 27 height 26
click at [112, 148] on div at bounding box center [103, 145] width 27 height 26
click at [106, 181] on div at bounding box center [103, 175] width 27 height 26
click at [114, 213] on div at bounding box center [103, 204] width 27 height 26
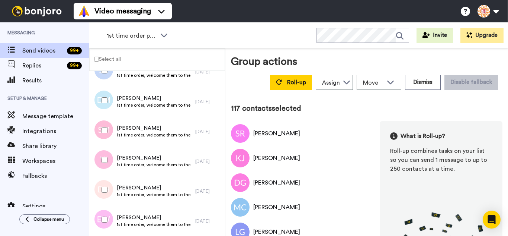
click at [107, 168] on div at bounding box center [103, 160] width 27 height 26
click at [111, 198] on div at bounding box center [103, 189] width 27 height 26
click at [112, 221] on div at bounding box center [103, 219] width 27 height 26
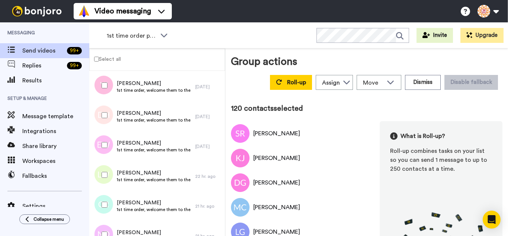
click at [106, 173] on div at bounding box center [103, 175] width 27 height 26
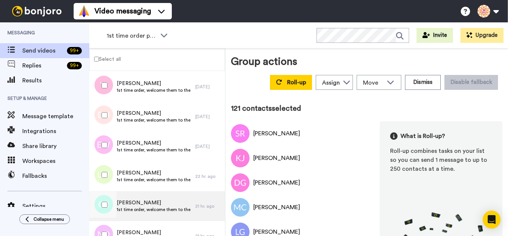
click at [117, 209] on span "1st time order, welcome them to the business" at bounding box center [154, 209] width 75 height 6
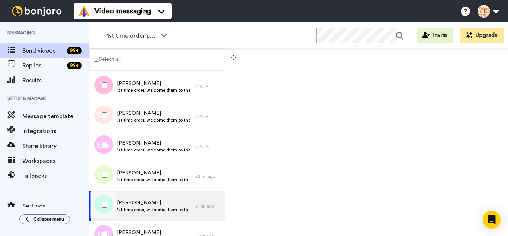
click at [93, 206] on div at bounding box center [103, 204] width 27 height 26
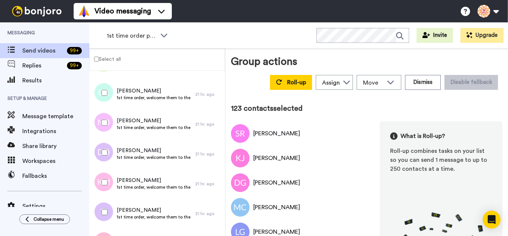
click at [109, 158] on div at bounding box center [103, 152] width 27 height 26
click at [113, 181] on div at bounding box center [103, 182] width 27 height 26
click at [113, 205] on div at bounding box center [103, 212] width 27 height 26
click at [105, 221] on div at bounding box center [103, 212] width 27 height 26
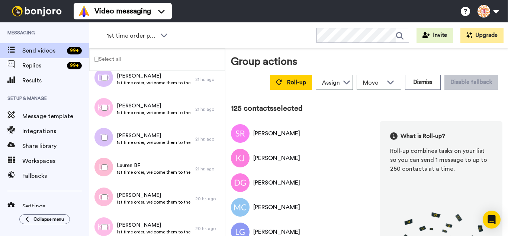
click at [97, 144] on div at bounding box center [103, 137] width 27 height 26
click at [105, 176] on div at bounding box center [103, 167] width 27 height 26
click at [111, 216] on div at bounding box center [103, 227] width 27 height 26
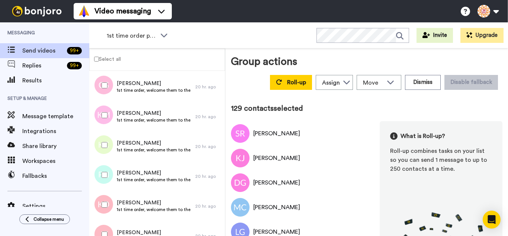
click at [105, 148] on div at bounding box center [103, 145] width 27 height 26
click at [105, 167] on div at bounding box center [103, 175] width 27 height 26
click at [106, 192] on div "Karen Dodson 1st time order, welcome them to the business 20 hr. ago" at bounding box center [157, 206] width 136 height 30
click at [109, 216] on div at bounding box center [103, 204] width 27 height 26
click at [106, 223] on div at bounding box center [103, 234] width 27 height 26
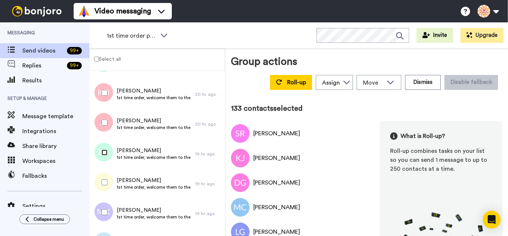
click at [105, 156] on div at bounding box center [103, 152] width 27 height 26
click at [111, 188] on div at bounding box center [103, 182] width 27 height 26
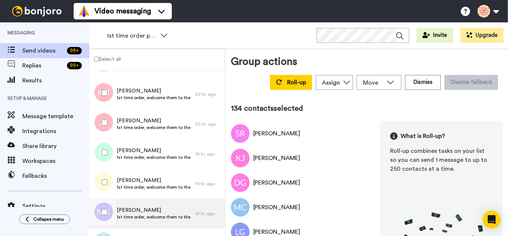
click at [117, 207] on span "Marguerite Kirby" at bounding box center [154, 209] width 75 height 7
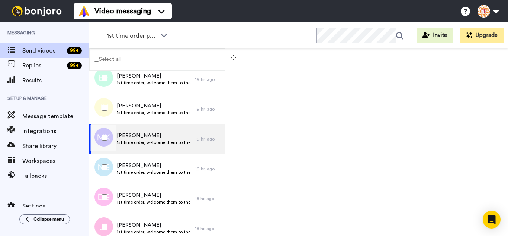
click at [111, 142] on div at bounding box center [103, 137] width 27 height 26
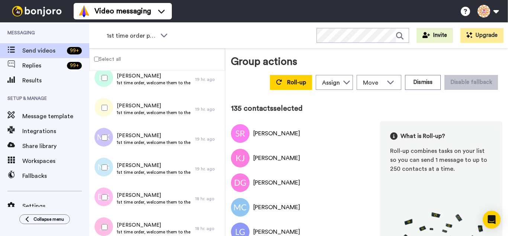
click at [114, 204] on div at bounding box center [103, 197] width 27 height 26
click at [109, 217] on div at bounding box center [103, 227] width 27 height 26
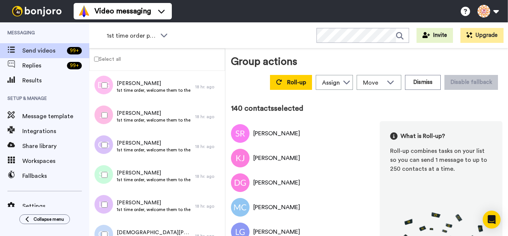
click at [111, 176] on div at bounding box center [103, 175] width 27 height 26
click at [107, 202] on div at bounding box center [103, 204] width 27 height 26
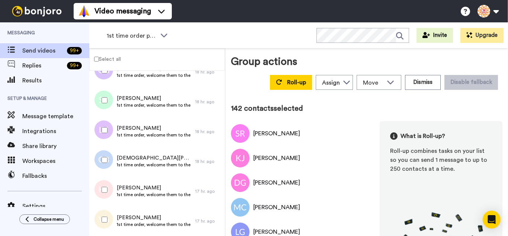
click at [111, 156] on div at bounding box center [103, 160] width 27 height 26
click at [112, 189] on div at bounding box center [103, 189] width 27 height 26
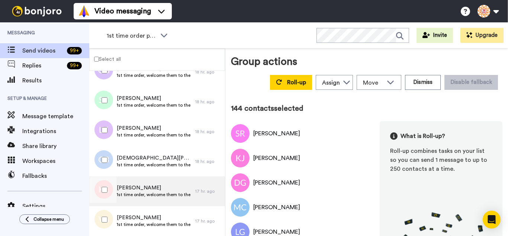
click at [114, 205] on div "Kathryn Emery 1st time order, welcome them to the business" at bounding box center [142, 191] width 106 height 30
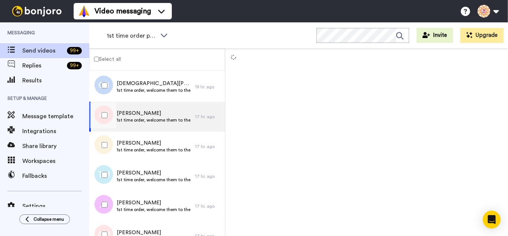
click at [106, 153] on div at bounding box center [103, 145] width 27 height 26
click at [111, 183] on div at bounding box center [103, 175] width 27 height 26
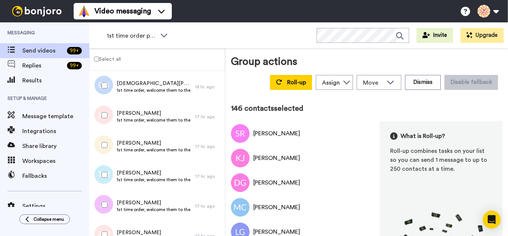
click at [104, 204] on div at bounding box center [103, 204] width 27 height 26
click at [109, 224] on div at bounding box center [103, 234] width 27 height 26
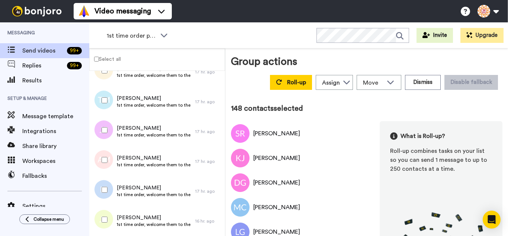
click at [103, 183] on div at bounding box center [103, 189] width 27 height 26
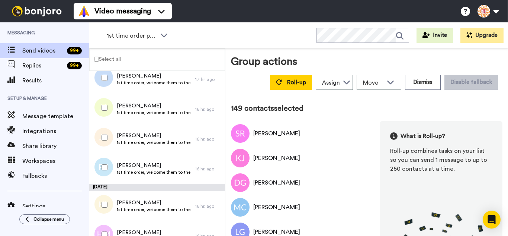
click at [104, 116] on div at bounding box center [103, 108] width 27 height 26
click at [109, 151] on div "Jerilyn Dowdy 1st time order, welcome them to the business 16 hr. ago" at bounding box center [157, 139] width 136 height 30
click at [108, 168] on div at bounding box center [103, 167] width 27 height 26
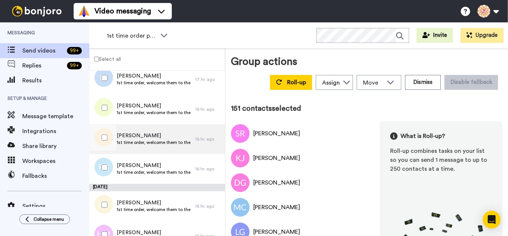
click at [105, 133] on div at bounding box center [103, 137] width 27 height 26
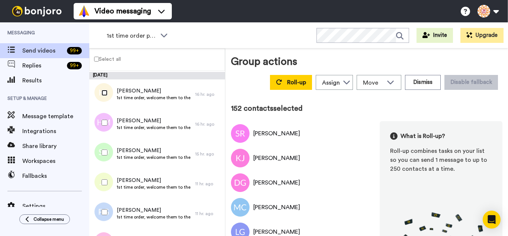
click at [104, 96] on div at bounding box center [103, 93] width 27 height 26
click at [99, 126] on div at bounding box center [103, 122] width 27 height 26
click at [101, 161] on div at bounding box center [103, 152] width 27 height 26
click at [107, 189] on div at bounding box center [103, 182] width 27 height 26
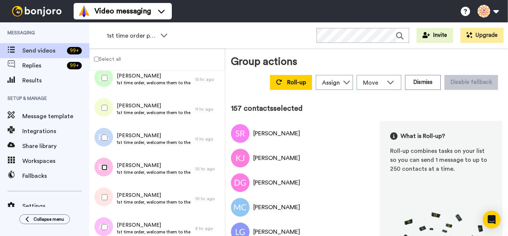
click at [103, 172] on div at bounding box center [103, 167] width 27 height 26
click at [104, 194] on div at bounding box center [103, 197] width 27 height 26
click at [105, 219] on div at bounding box center [103, 227] width 27 height 26
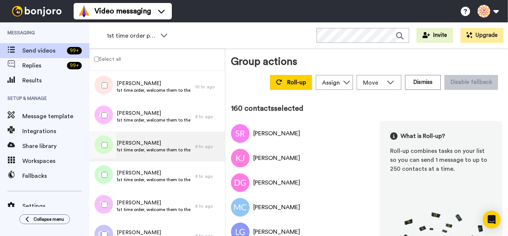
click at [103, 141] on div at bounding box center [103, 145] width 27 height 26
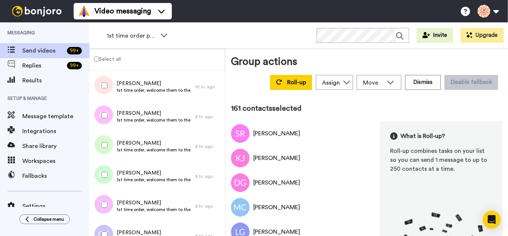
click at [99, 176] on div at bounding box center [103, 175] width 27 height 26
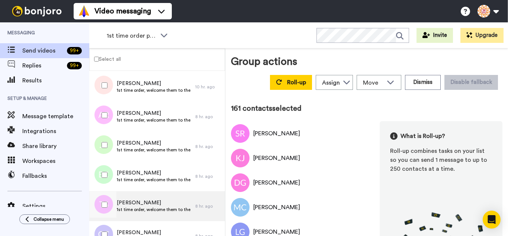
click at [101, 207] on div at bounding box center [103, 204] width 27 height 26
click at [101, 221] on div at bounding box center [103, 234] width 27 height 26
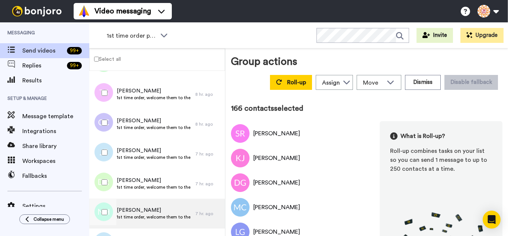
click at [112, 214] on div at bounding box center [103, 212] width 27 height 26
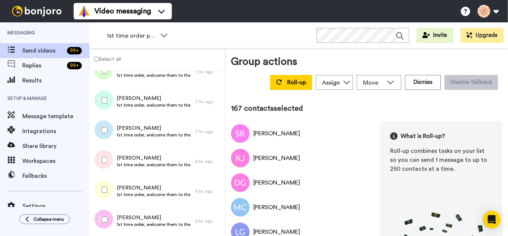
click at [104, 141] on div at bounding box center [103, 130] width 27 height 26
click at [107, 170] on div at bounding box center [103, 160] width 27 height 26
click at [111, 201] on div at bounding box center [103, 189] width 27 height 26
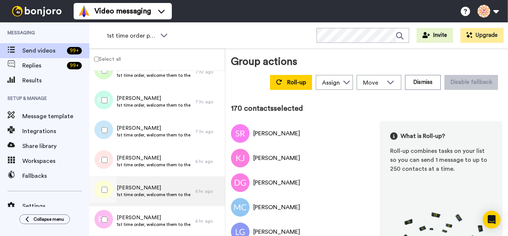
click at [108, 214] on div at bounding box center [103, 219] width 27 height 26
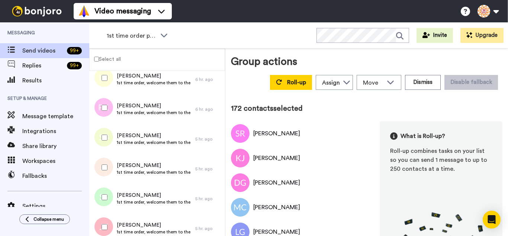
click at [109, 173] on div at bounding box center [103, 167] width 27 height 26
click at [111, 199] on div at bounding box center [103, 197] width 27 height 26
click at [115, 220] on div at bounding box center [103, 227] width 27 height 26
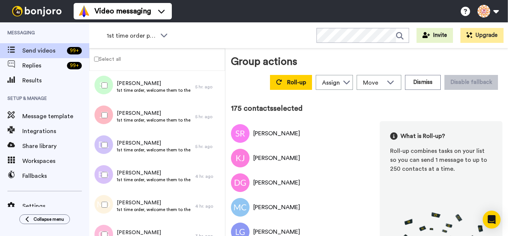
click at [108, 155] on div at bounding box center [103, 145] width 27 height 26
click at [110, 178] on div at bounding box center [103, 175] width 27 height 26
click at [112, 196] on div at bounding box center [103, 204] width 27 height 26
click at [111, 229] on div at bounding box center [103, 234] width 27 height 26
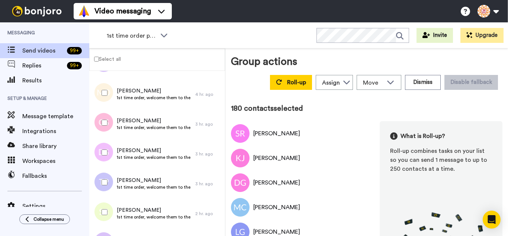
click at [106, 175] on div at bounding box center [103, 182] width 27 height 26
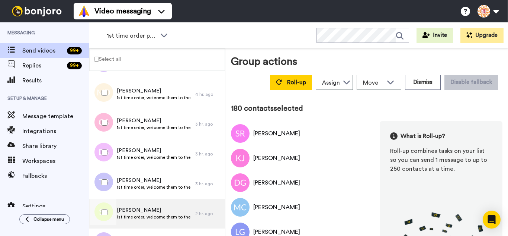
click at [108, 196] on div at bounding box center [102, 184] width 22 height 30
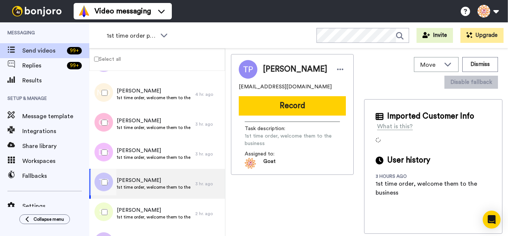
click at [258, 107] on button "Record" at bounding box center [292, 105] width 107 height 19
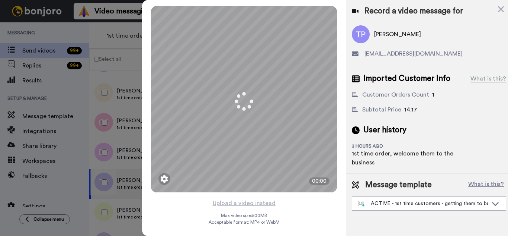
click at [498, 10] on icon at bounding box center [501, 8] width 7 height 9
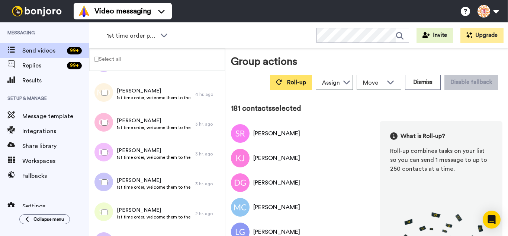
click at [279, 86] on button "Roll-up" at bounding box center [291, 82] width 42 height 15
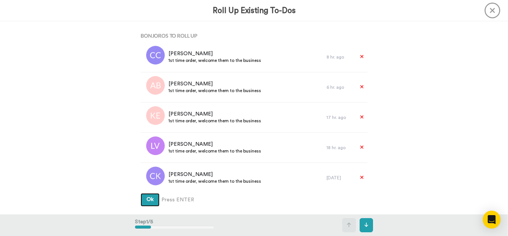
click at [141, 193] on button "Ok" at bounding box center [150, 199] width 19 height 13
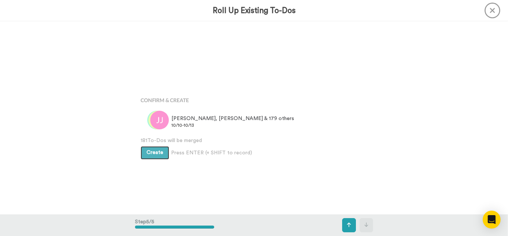
scroll to position [770, 0]
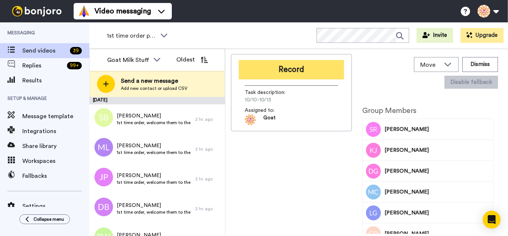
click at [291, 71] on button "Record" at bounding box center [291, 69] width 105 height 19
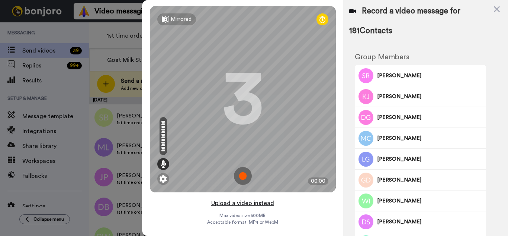
click at [258, 201] on button "Upload a video instead" at bounding box center [242, 203] width 67 height 10
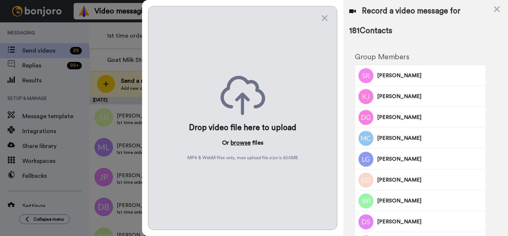
click at [242, 140] on button "browse" at bounding box center [241, 142] width 20 height 9
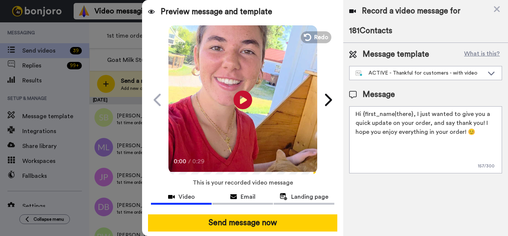
click at [252, 221] on button "Send message now" at bounding box center [242, 222] width 189 height 17
